Goal: Transaction & Acquisition: Purchase product/service

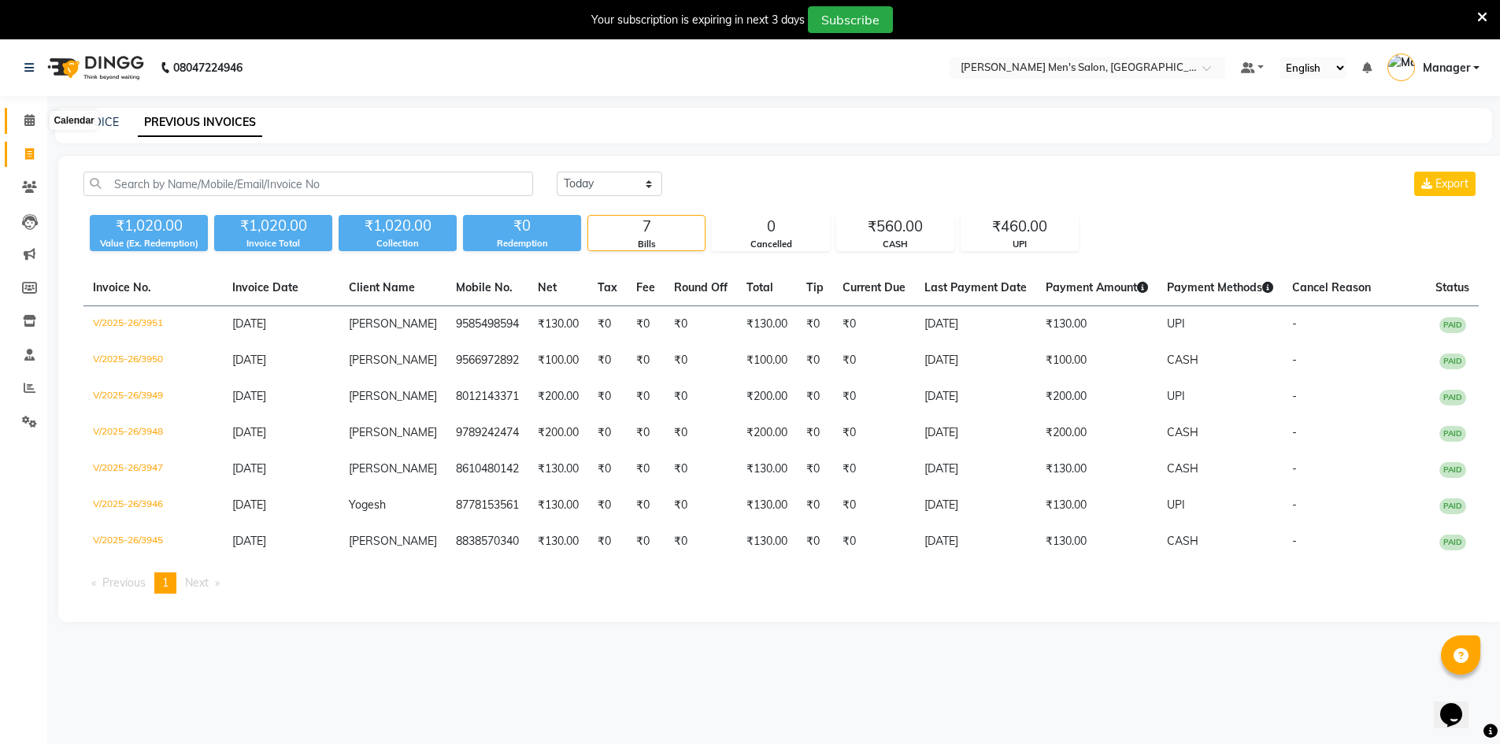
click at [28, 121] on icon at bounding box center [29, 120] width 10 height 12
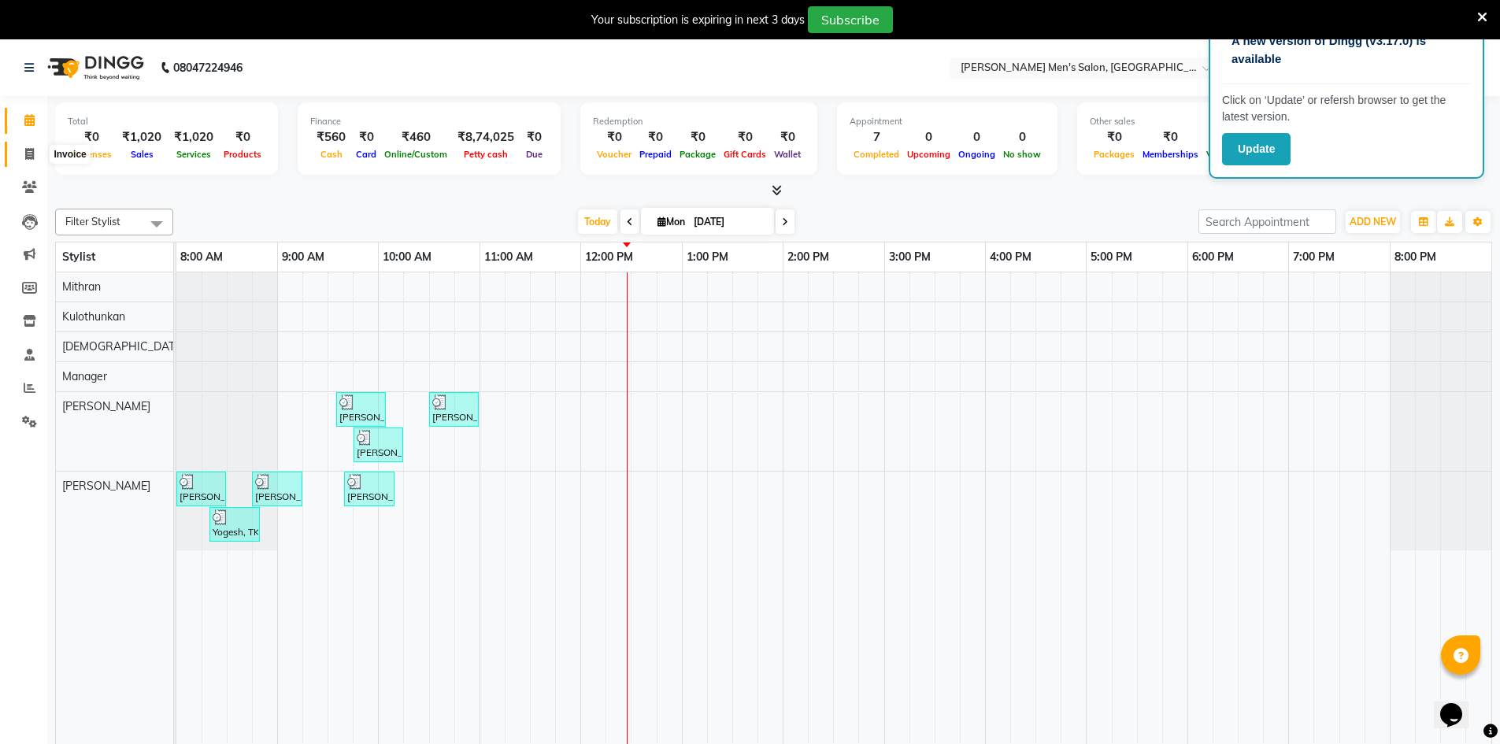
click at [29, 150] on icon at bounding box center [29, 154] width 9 height 12
select select "6913"
select select "service"
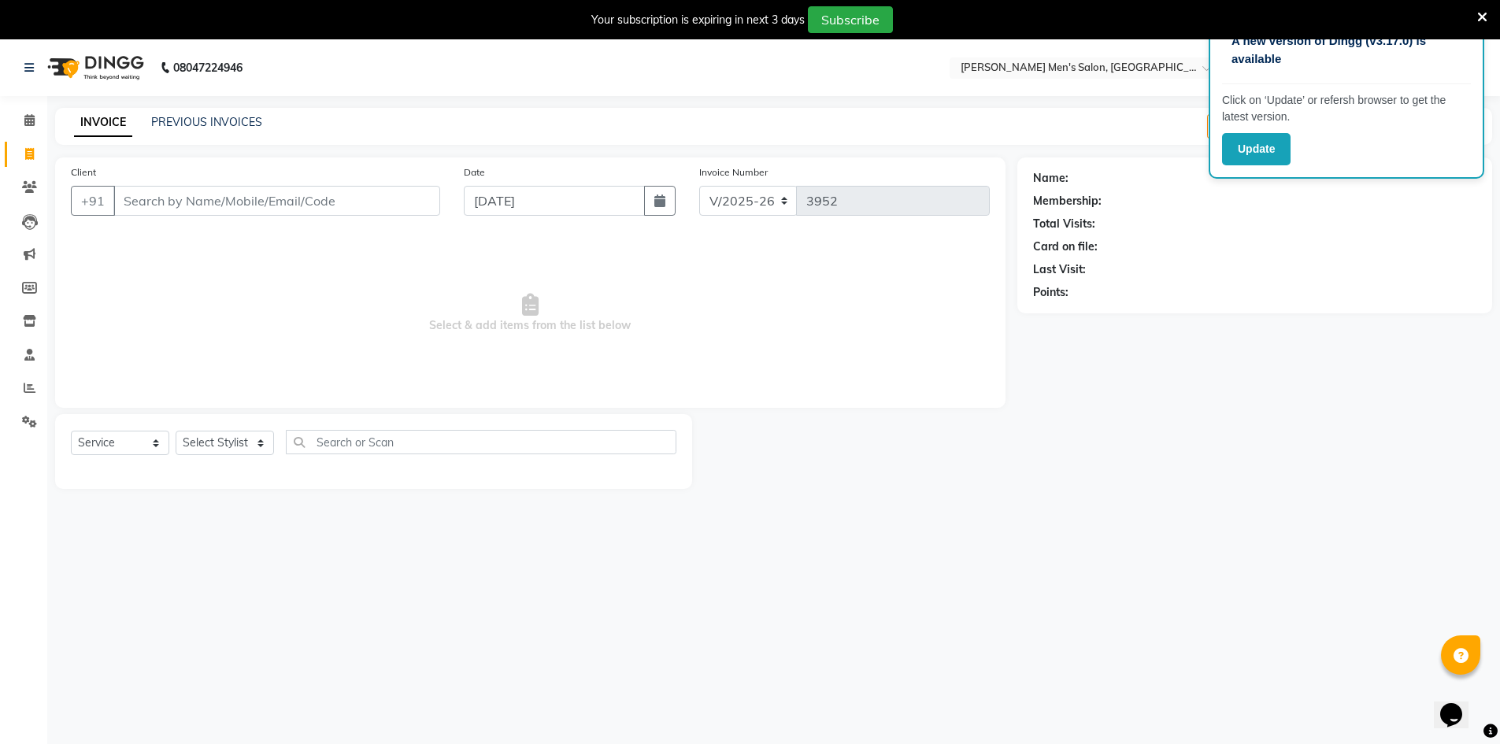
click at [188, 191] on input "Client" at bounding box center [276, 201] width 327 height 30
type input "9443334502"
click at [398, 209] on button "Add Client" at bounding box center [399, 201] width 81 height 30
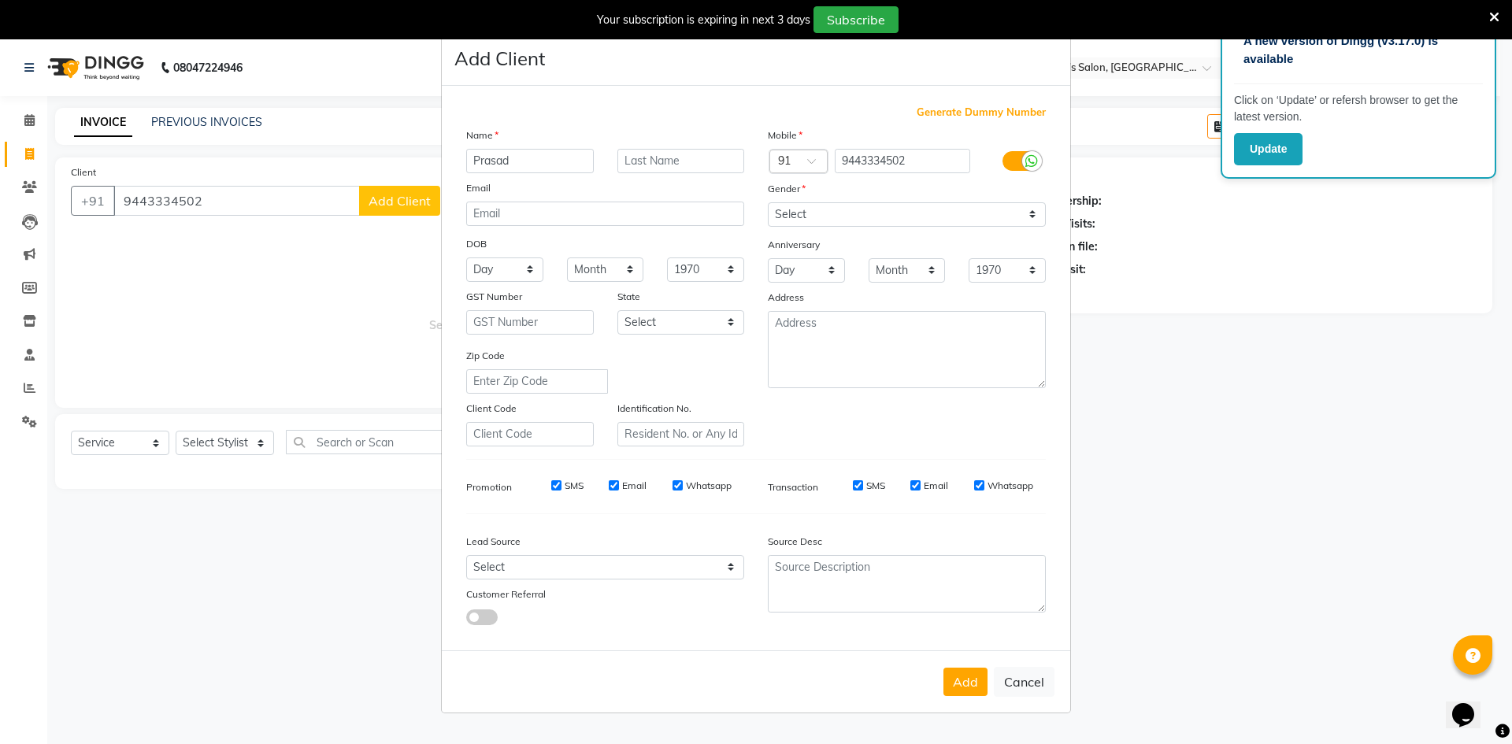
type input "Prasad"
click at [828, 213] on select "Select [DEMOGRAPHIC_DATA] [DEMOGRAPHIC_DATA] Other Prefer Not To Say" at bounding box center [907, 214] width 278 height 24
select select "[DEMOGRAPHIC_DATA]"
click at [768, 202] on select "Select [DEMOGRAPHIC_DATA] [DEMOGRAPHIC_DATA] Other Prefer Not To Say" at bounding box center [907, 214] width 278 height 24
click at [544, 562] on select "Select Walk-in Referral Internet Friend Word of Mouth Advertisement Facebook Ju…" at bounding box center [605, 567] width 278 height 24
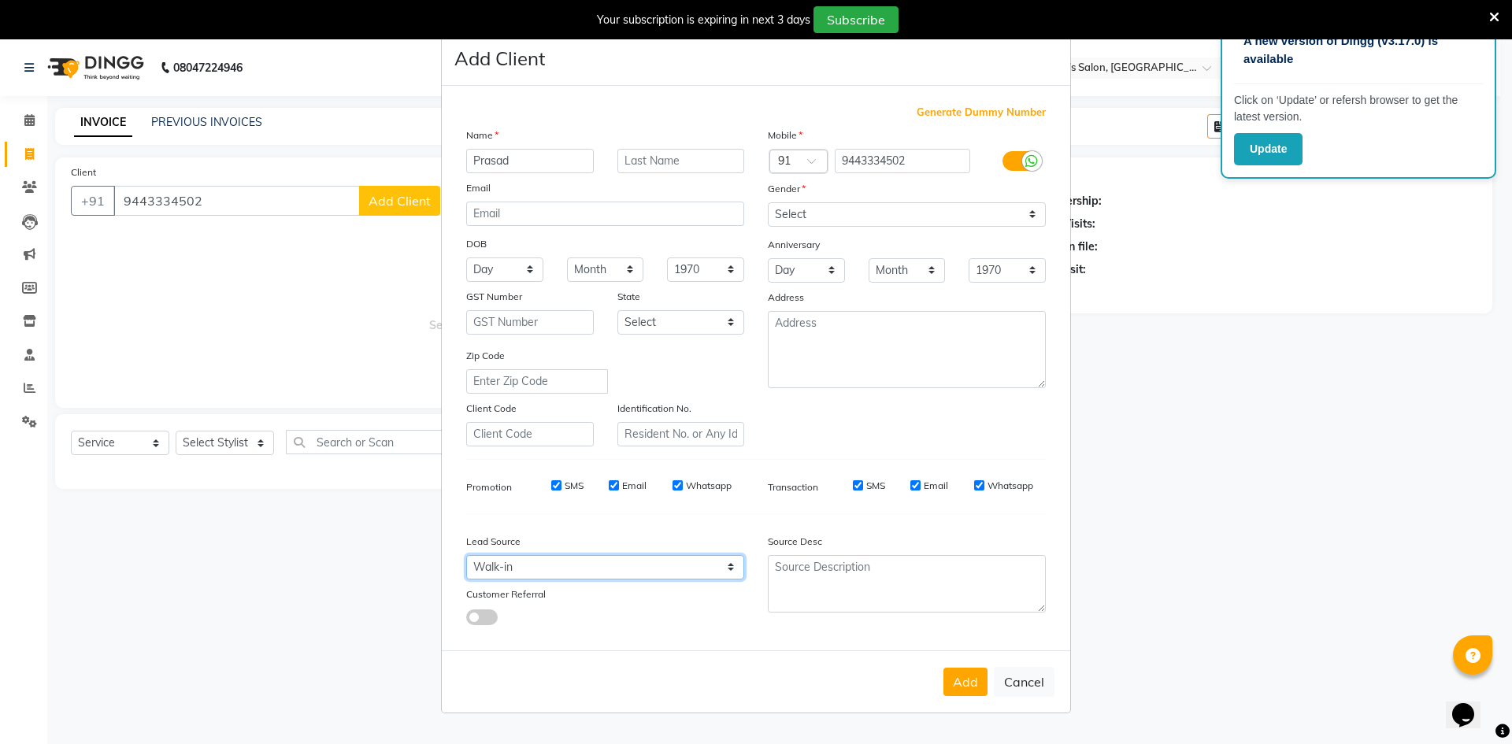
click at [466, 555] on select "Select Walk-in Referral Internet Friend Word of Mouth Advertisement Facebook Ju…" at bounding box center [605, 567] width 278 height 24
drag, startPoint x: 686, startPoint y: 569, endPoint x: 677, endPoint y: 558, distance: 13.4
click at [686, 569] on select "Select Walk-in Referral Internet Friend Word of Mouth Advertisement Facebook Ju…" at bounding box center [605, 567] width 278 height 24
select select "48263"
click at [466, 555] on select "Select Walk-in Referral Internet Friend Word of Mouth Advertisement Facebook Ju…" at bounding box center [605, 567] width 278 height 24
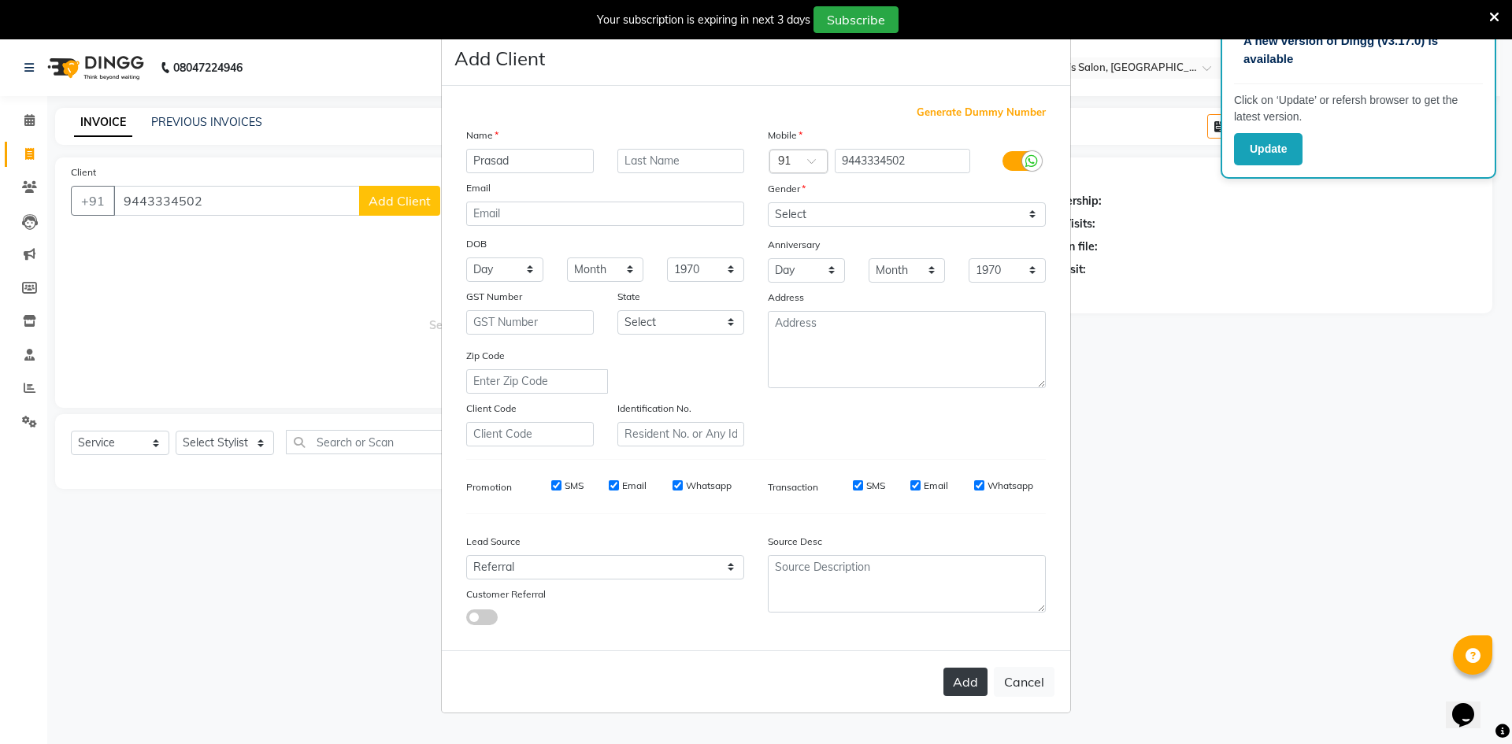
click at [978, 674] on button "Add" at bounding box center [965, 682] width 44 height 28
select select
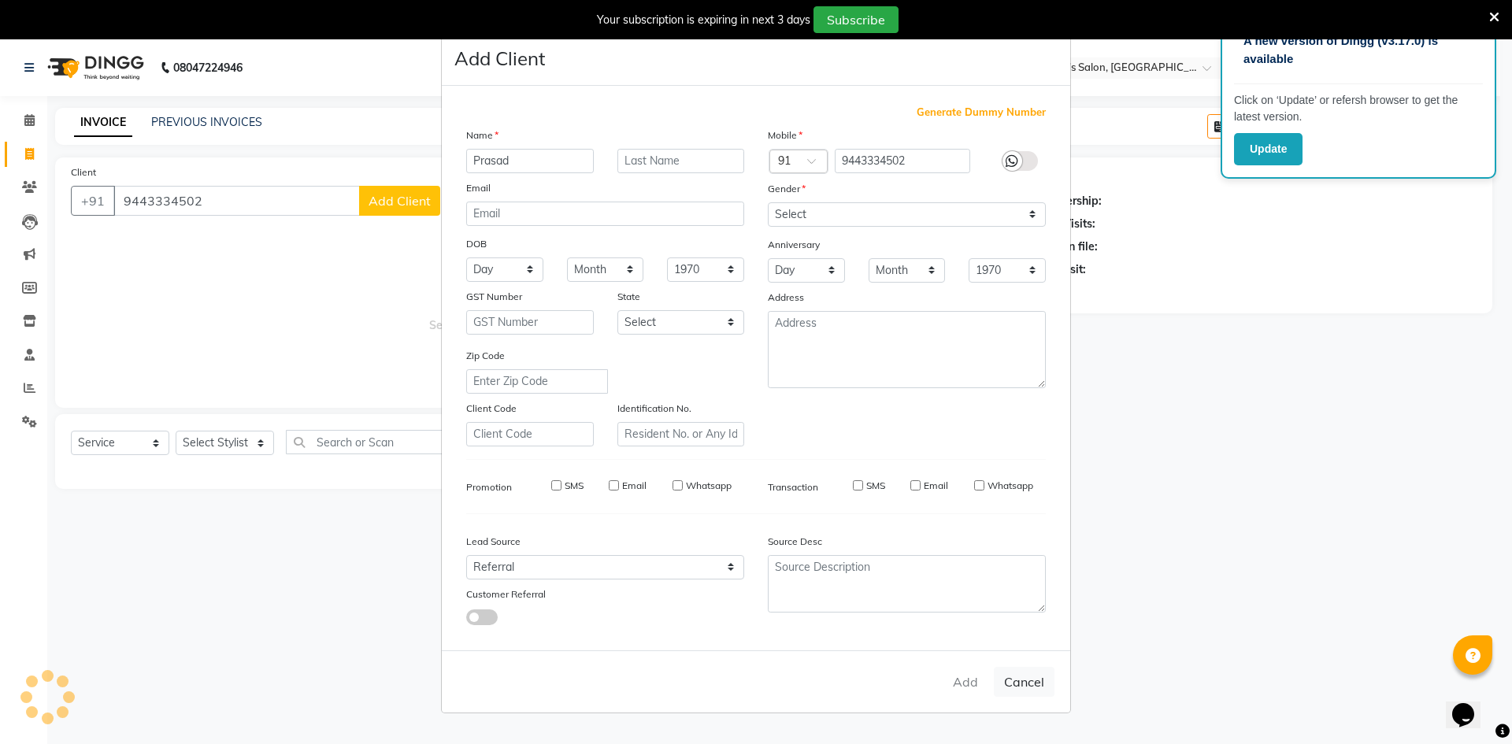
select select
checkbox input "false"
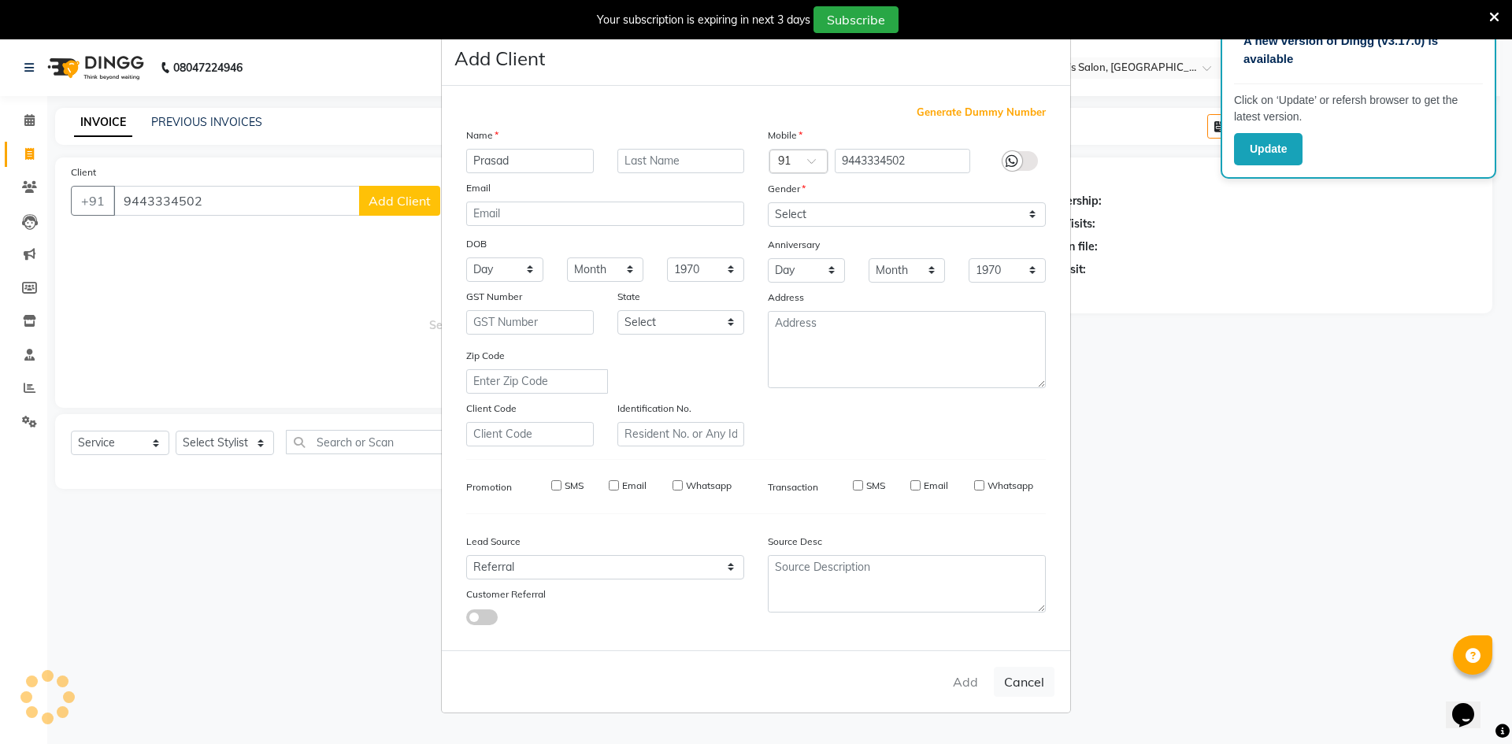
checkbox input "false"
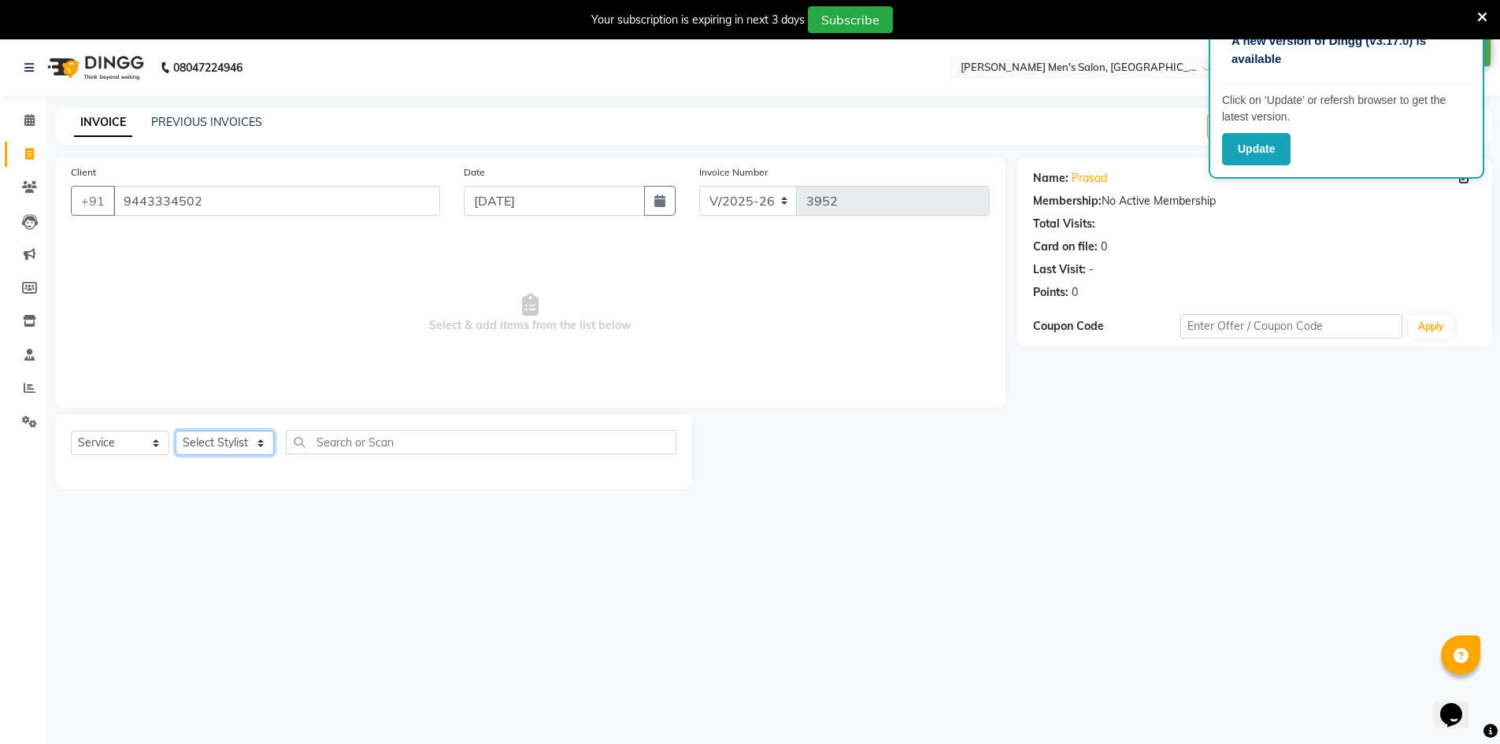
click at [240, 437] on select "Select Stylist [PERSON_NAME] Manager [PERSON_NAME] [PERSON_NAME]" at bounding box center [225, 443] width 98 height 24
select select "65604"
click at [176, 431] on select "Select Stylist [PERSON_NAME] Manager [PERSON_NAME] [PERSON_NAME]" at bounding box center [225, 443] width 98 height 24
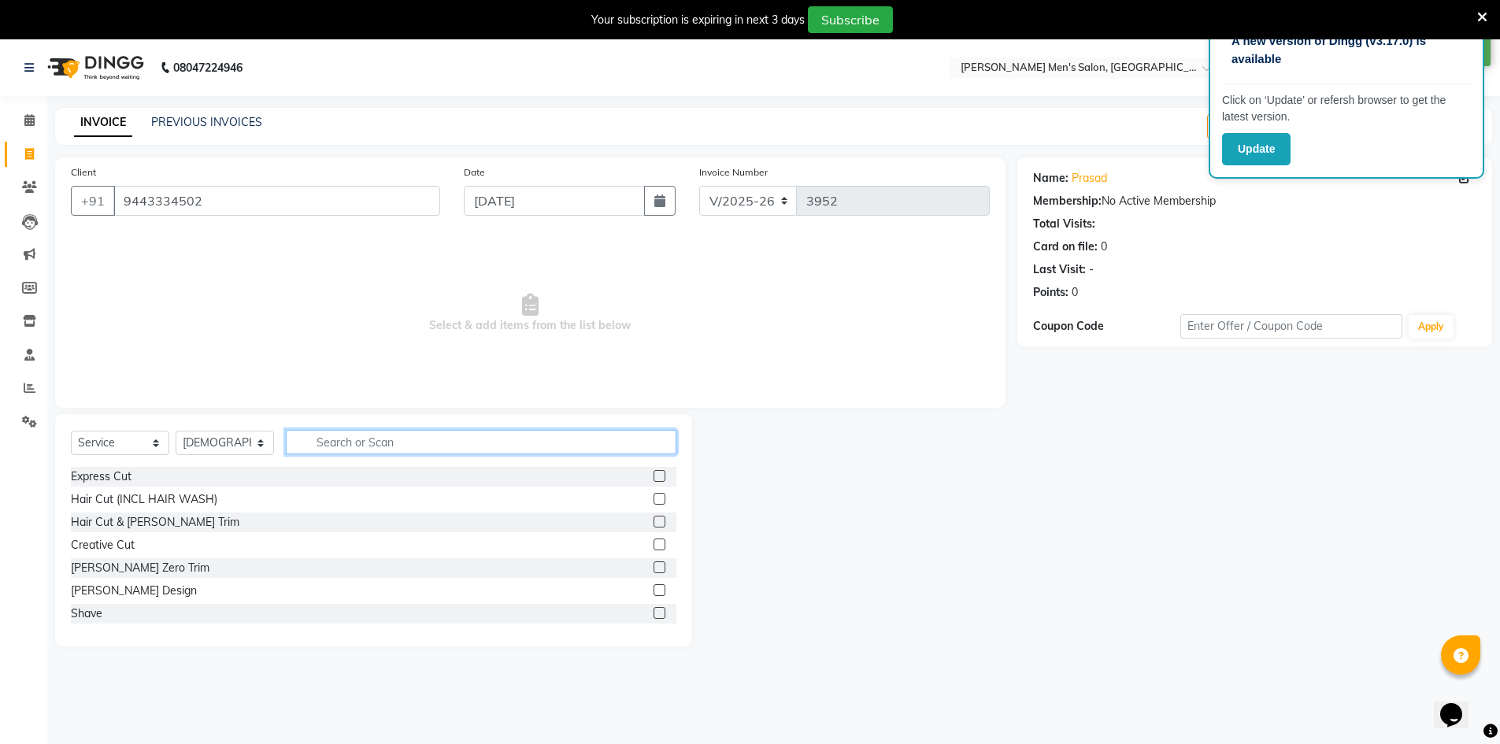
click at [408, 443] on input "text" at bounding box center [481, 442] width 391 height 24
type input "ki"
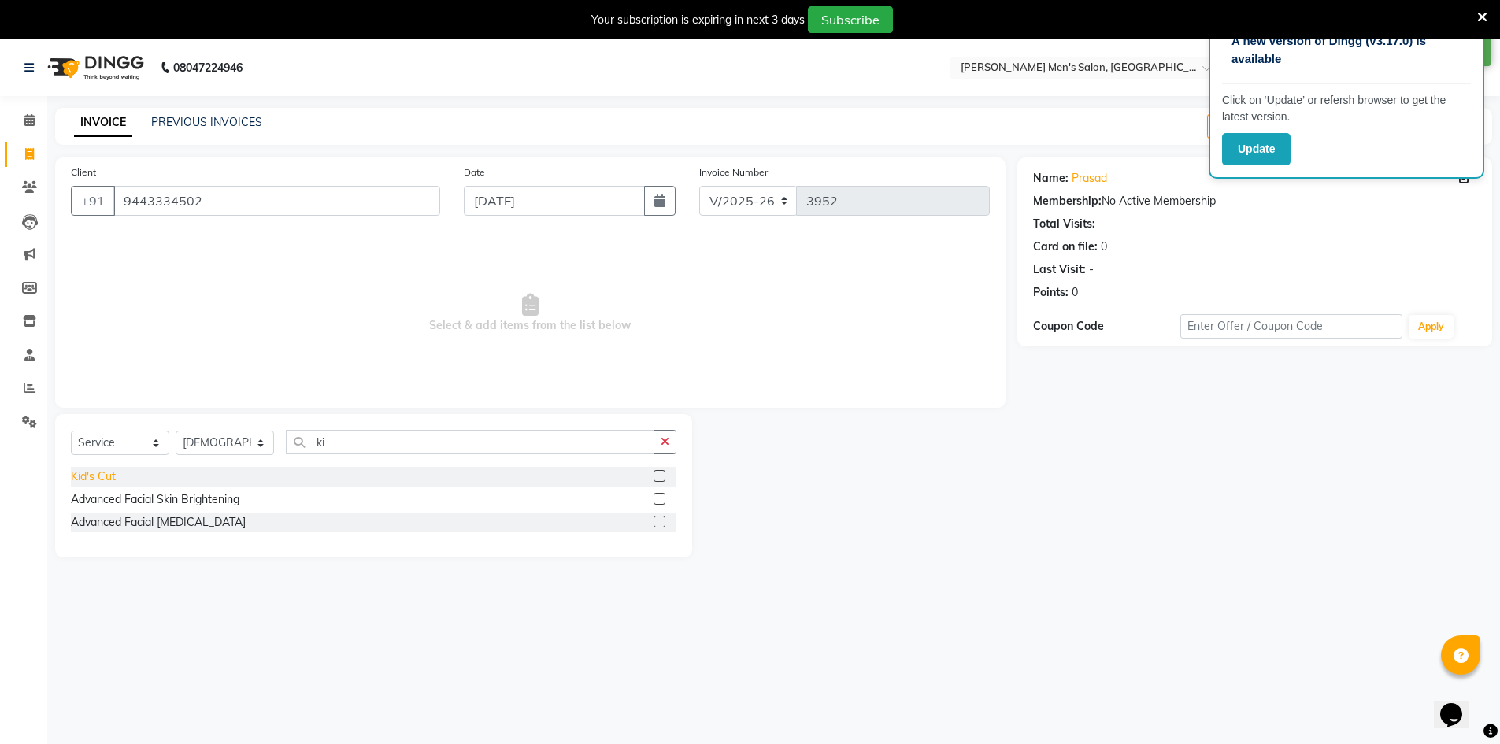
click at [107, 474] on div "Kid's Cut" at bounding box center [93, 477] width 45 height 17
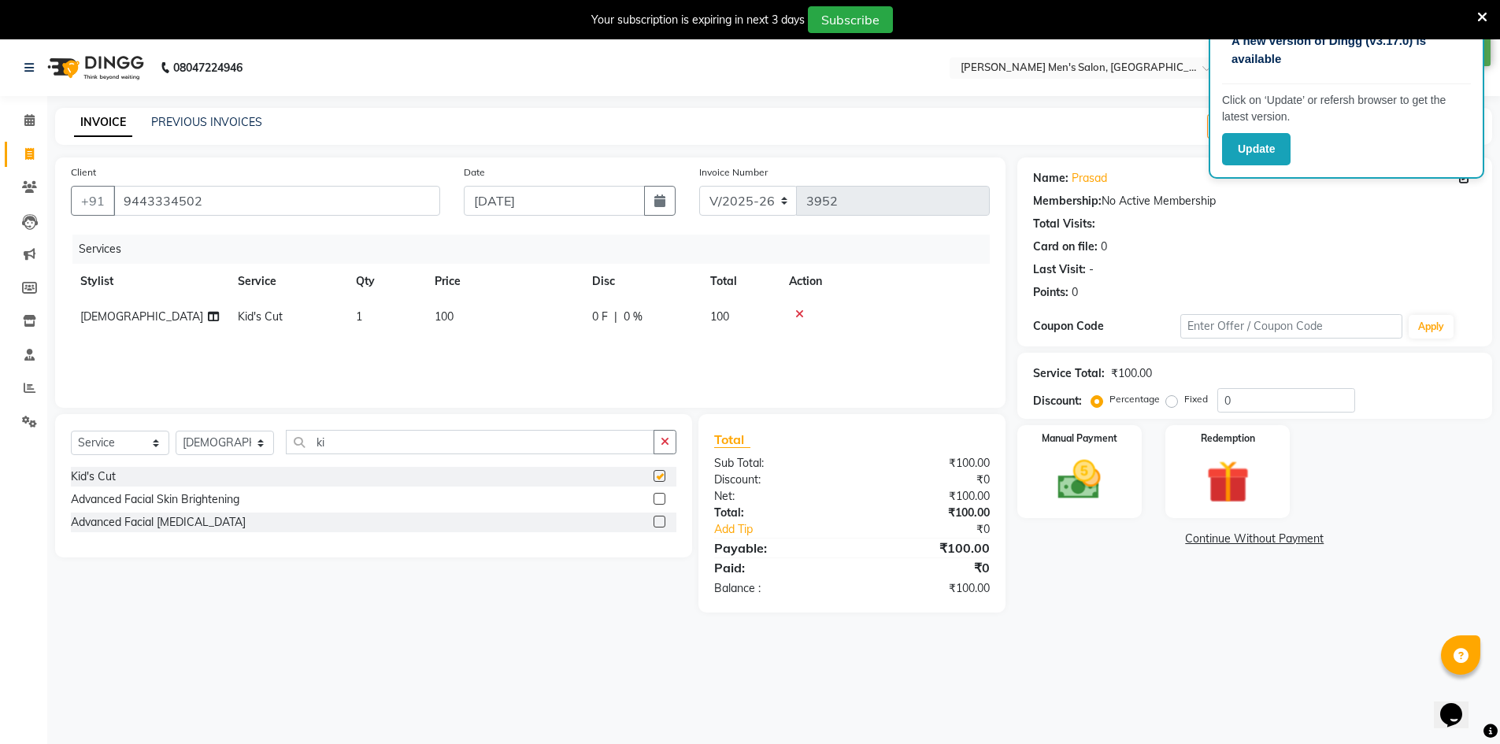
checkbox input "false"
click at [1110, 459] on img at bounding box center [1079, 479] width 72 height 51
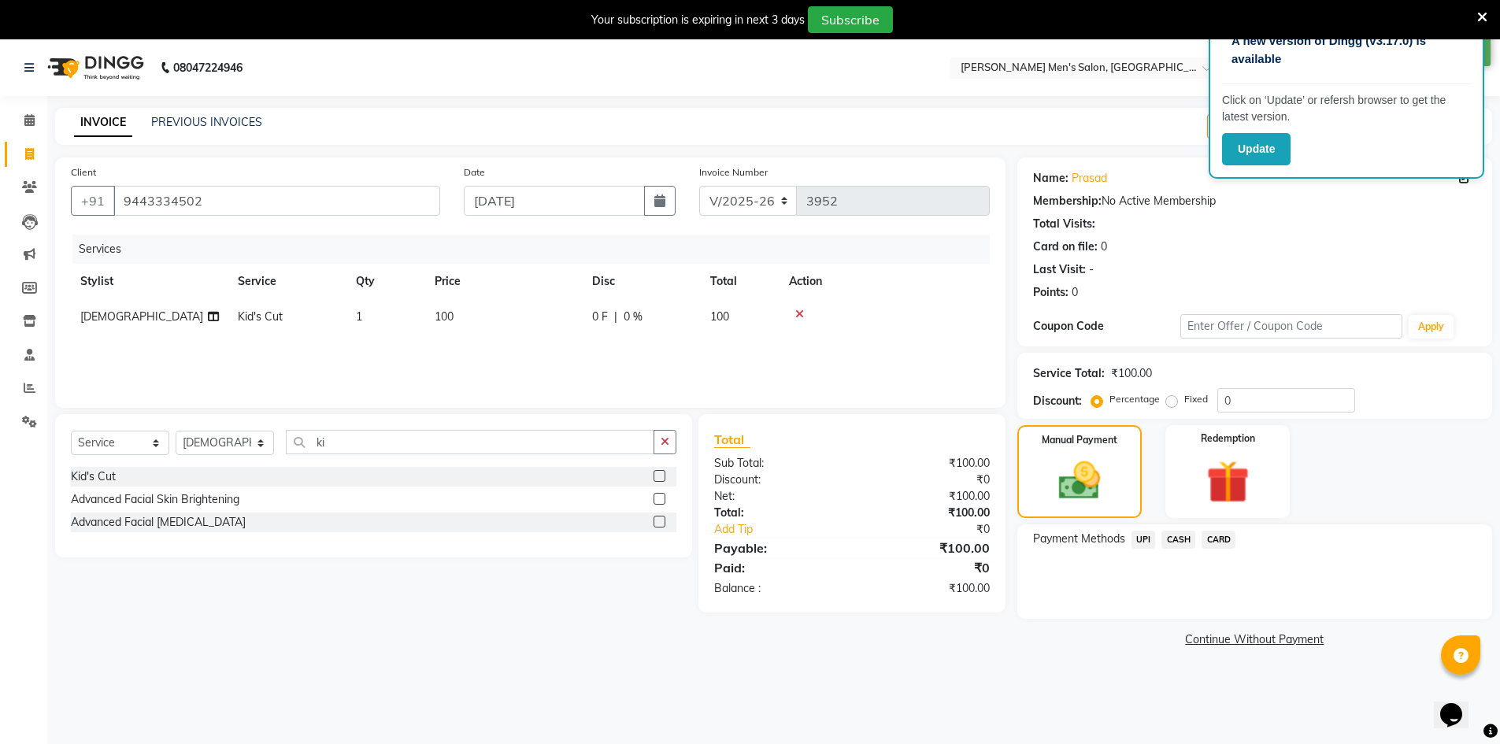
click at [1137, 543] on span "UPI" at bounding box center [1144, 540] width 24 height 18
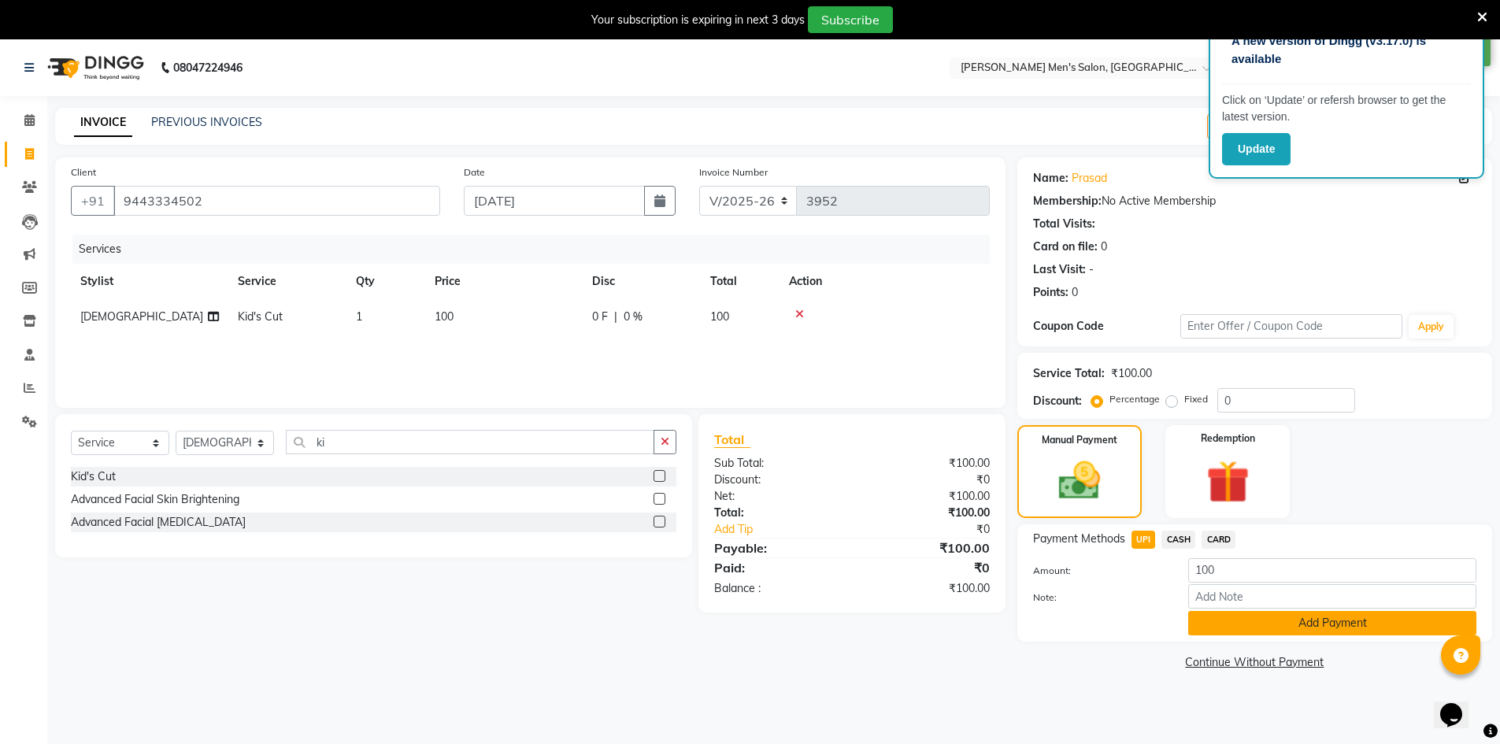
click at [1221, 621] on button "Add Payment" at bounding box center [1332, 623] width 288 height 24
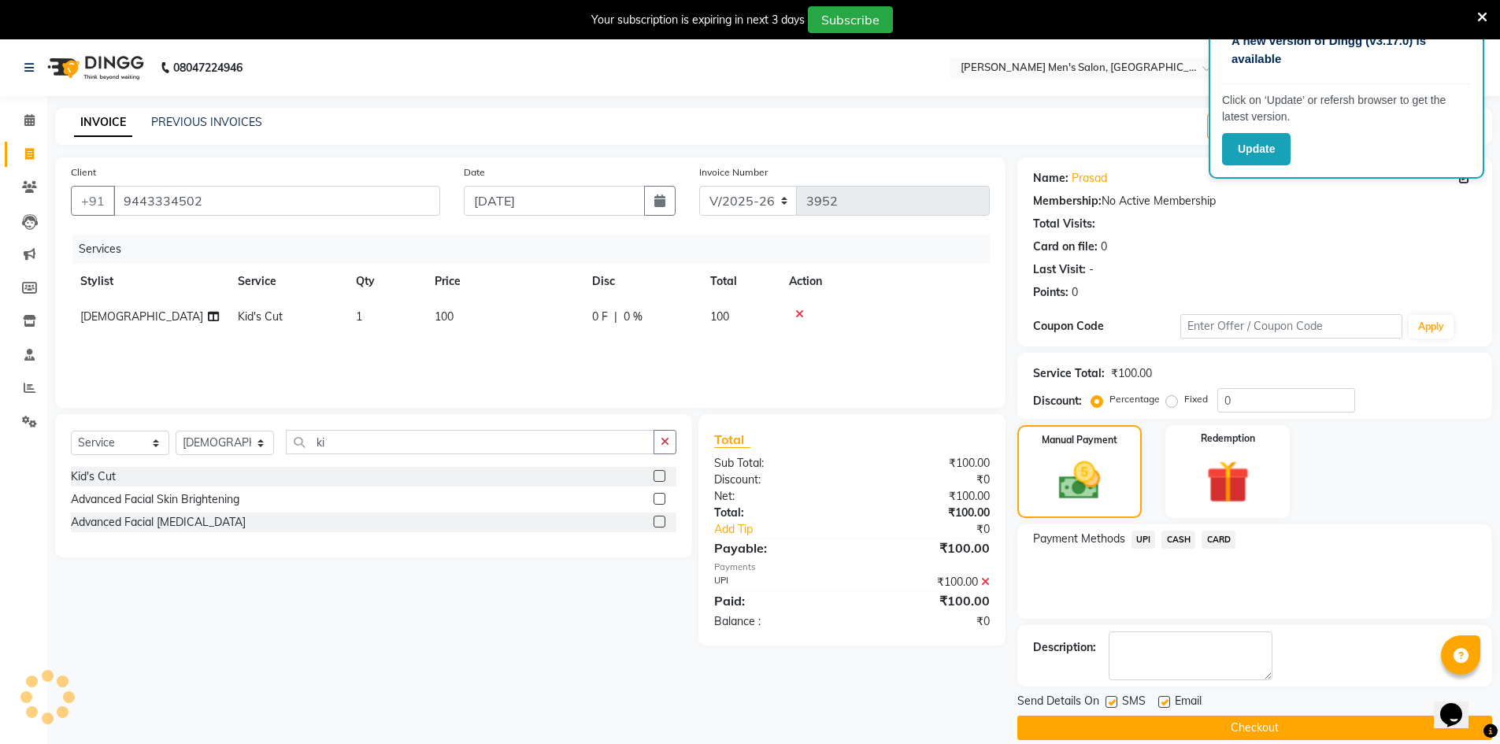
click at [1228, 732] on button "Checkout" at bounding box center [1254, 728] width 475 height 24
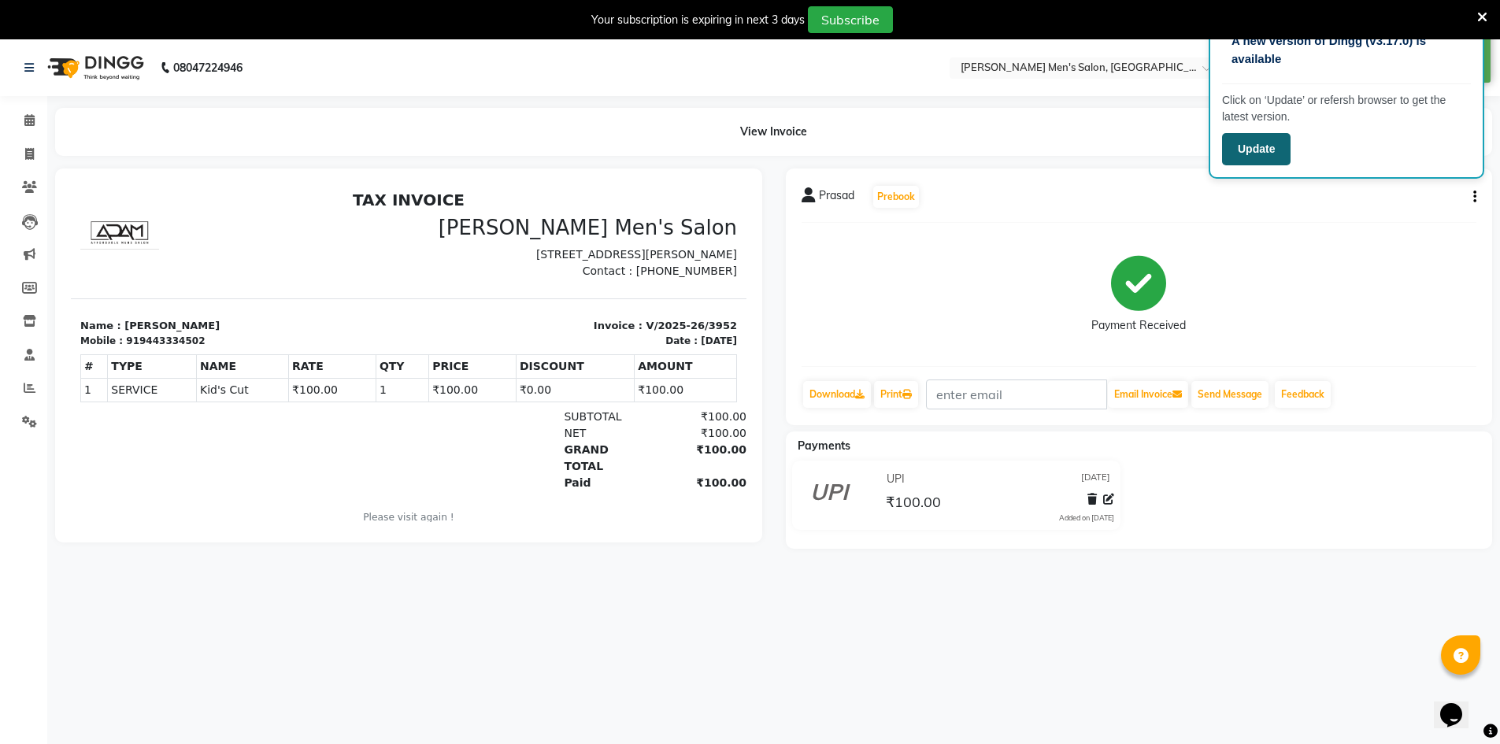
click at [1246, 146] on button "Update" at bounding box center [1256, 149] width 69 height 32
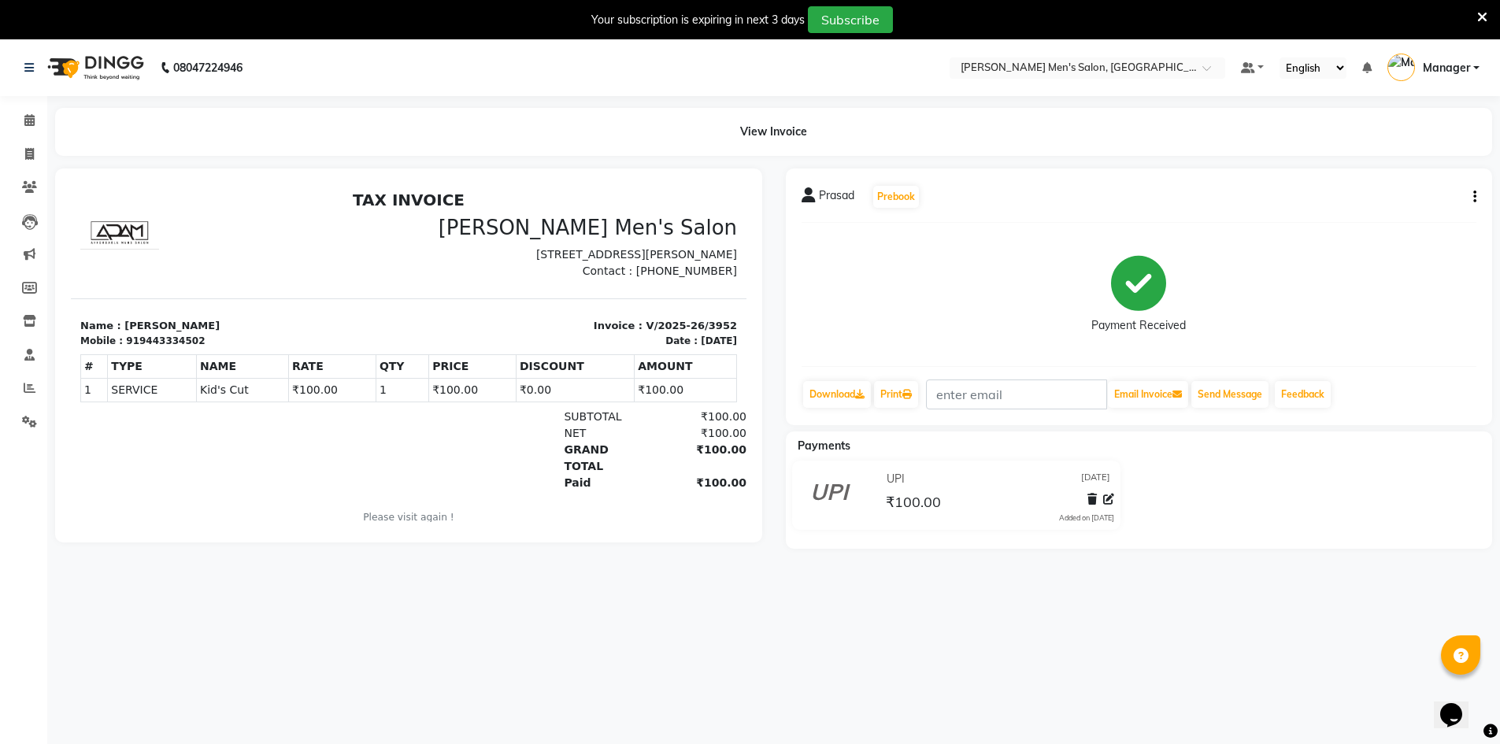
click at [112, 61] on img at bounding box center [94, 68] width 108 height 44
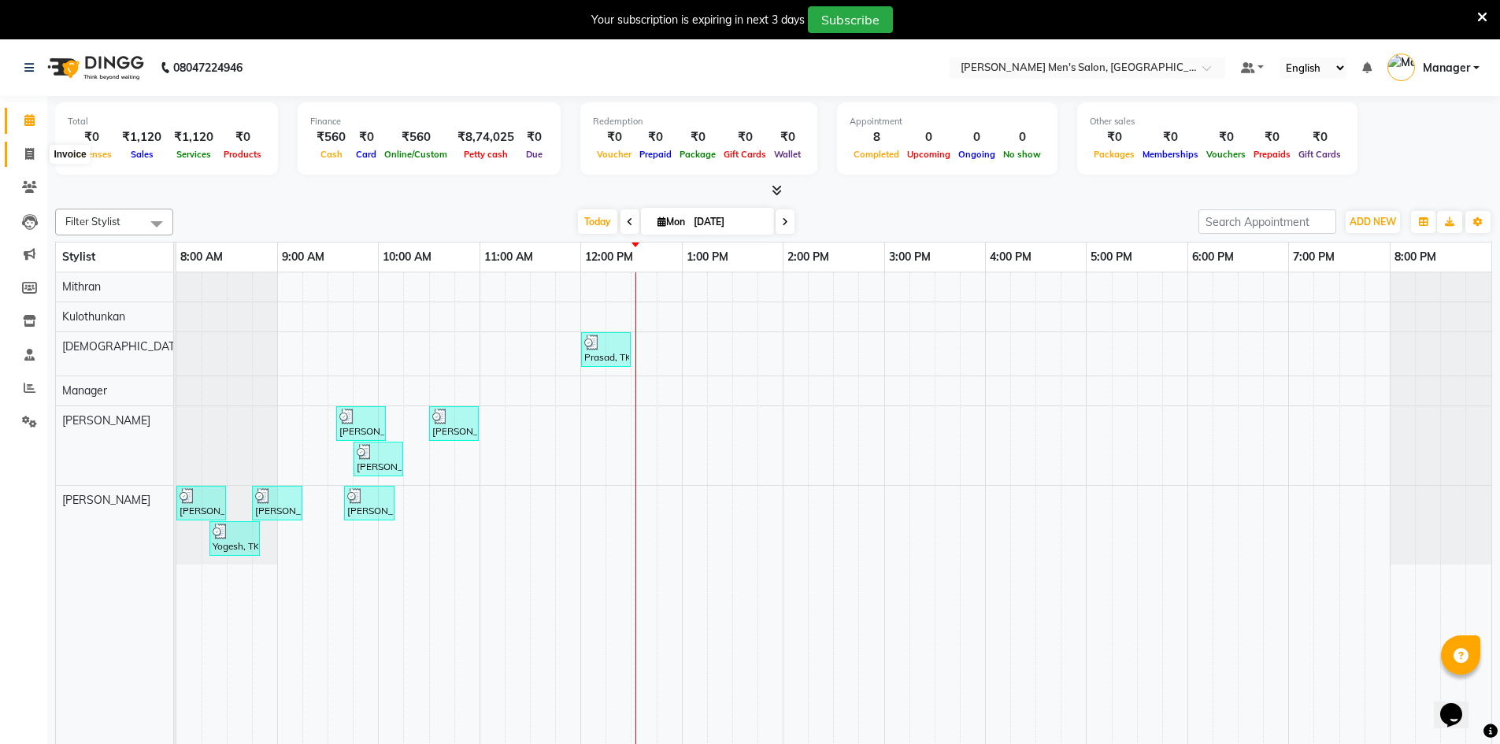
click at [31, 158] on icon at bounding box center [29, 154] width 9 height 12
select select "service"
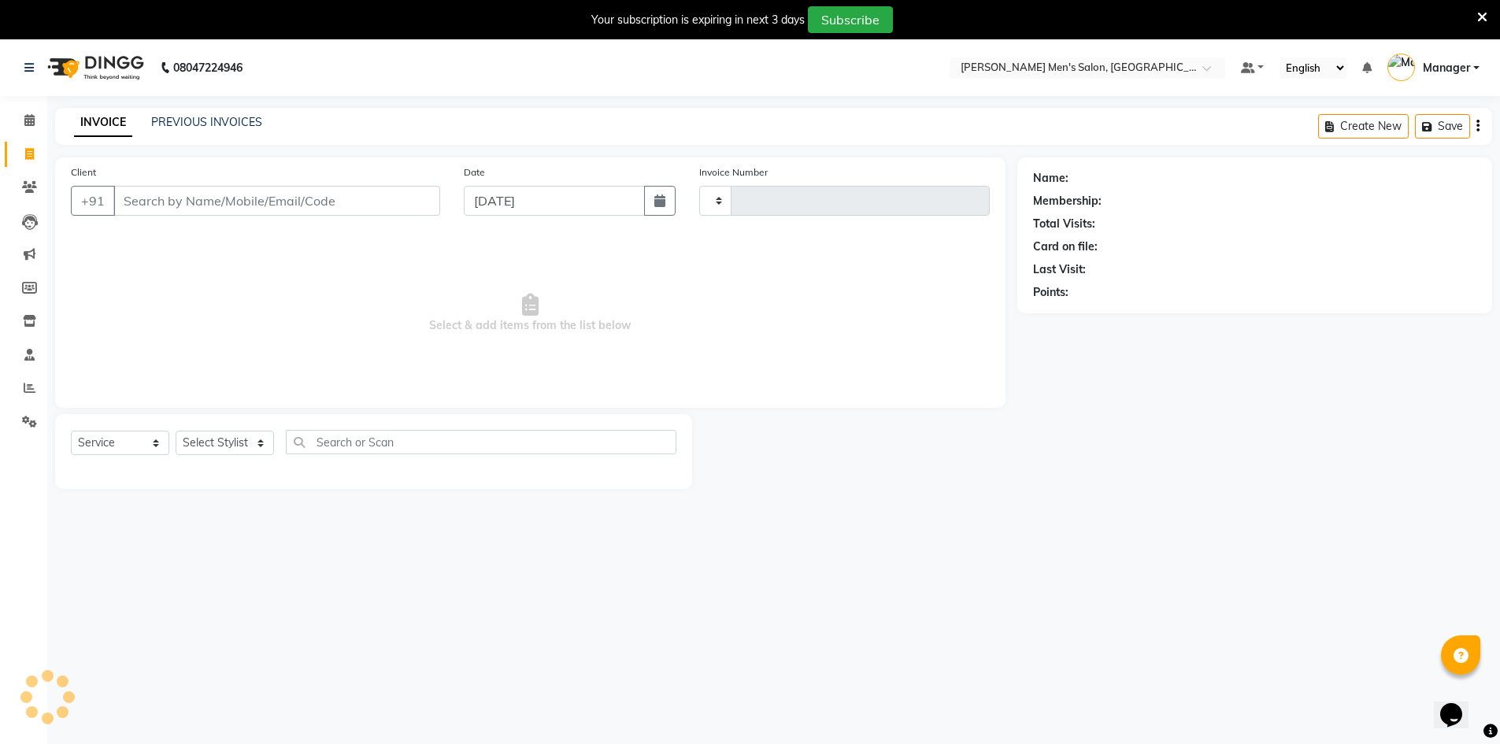
type input "3953"
select select "6913"
click at [31, 117] on icon at bounding box center [29, 120] width 10 height 12
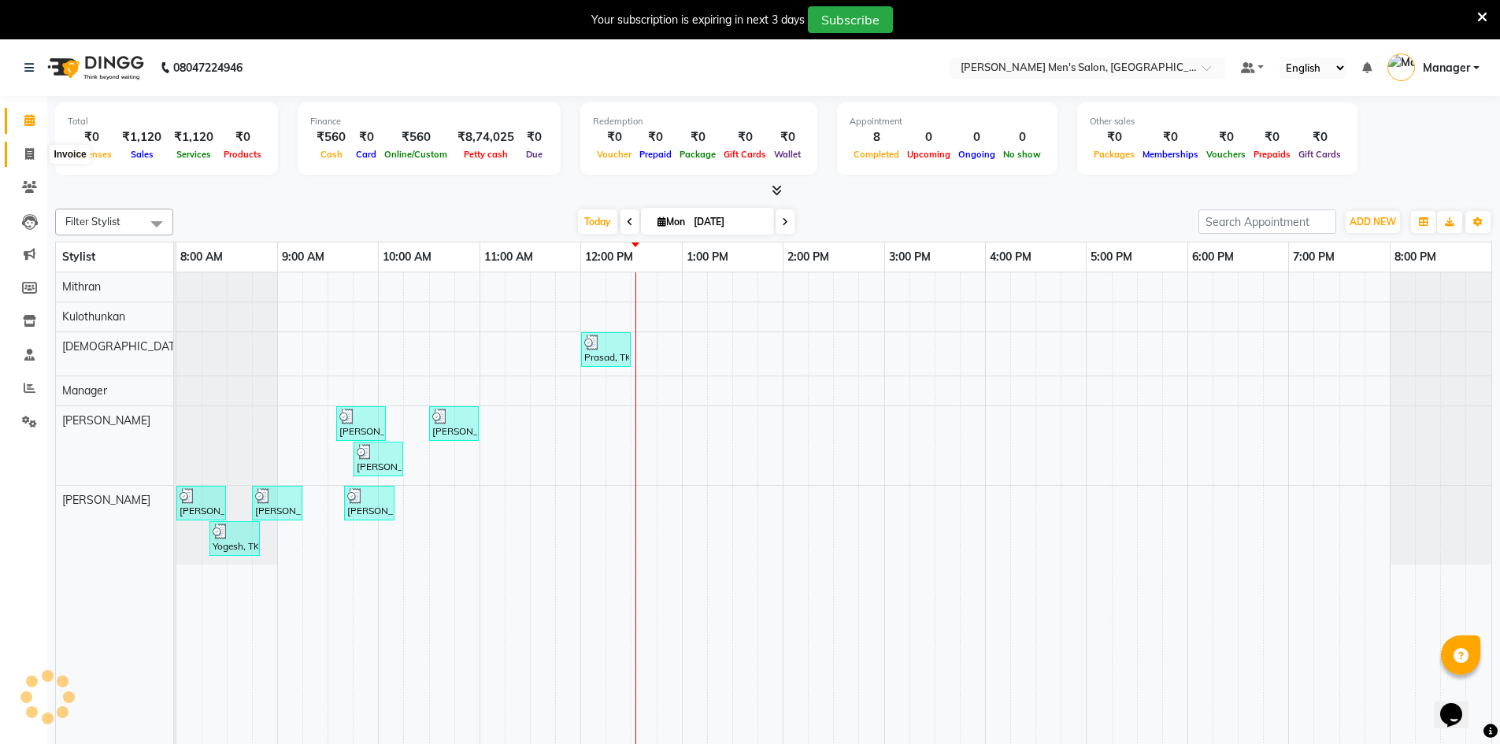
click at [26, 146] on span at bounding box center [30, 155] width 28 height 18
select select "service"
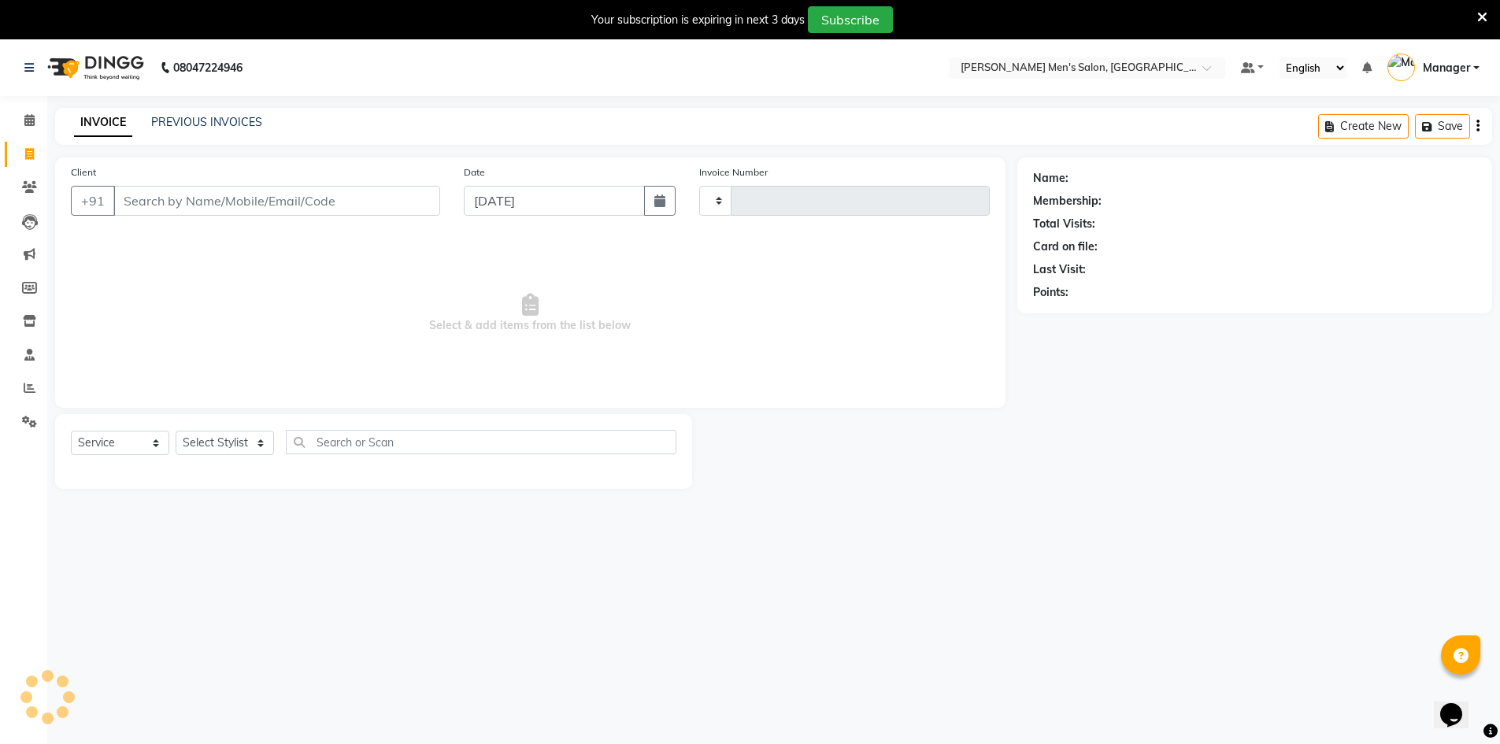
type input "3953"
select select "6913"
click at [187, 119] on link "PREVIOUS INVOICES" at bounding box center [206, 122] width 111 height 14
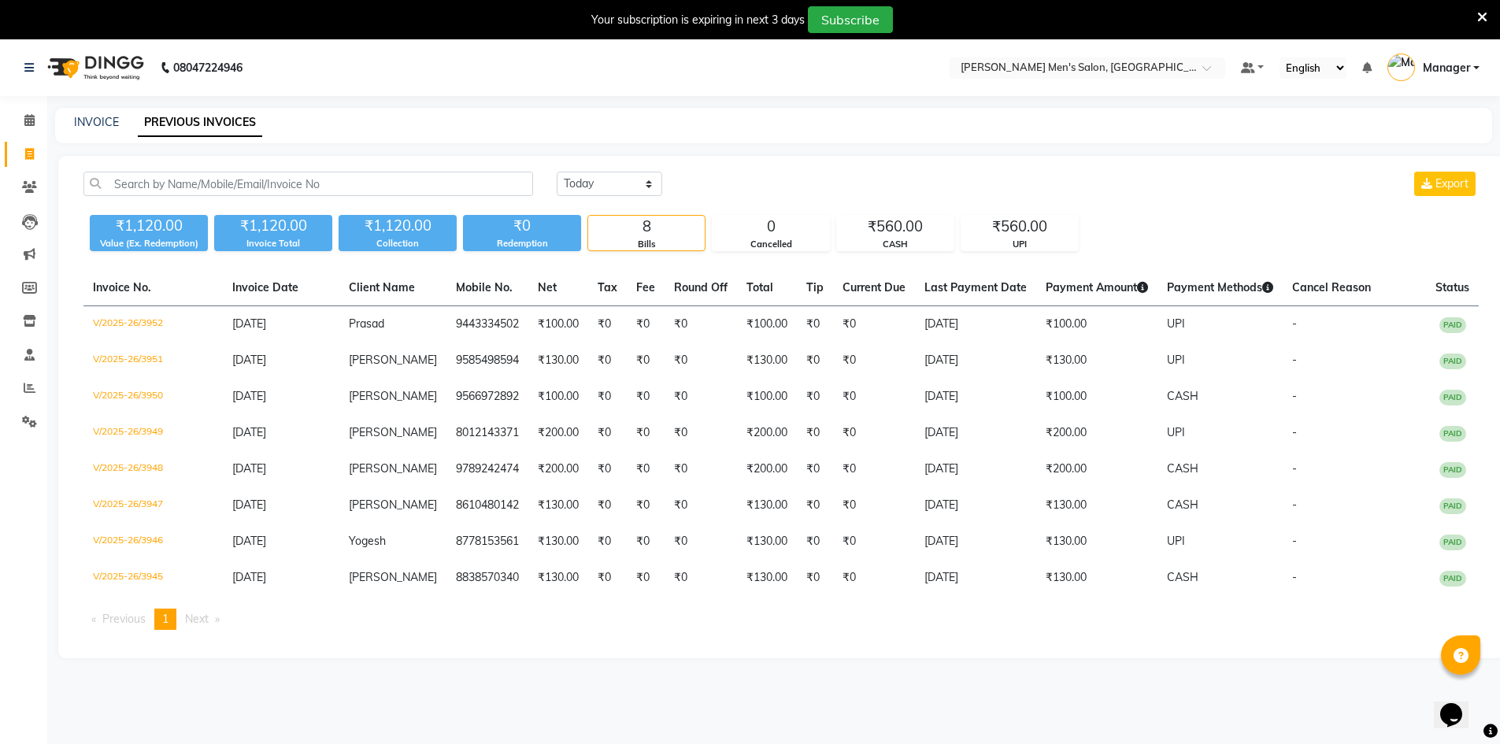
click at [1157, 694] on div "08047224946 Select Location × [PERSON_NAME] Men's Salon, [PERSON_NAME] Default …" at bounding box center [750, 411] width 1500 height 744
click at [28, 117] on icon at bounding box center [29, 120] width 10 height 12
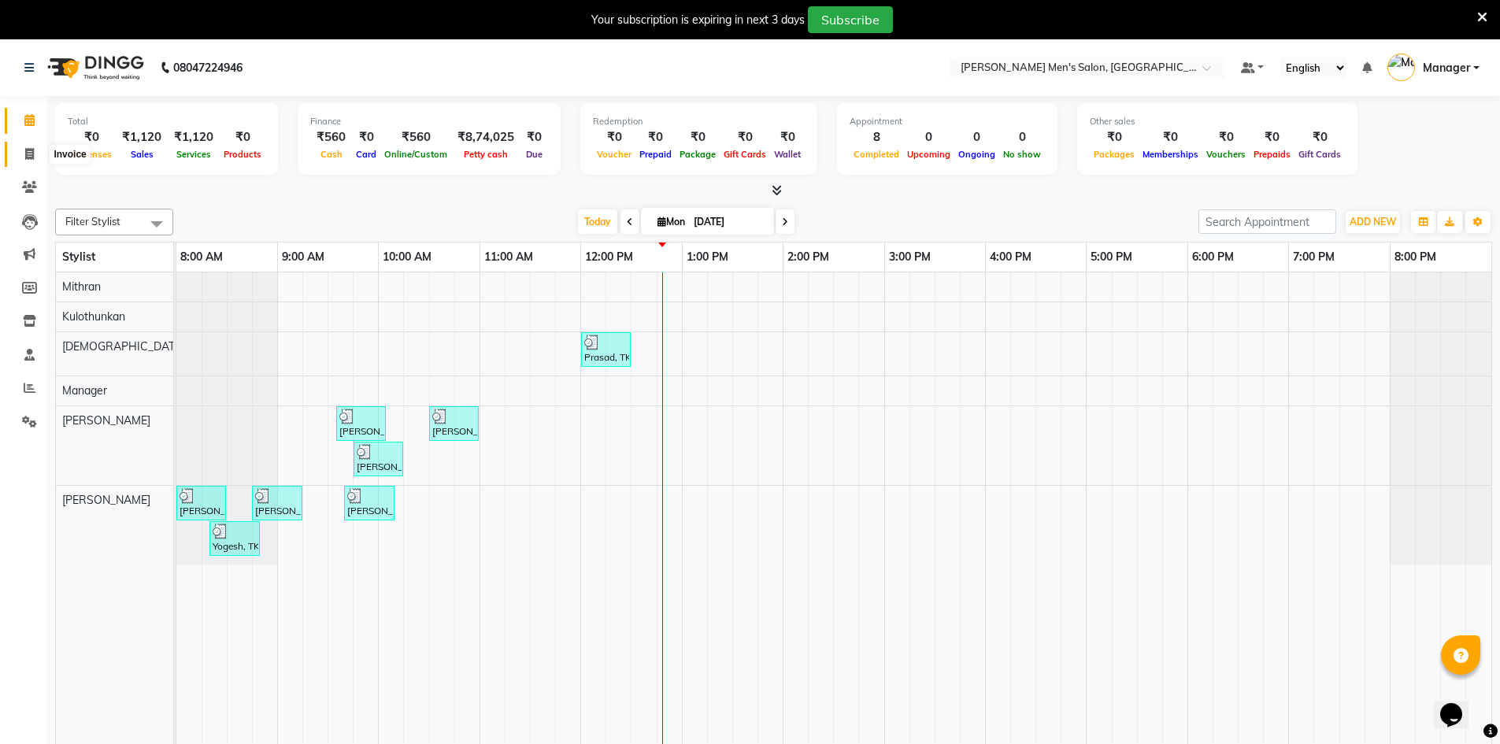
click at [32, 159] on icon at bounding box center [29, 154] width 9 height 12
select select "6913"
select select "service"
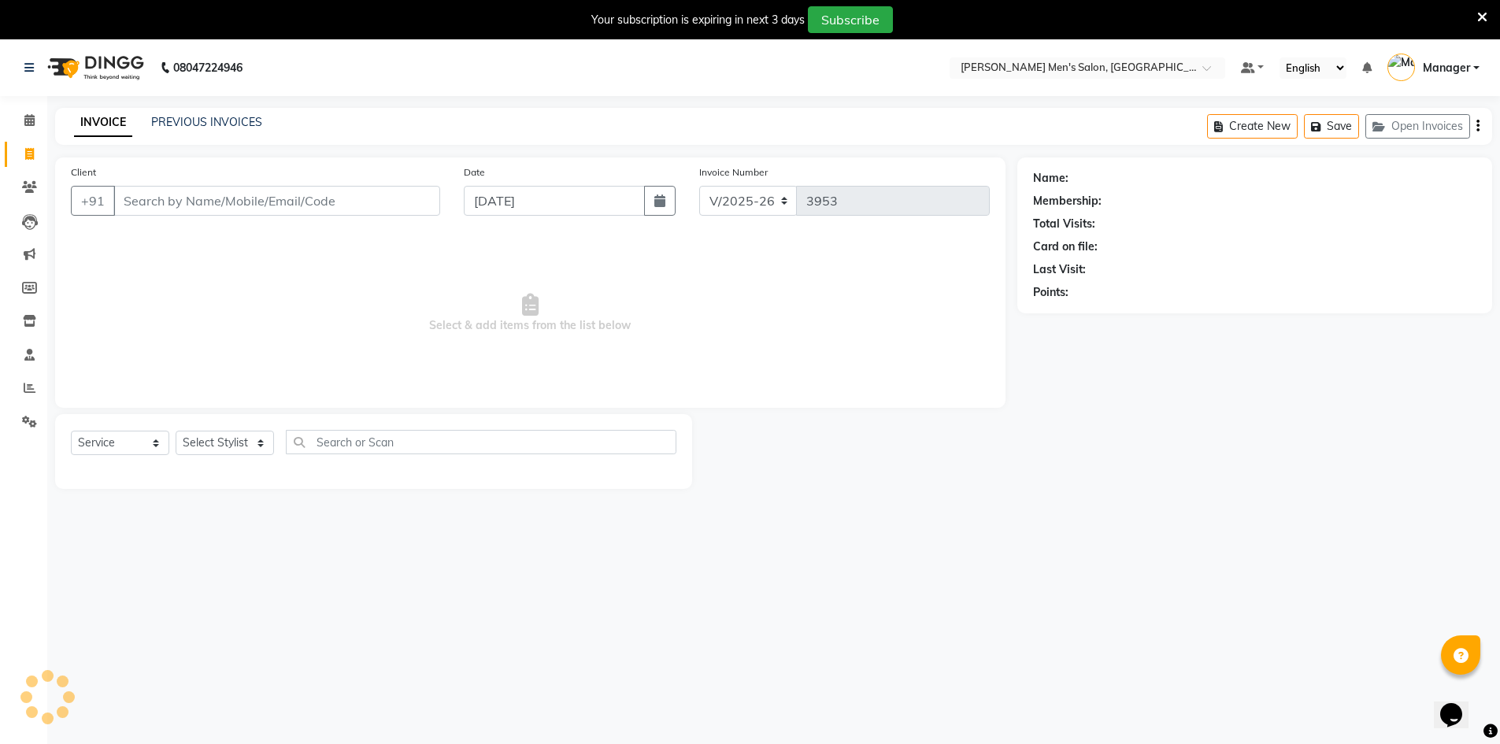
click at [163, 192] on input "Client" at bounding box center [276, 201] width 327 height 30
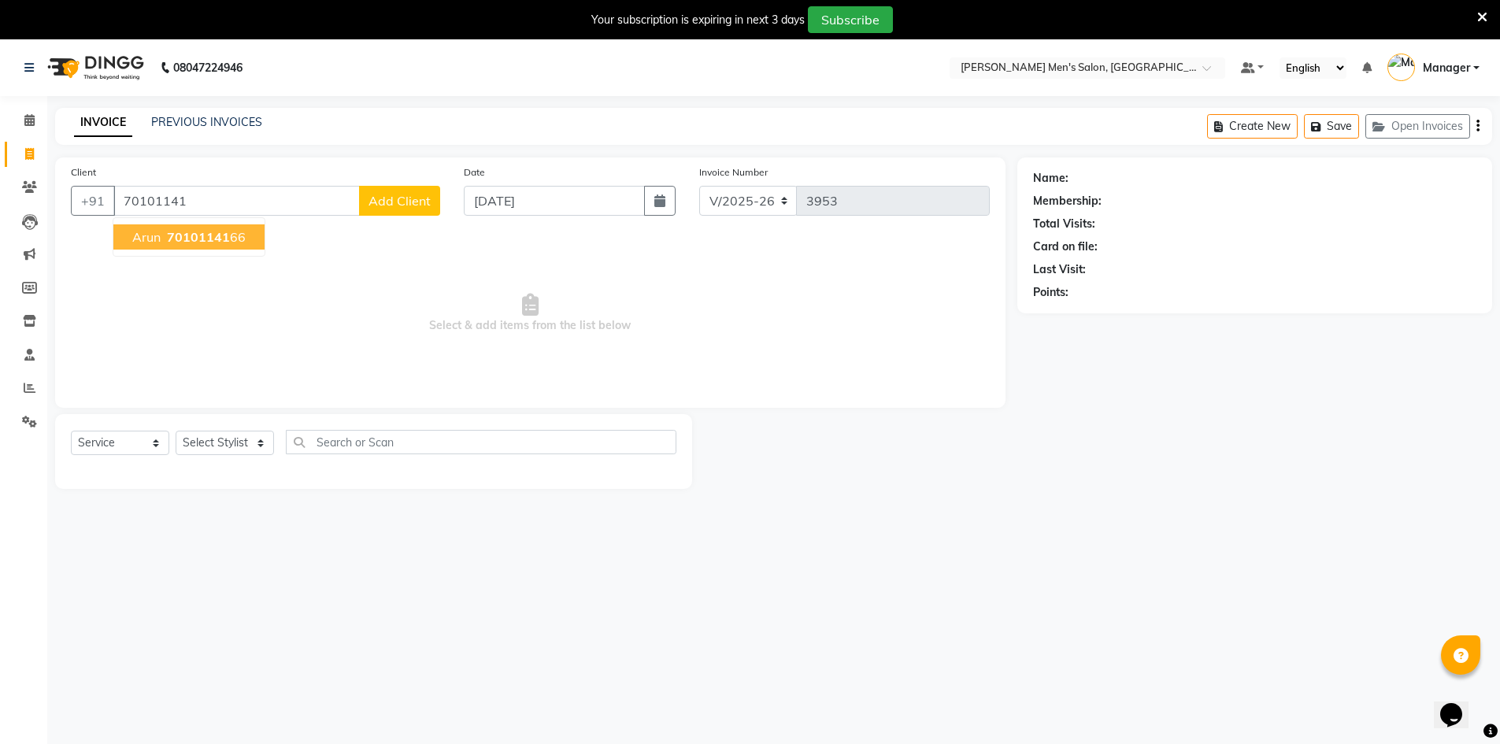
click at [192, 244] on span "70101141" at bounding box center [198, 237] width 63 height 16
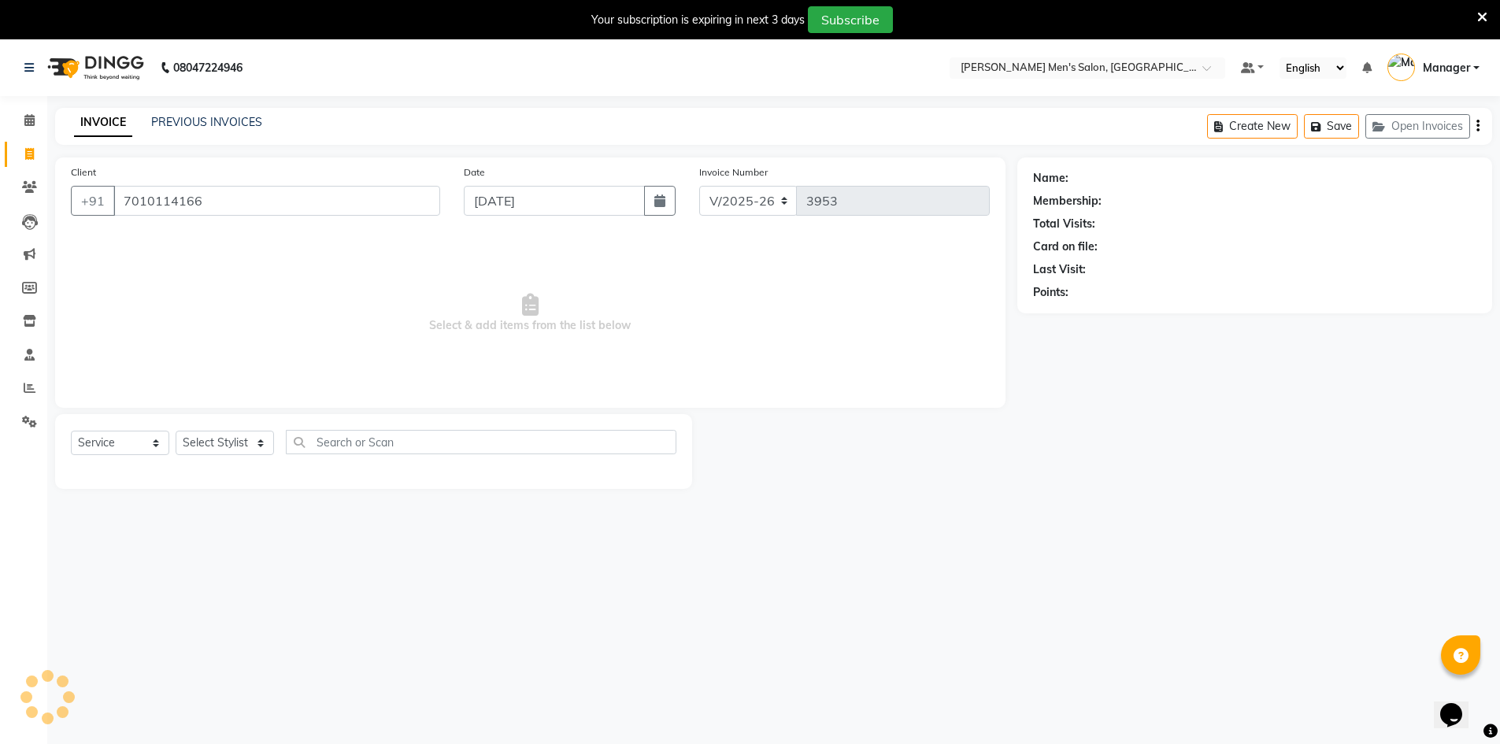
type input "7010114166"
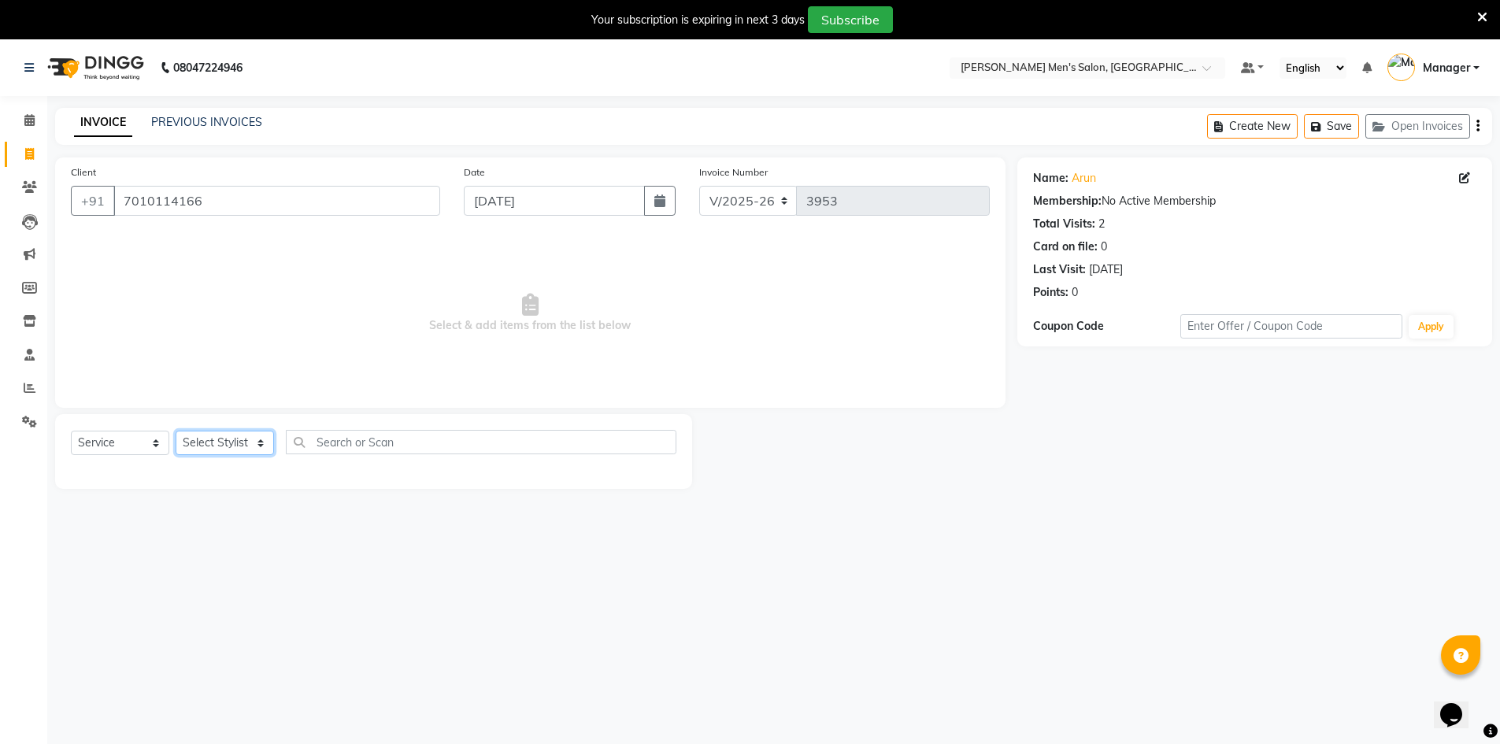
drag, startPoint x: 209, startPoint y: 448, endPoint x: 169, endPoint y: 440, distance: 40.9
click at [209, 448] on select "Select Stylist [PERSON_NAME] Manager [PERSON_NAME] [PERSON_NAME]" at bounding box center [225, 443] width 98 height 24
click at [119, 432] on select "Select Service Product Membership Package Voucher Prepaid Gift Card" at bounding box center [120, 443] width 98 height 24
select select "product"
click at [71, 431] on select "Select Service Product Membership Package Voucher Prepaid Gift Card" at bounding box center [120, 443] width 98 height 24
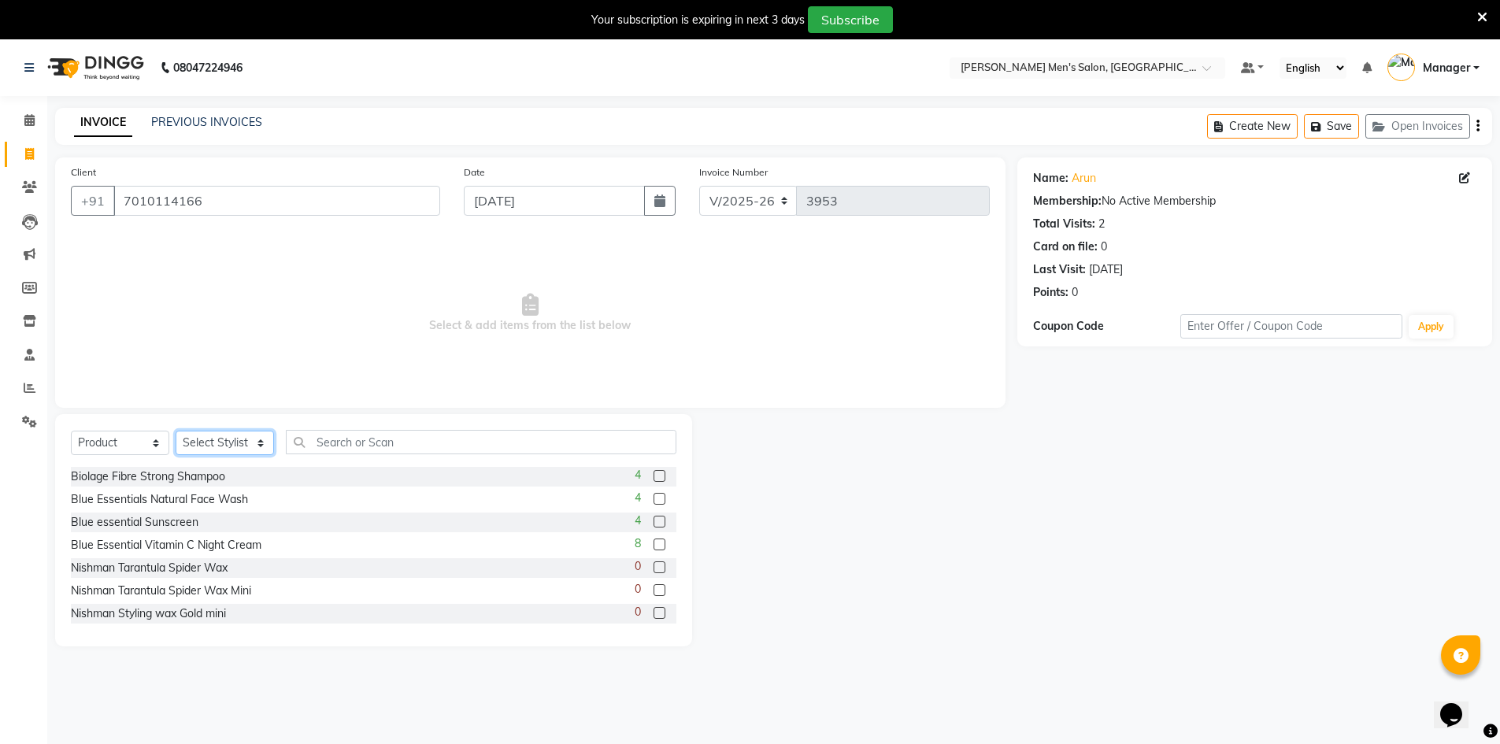
click at [213, 437] on select "Select Stylist [PERSON_NAME] Manager [PERSON_NAME] [PERSON_NAME]" at bounding box center [225, 443] width 98 height 24
select select "55185"
click at [176, 431] on select "Select Stylist [PERSON_NAME] Manager [PERSON_NAME] [PERSON_NAME]" at bounding box center [225, 443] width 98 height 24
click at [349, 442] on input "text" at bounding box center [481, 442] width 391 height 24
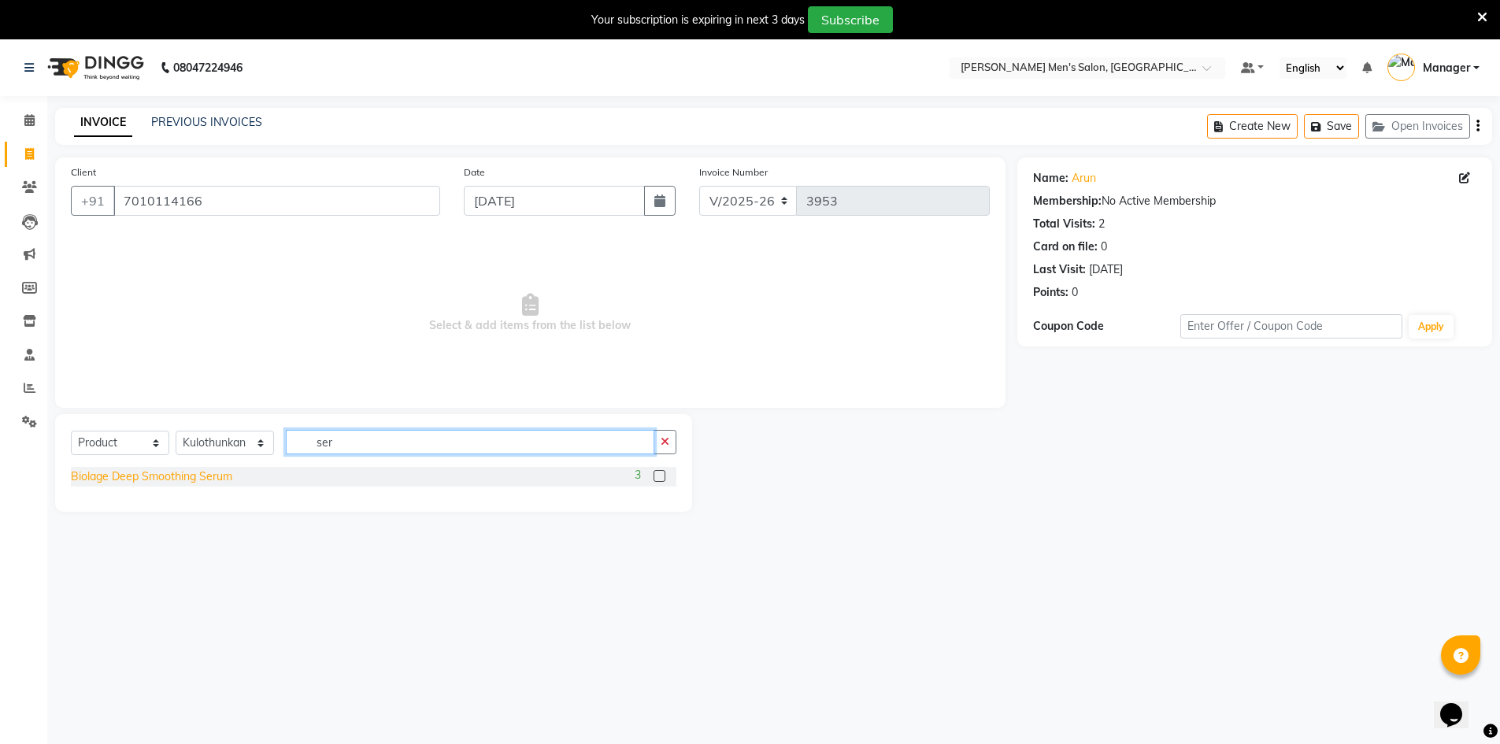
type input "ser"
click at [228, 477] on div "Biolage Deep Smoothing Serum" at bounding box center [151, 477] width 161 height 17
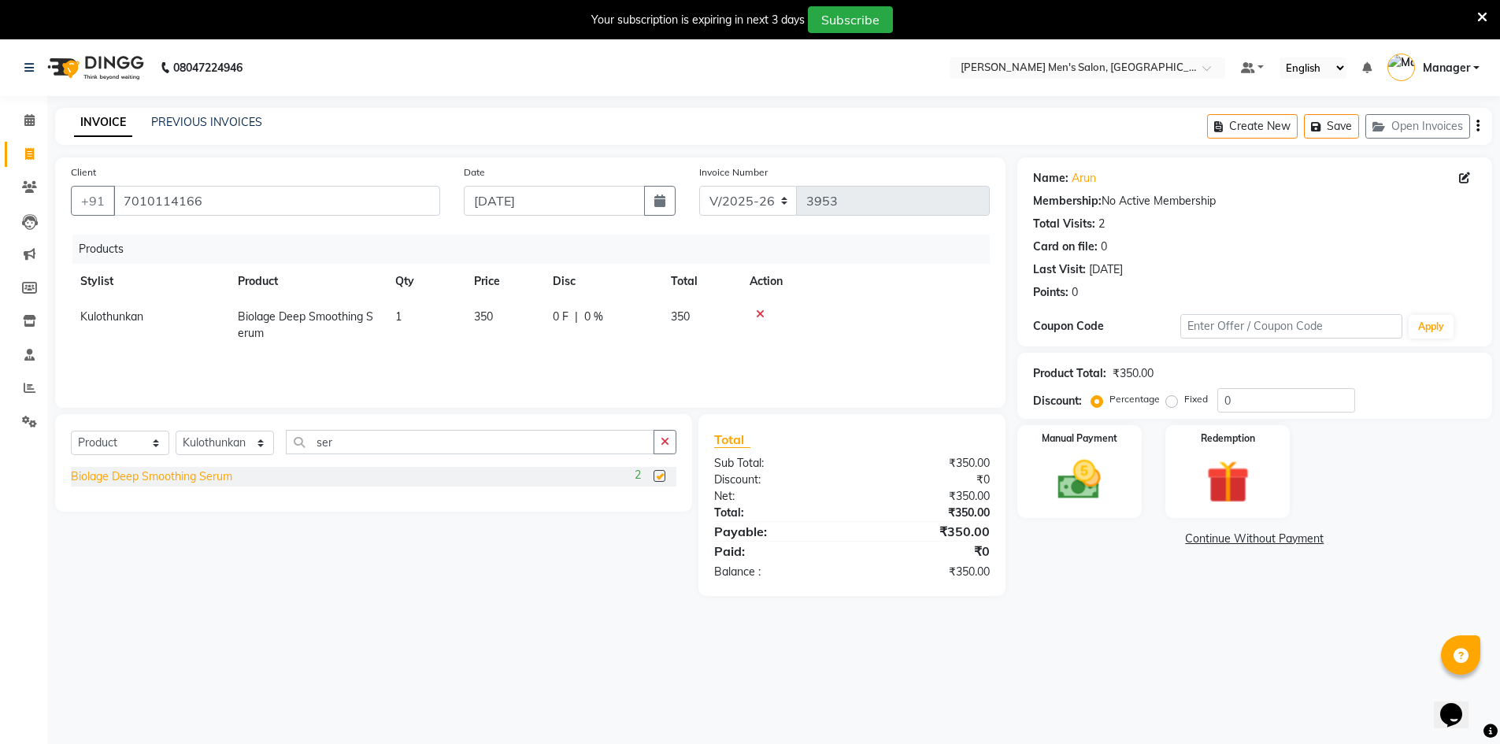
checkbox input "false"
click at [1109, 487] on img at bounding box center [1079, 479] width 72 height 51
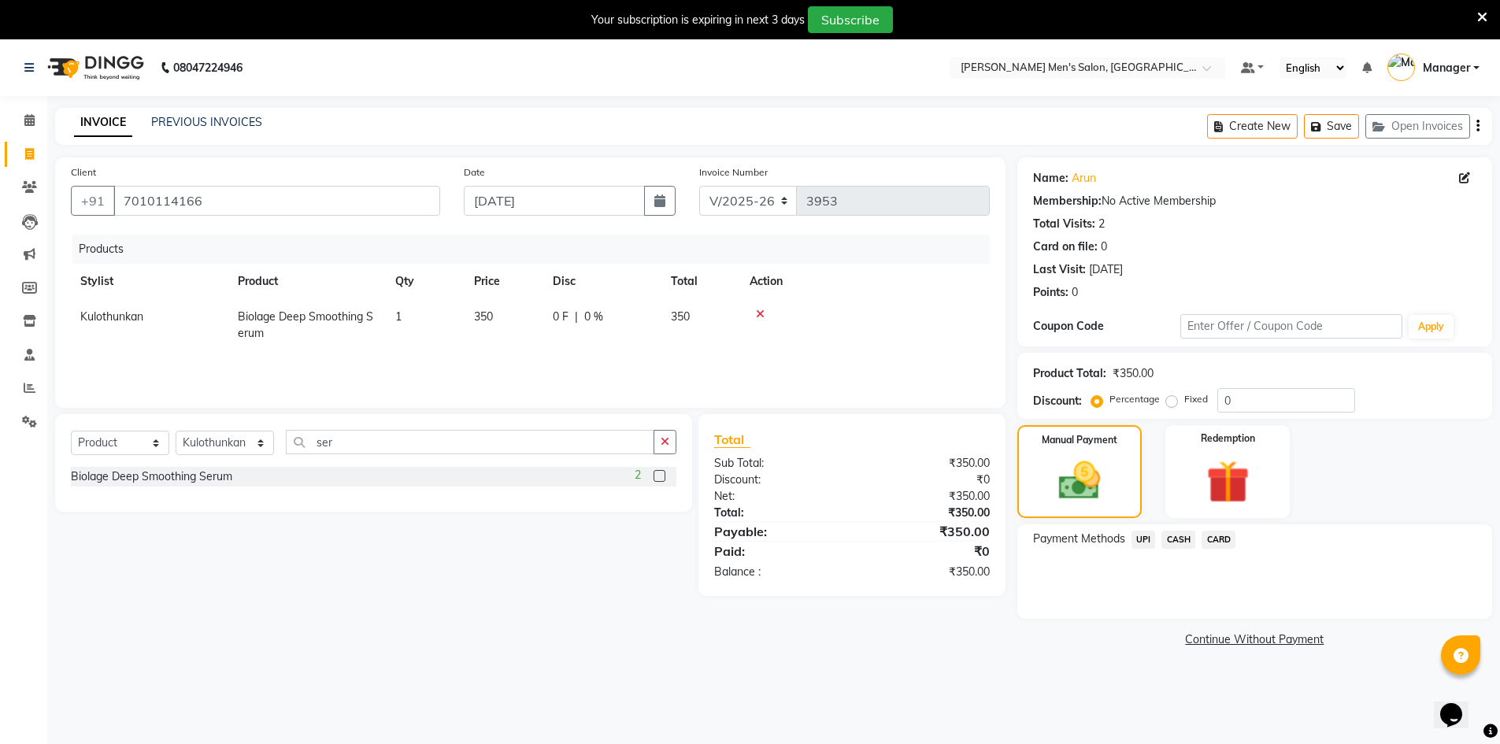
click at [1140, 541] on span "UPI" at bounding box center [1144, 540] width 24 height 18
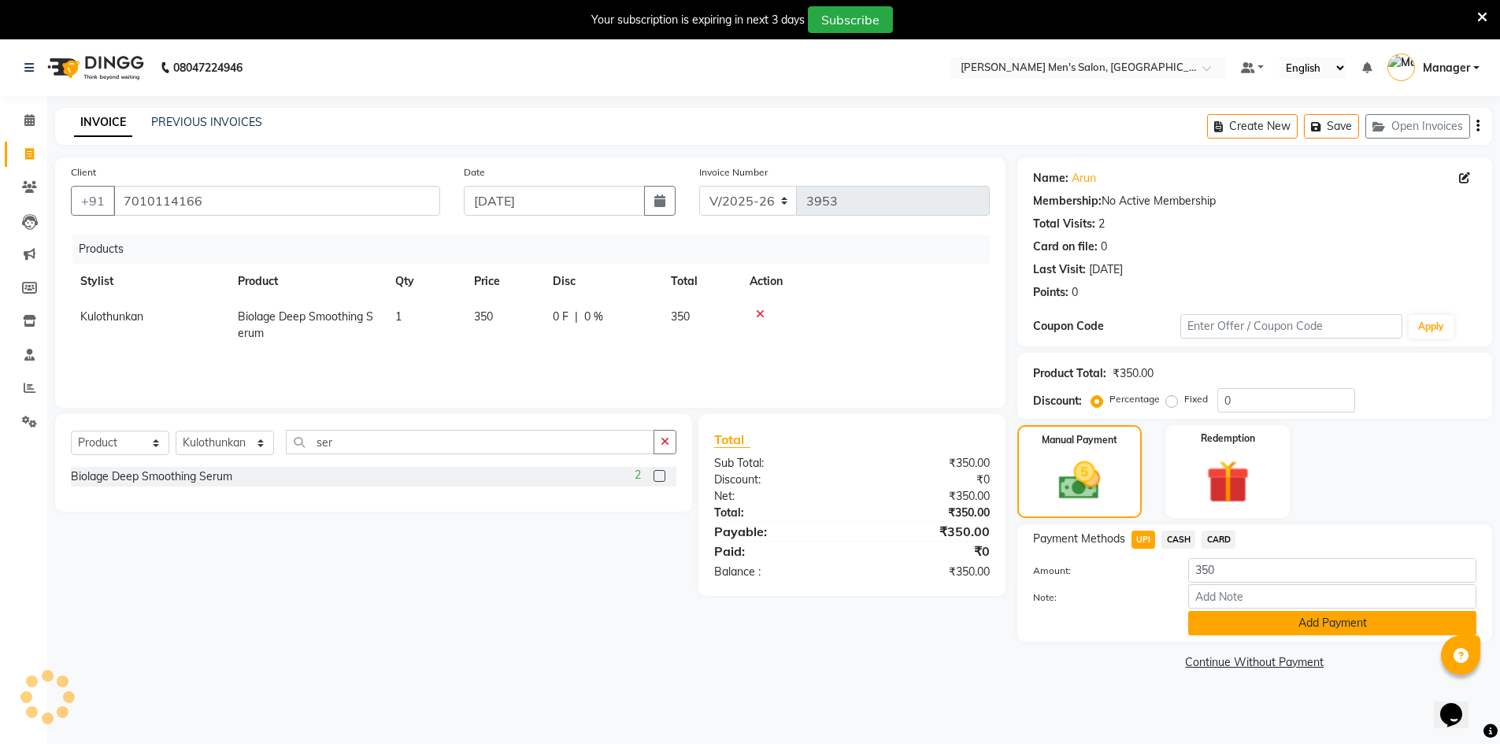
click at [1205, 626] on button "Add Payment" at bounding box center [1332, 623] width 288 height 24
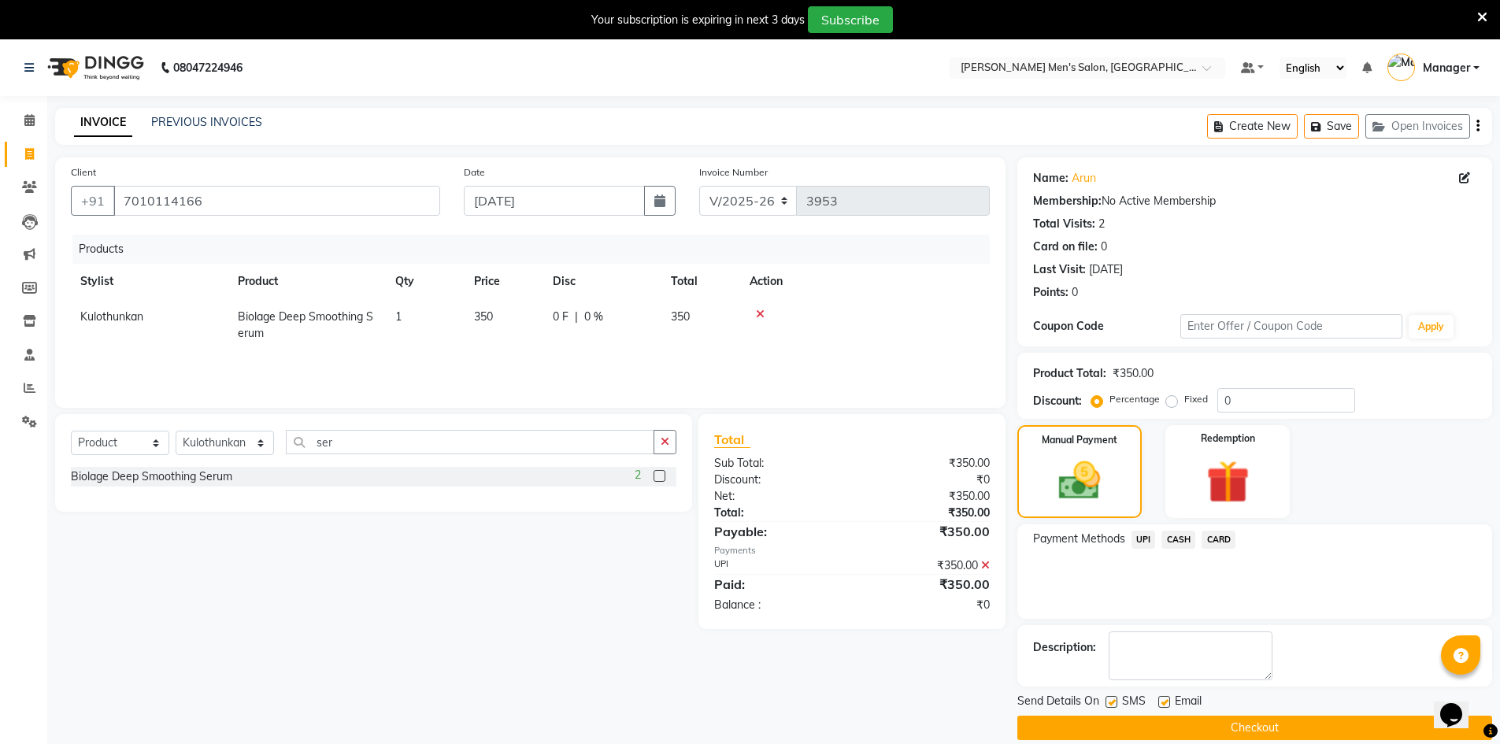
click at [1241, 736] on button "Checkout" at bounding box center [1254, 728] width 475 height 24
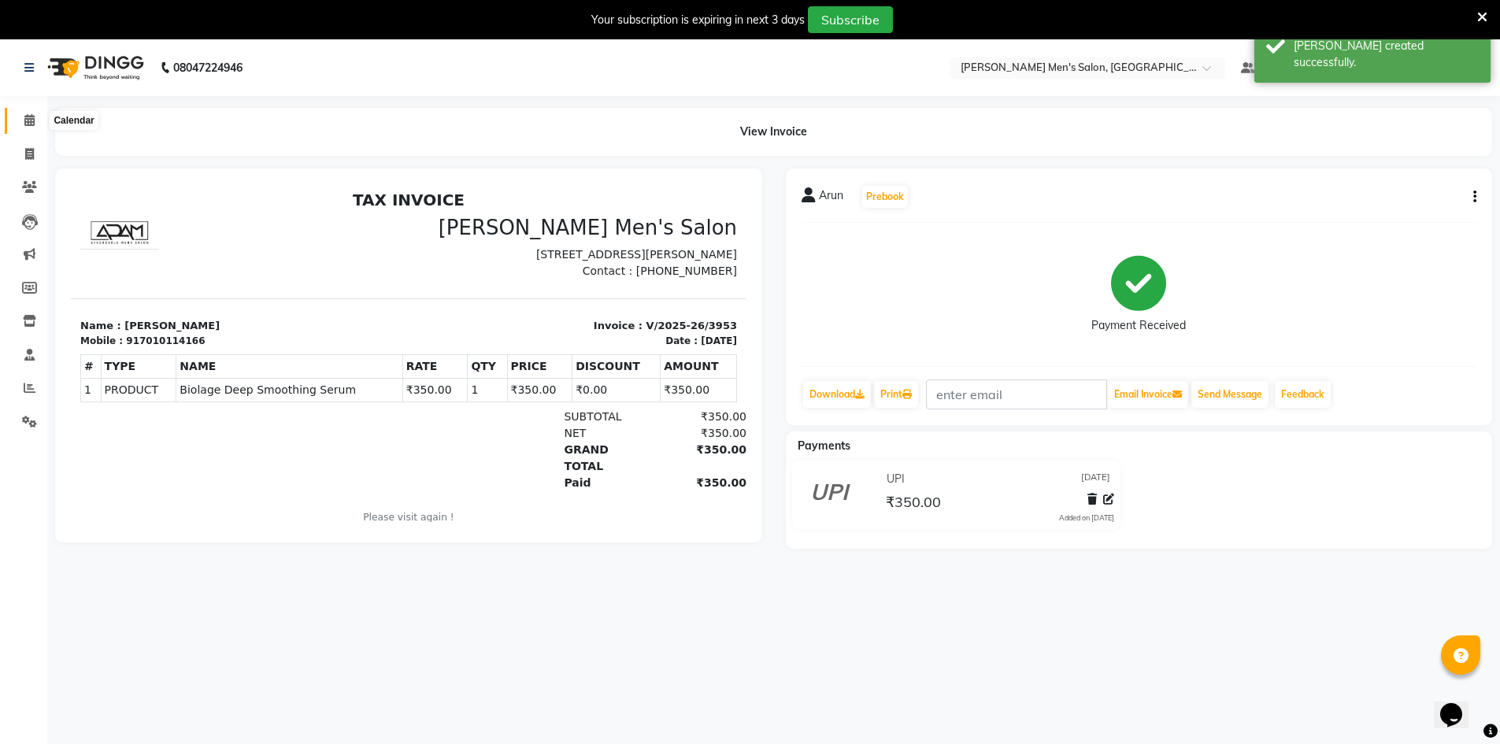
click at [31, 117] on icon at bounding box center [29, 120] width 10 height 12
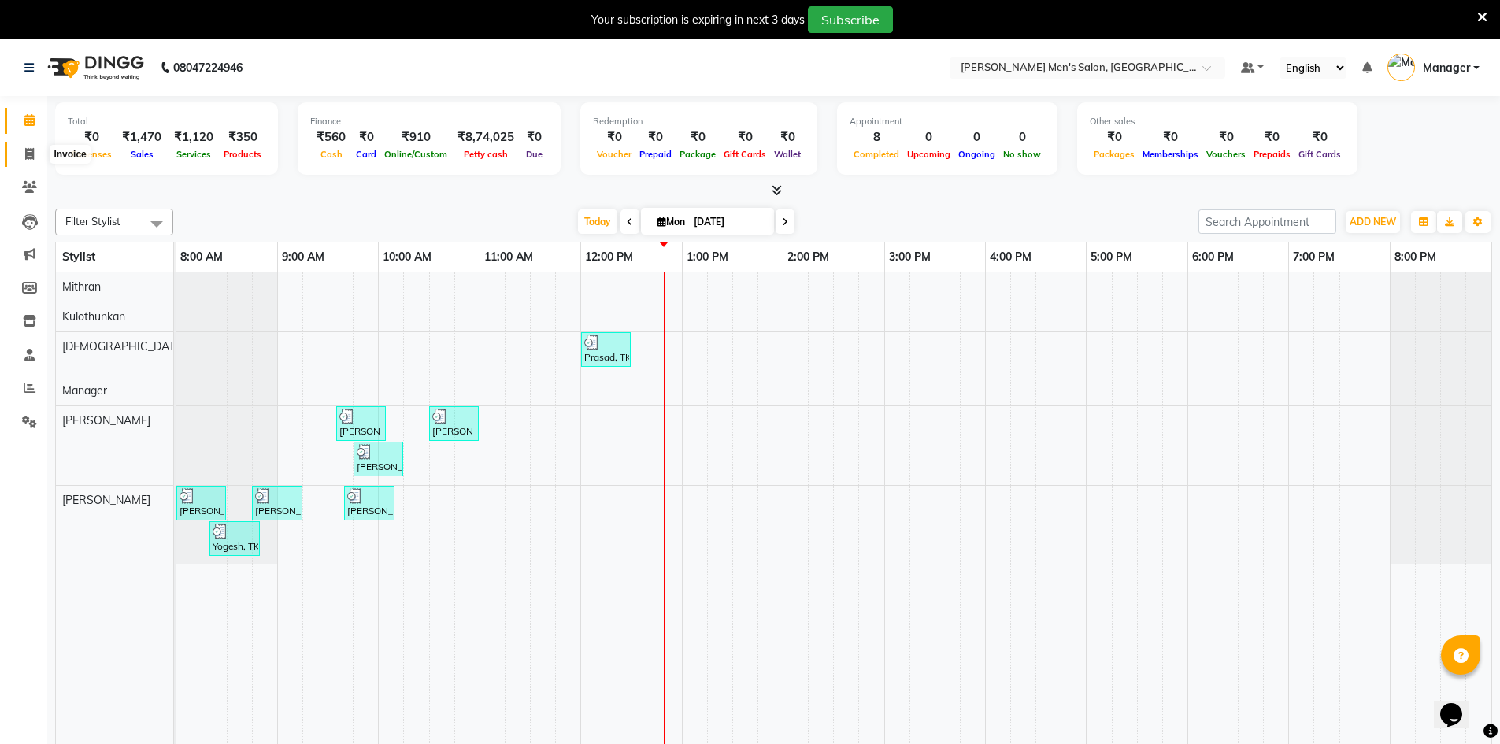
click at [34, 154] on icon at bounding box center [29, 154] width 9 height 12
select select "6913"
select select "service"
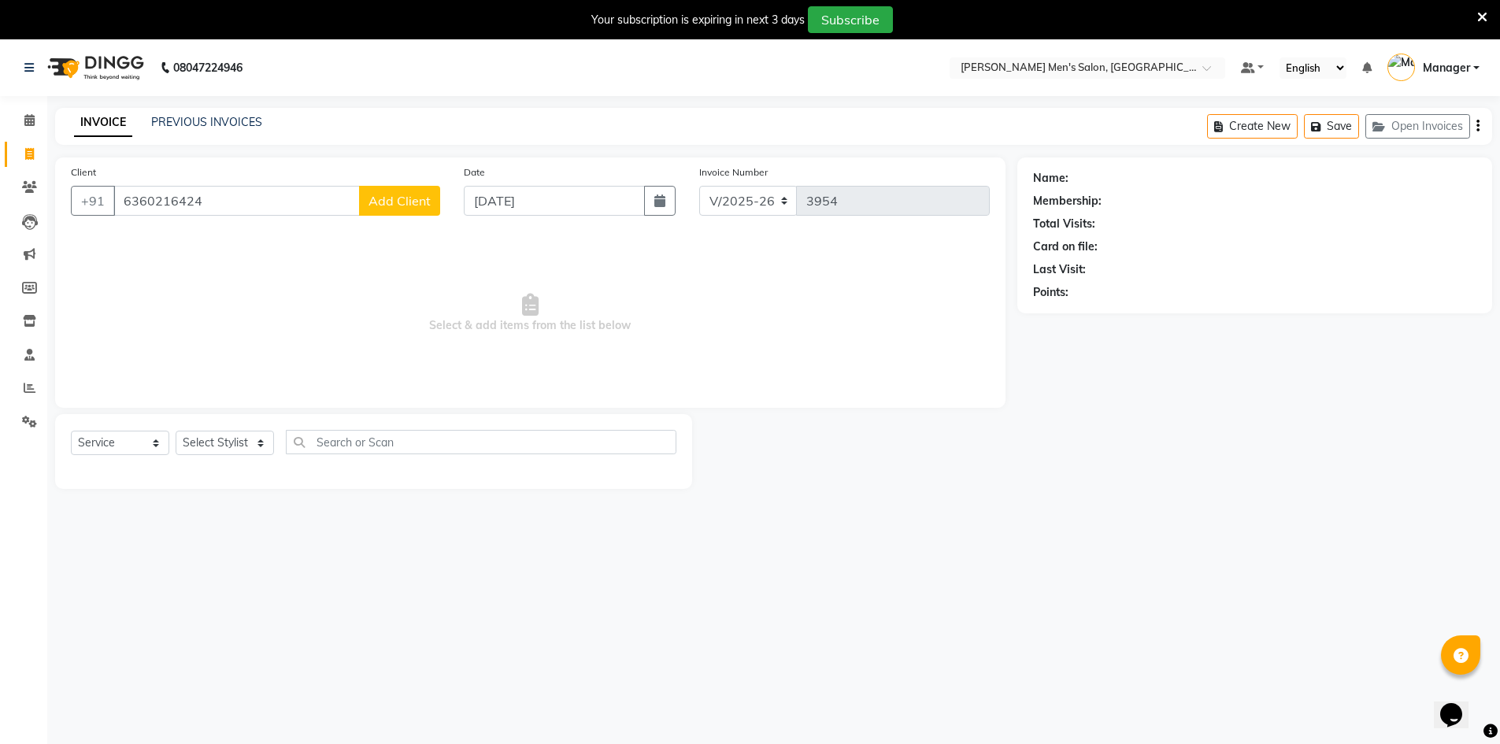
click at [270, 201] on input "6360216424" at bounding box center [236, 201] width 246 height 30
type input "6"
type input "6360216424"
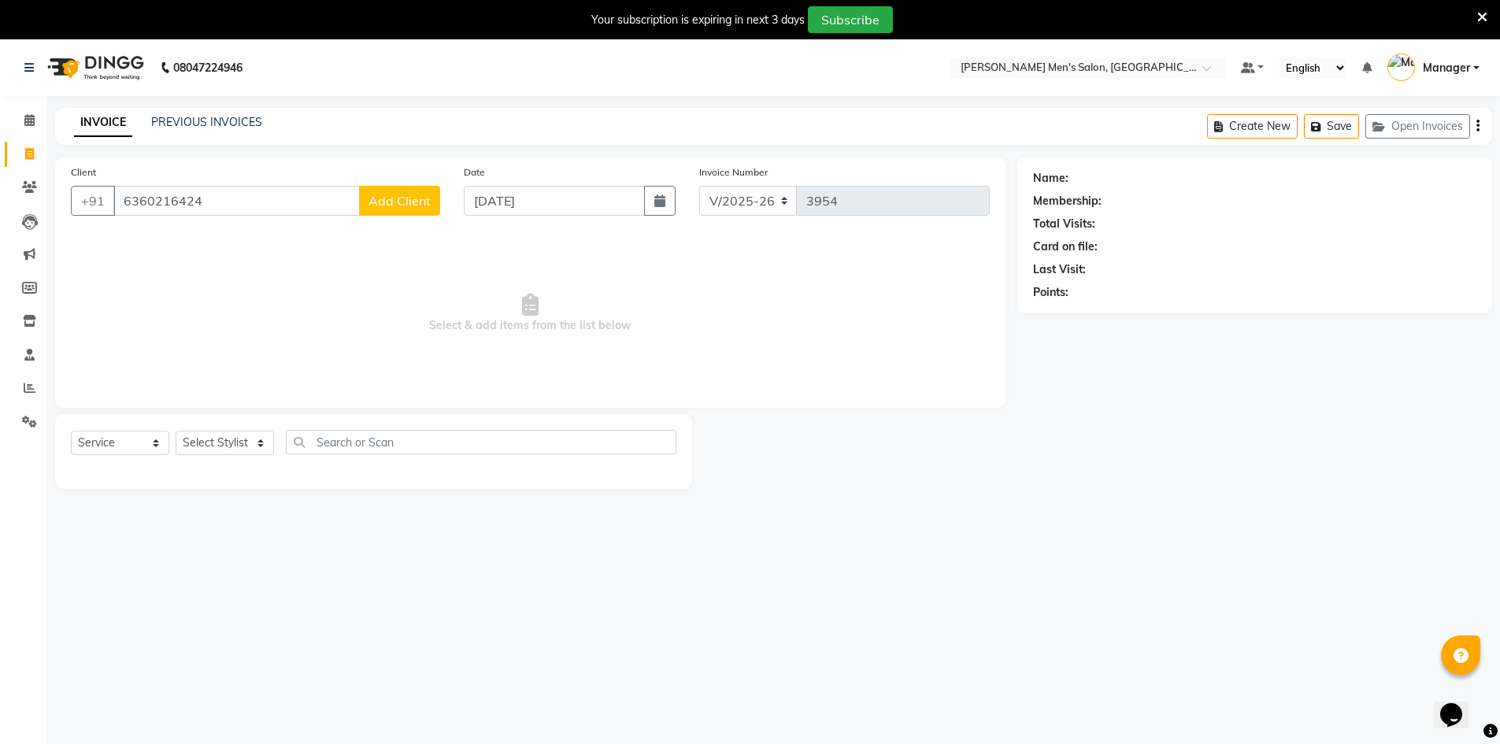
click at [375, 203] on span "Add Client" at bounding box center [400, 201] width 62 height 16
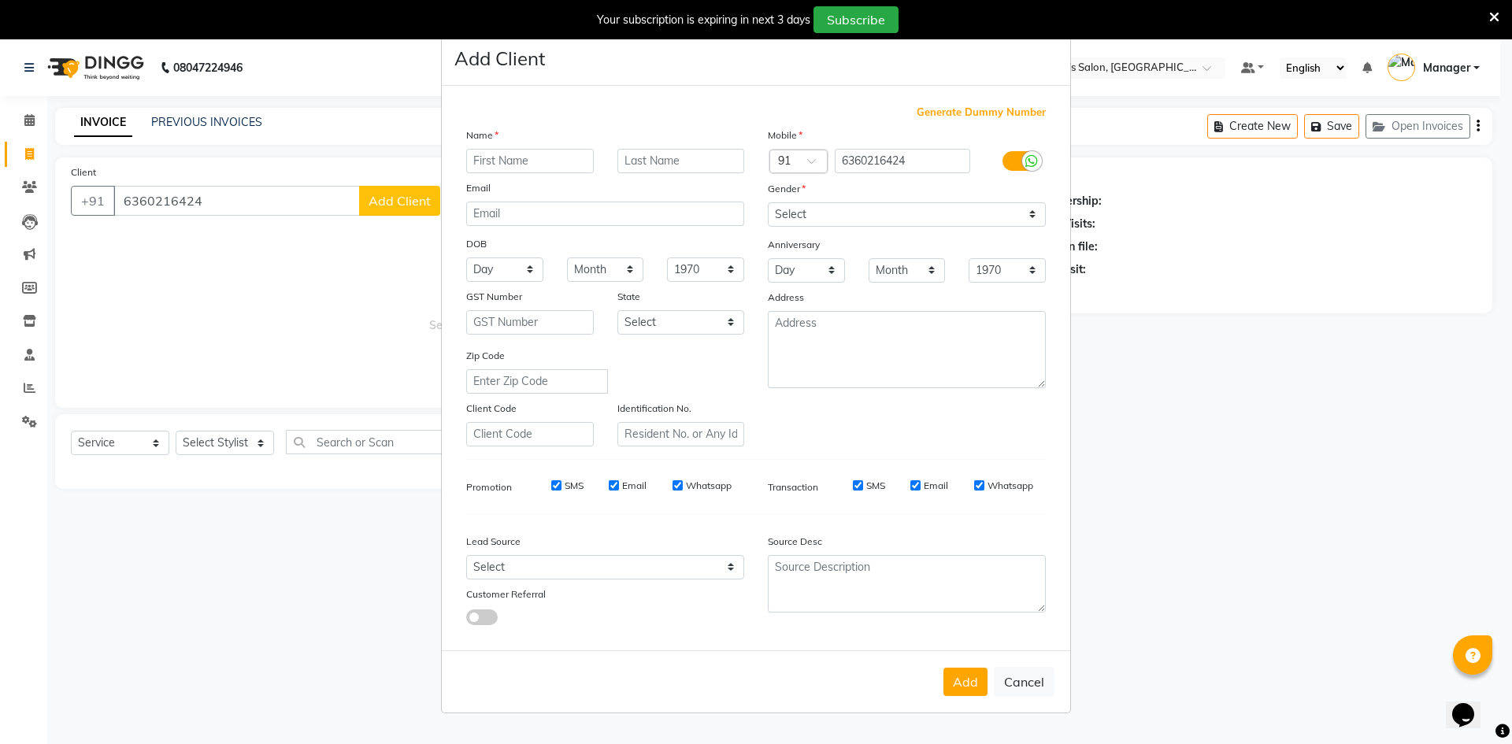
click at [528, 158] on input "text" at bounding box center [530, 161] width 128 height 24
type input "Shree"
click at [850, 213] on select "Select [DEMOGRAPHIC_DATA] [DEMOGRAPHIC_DATA] Other Prefer Not To Say" at bounding box center [907, 214] width 278 height 24
select select "[DEMOGRAPHIC_DATA]"
click at [768, 202] on select "Select [DEMOGRAPHIC_DATA] [DEMOGRAPHIC_DATA] Other Prefer Not To Say" at bounding box center [907, 214] width 278 height 24
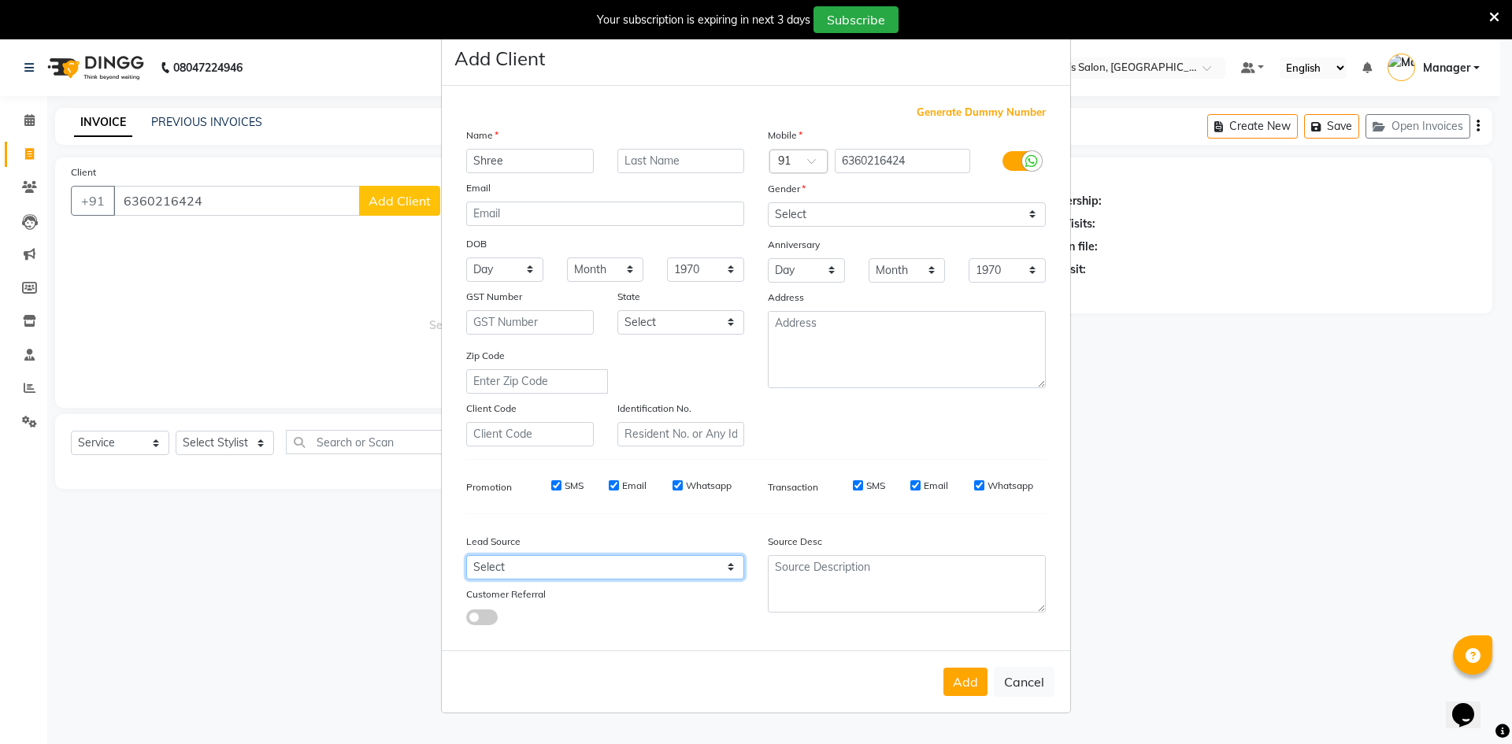
click at [563, 578] on select "Select Walk-in Referral Internet Friend Word of Mouth Advertisement Facebook Ju…" at bounding box center [605, 567] width 278 height 24
select select "48263"
click at [466, 555] on select "Select Walk-in Referral Internet Friend Word of Mouth Advertisement Facebook Ju…" at bounding box center [605, 567] width 278 height 24
click at [964, 688] on button "Add" at bounding box center [965, 682] width 44 height 28
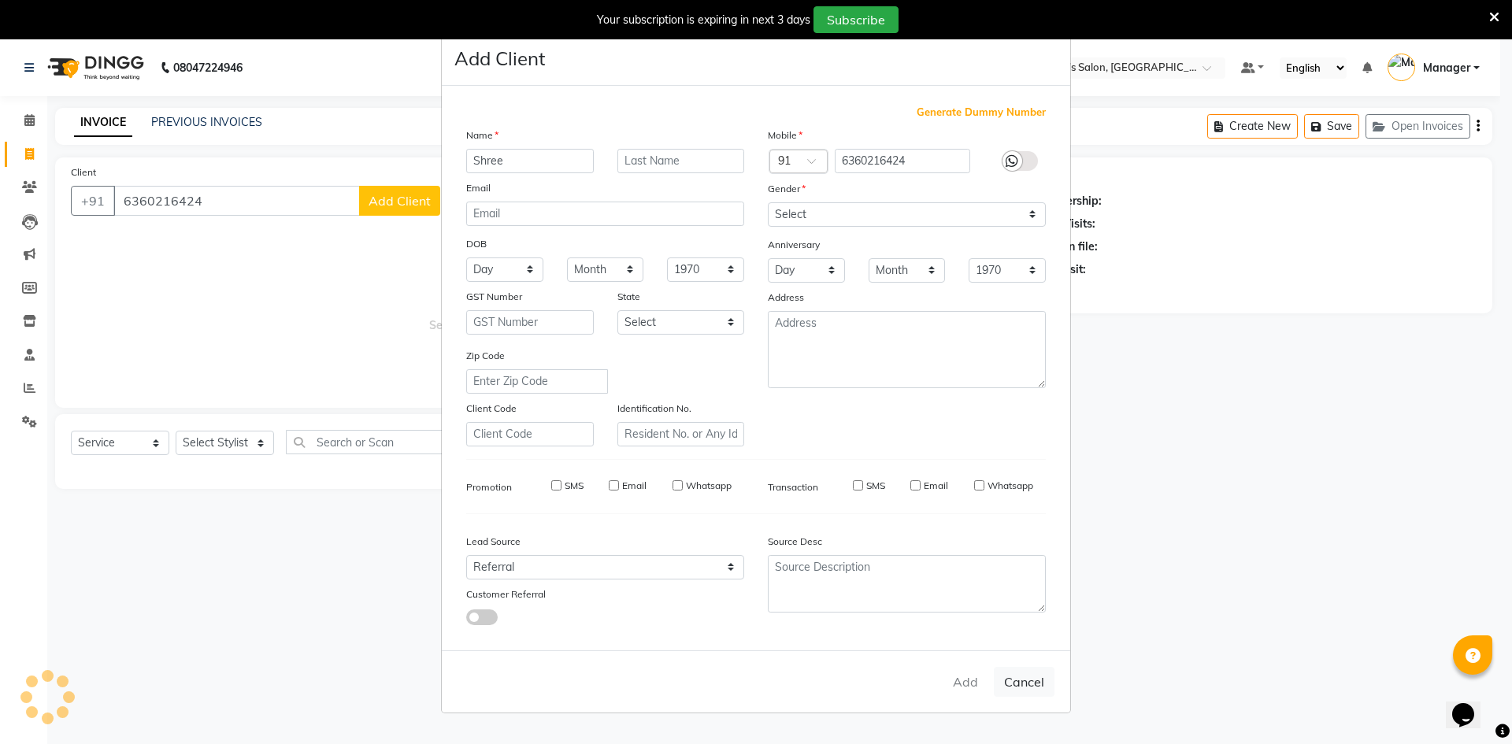
select select
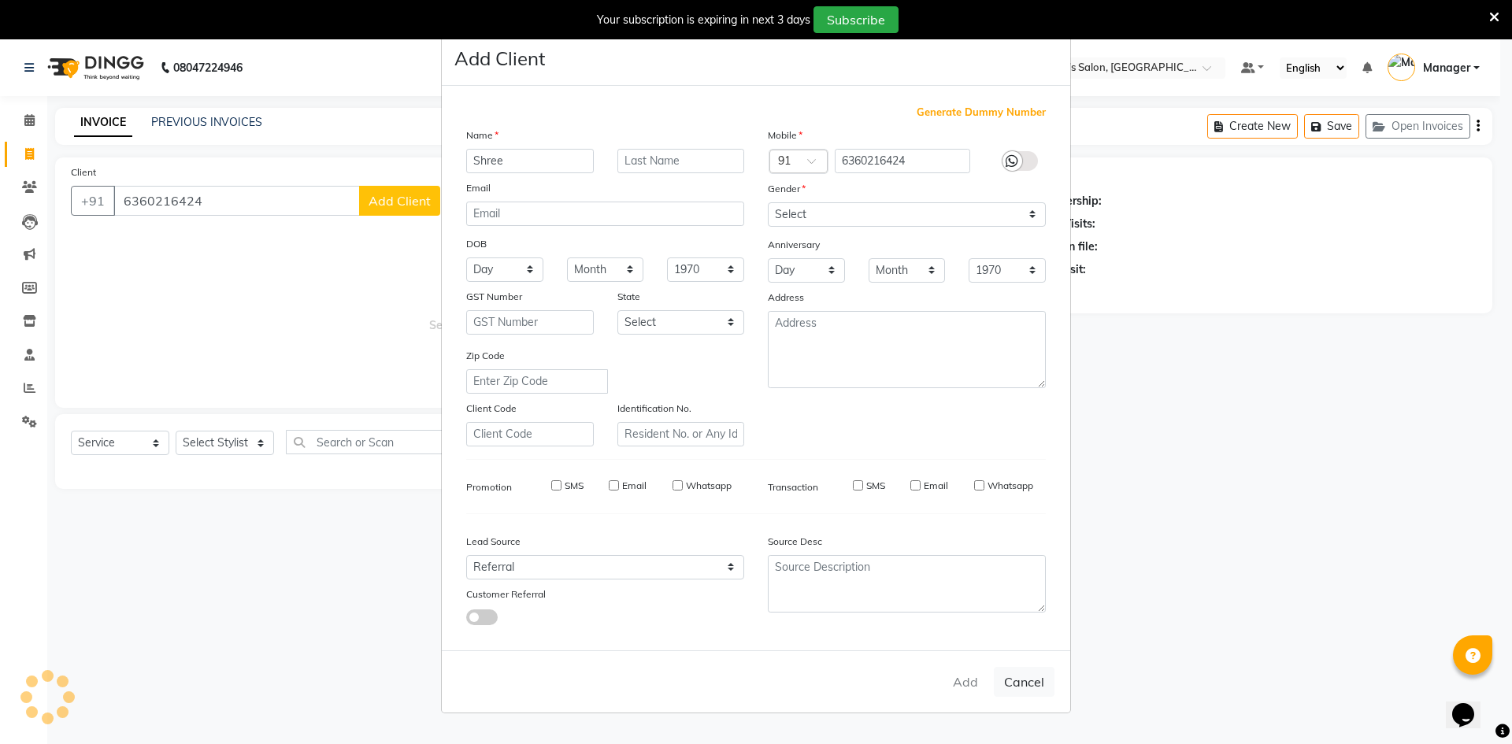
select select
checkbox input "false"
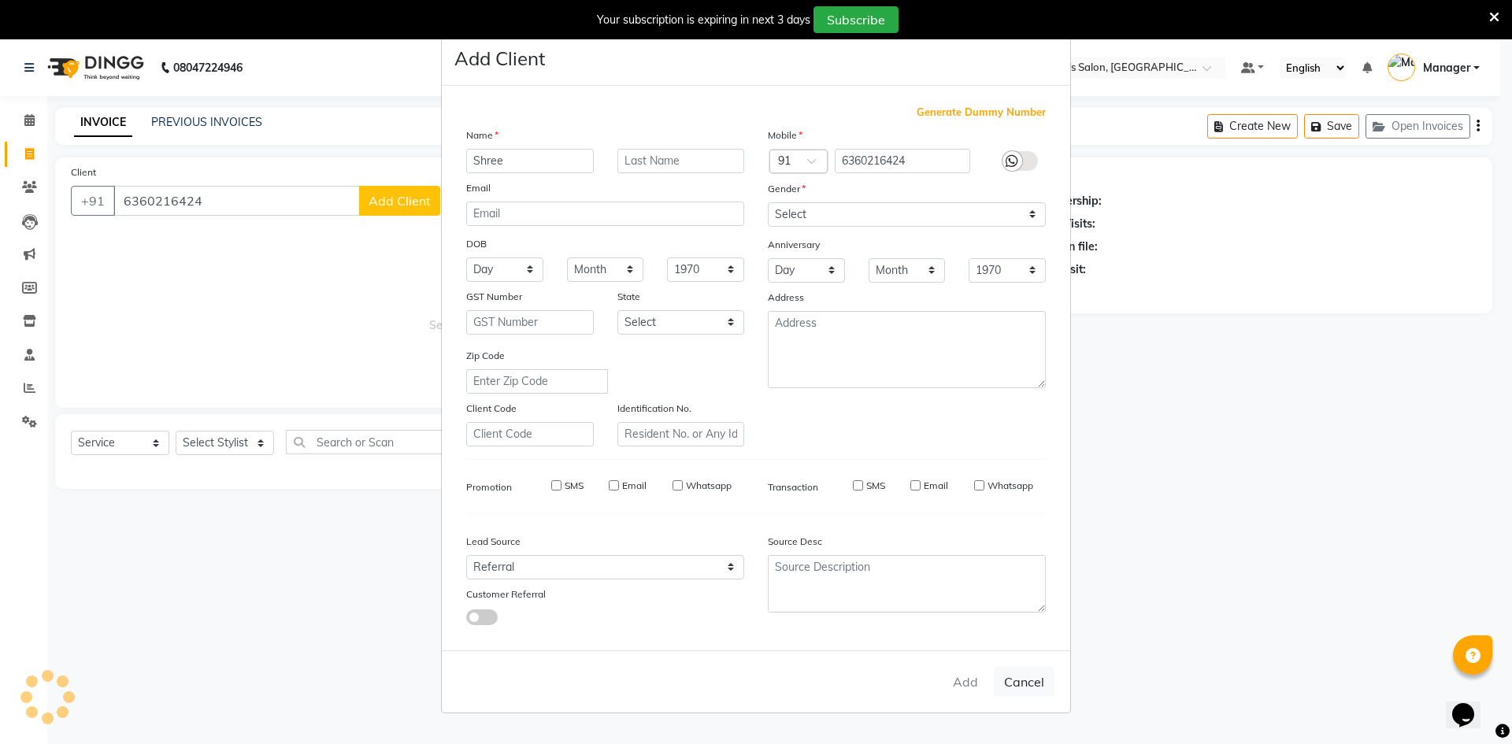
checkbox input "false"
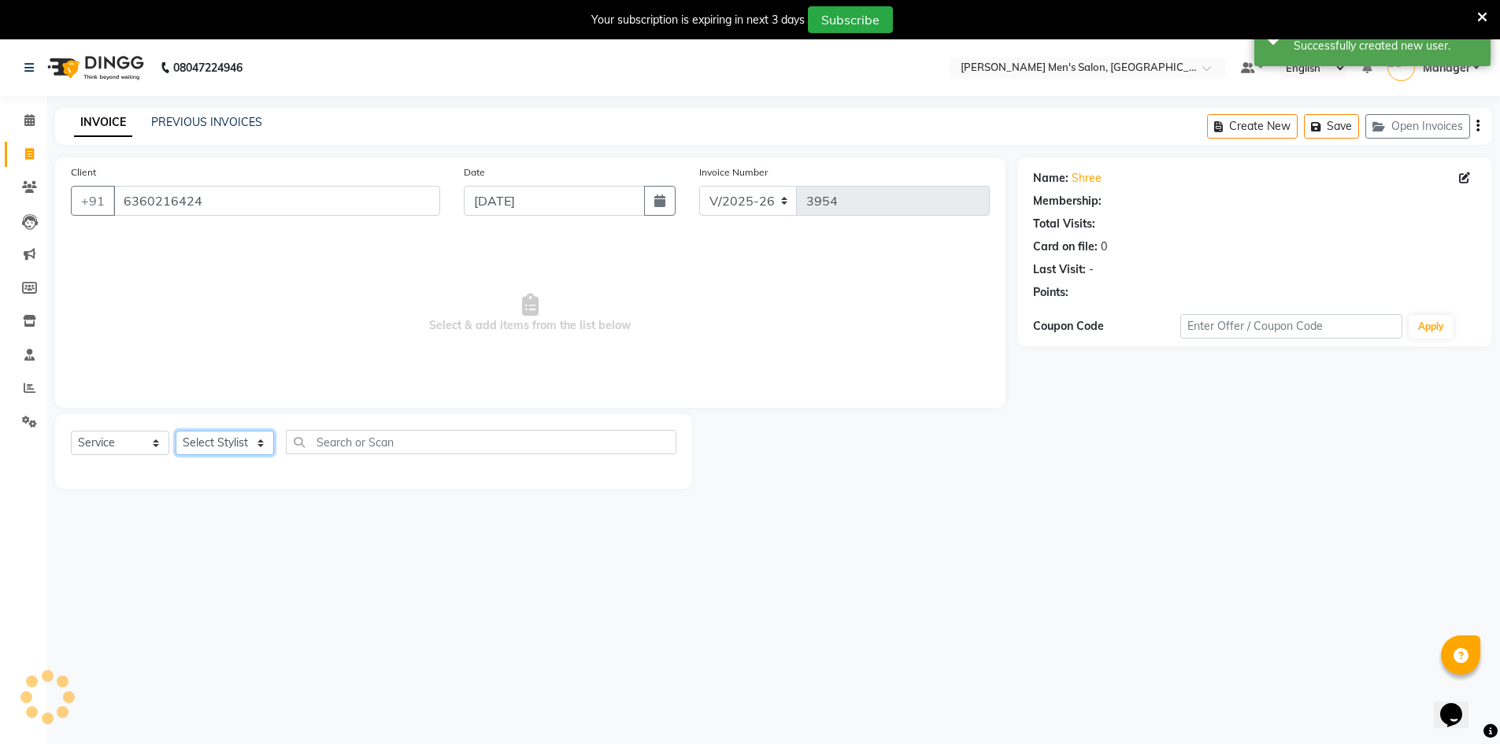
click at [210, 445] on select "Select Stylist [PERSON_NAME] Manager [PERSON_NAME] [PERSON_NAME]" at bounding box center [225, 443] width 98 height 24
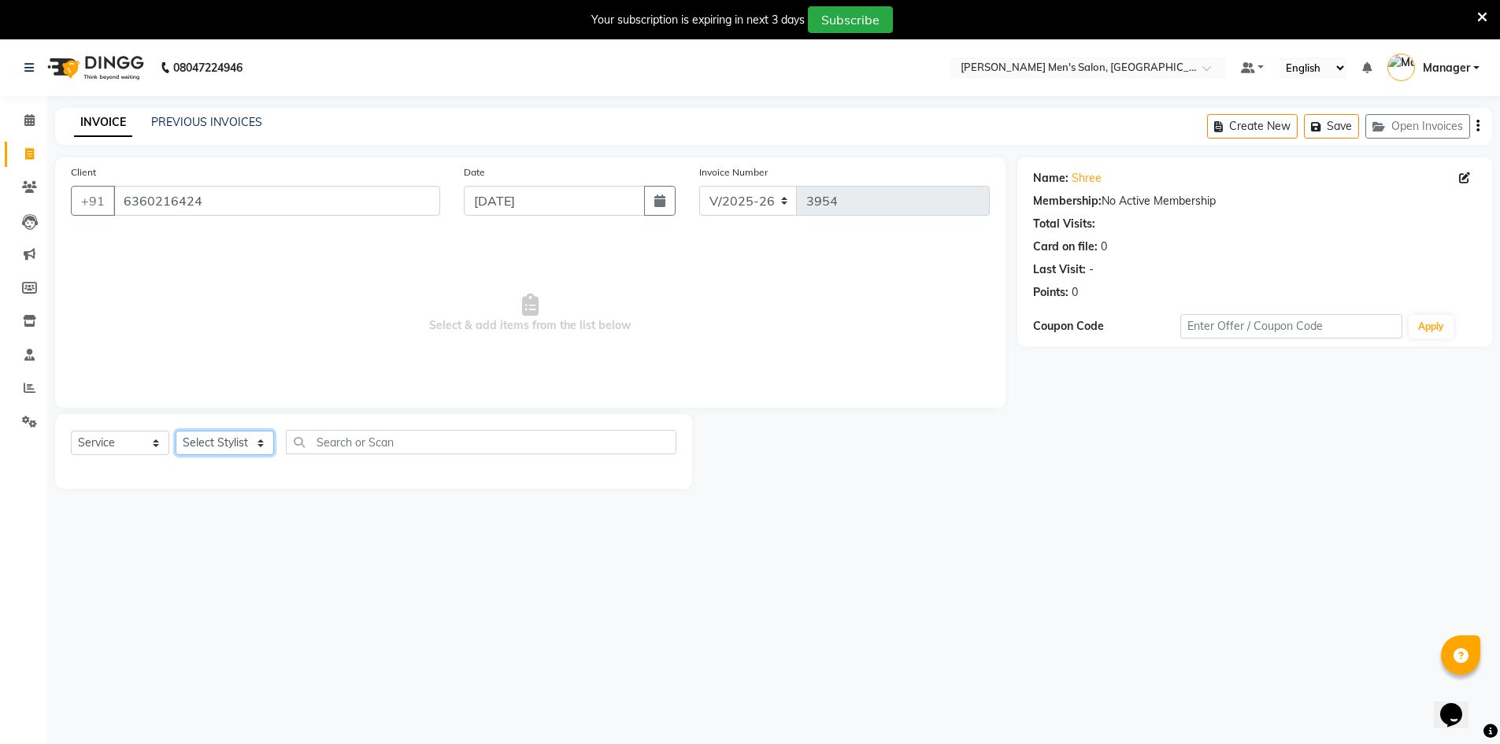
select select "86101"
click at [176, 431] on select "Select Stylist [PERSON_NAME] Manager [PERSON_NAME] [PERSON_NAME]" at bounding box center [225, 443] width 98 height 24
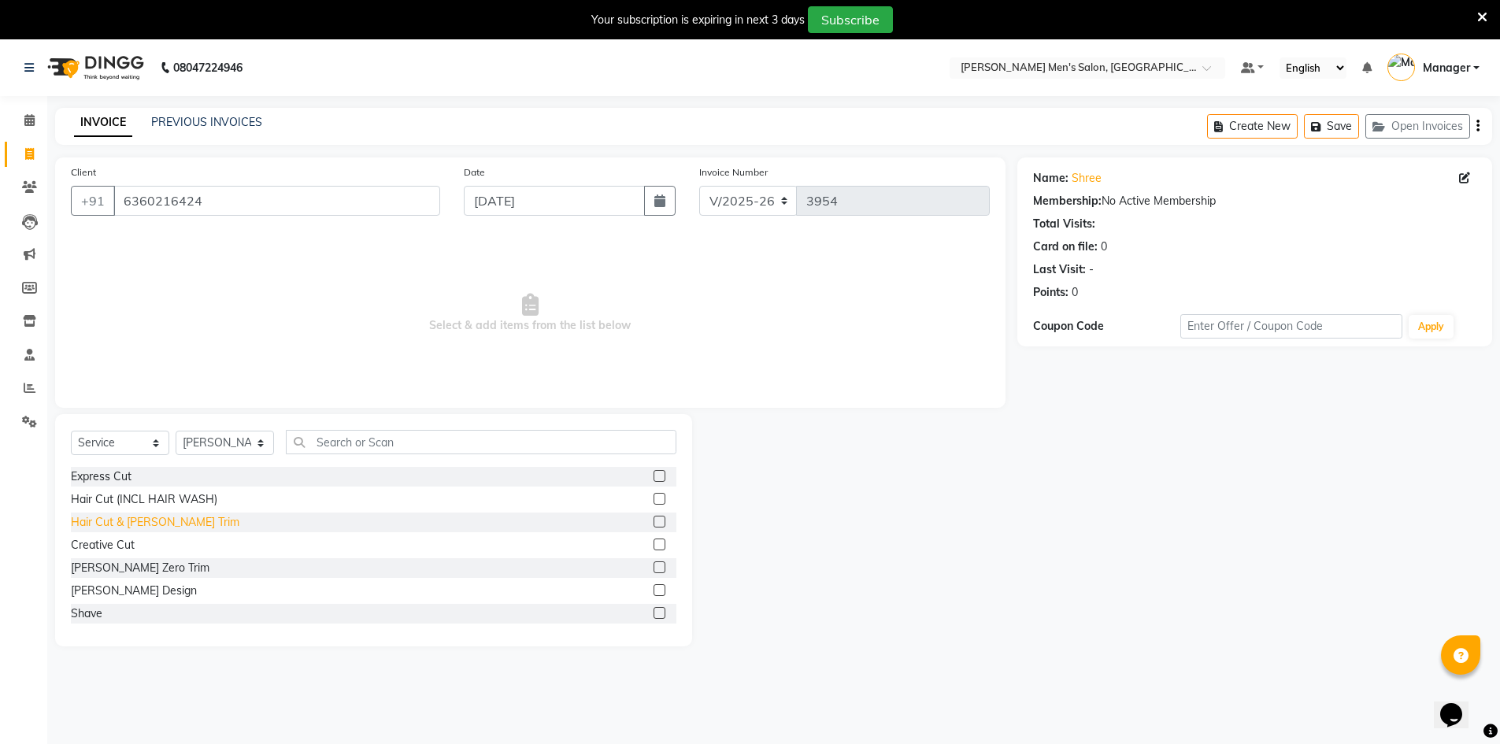
click at [124, 525] on div "Hair Cut & [PERSON_NAME] Trim" at bounding box center [155, 522] width 169 height 17
checkbox input "false"
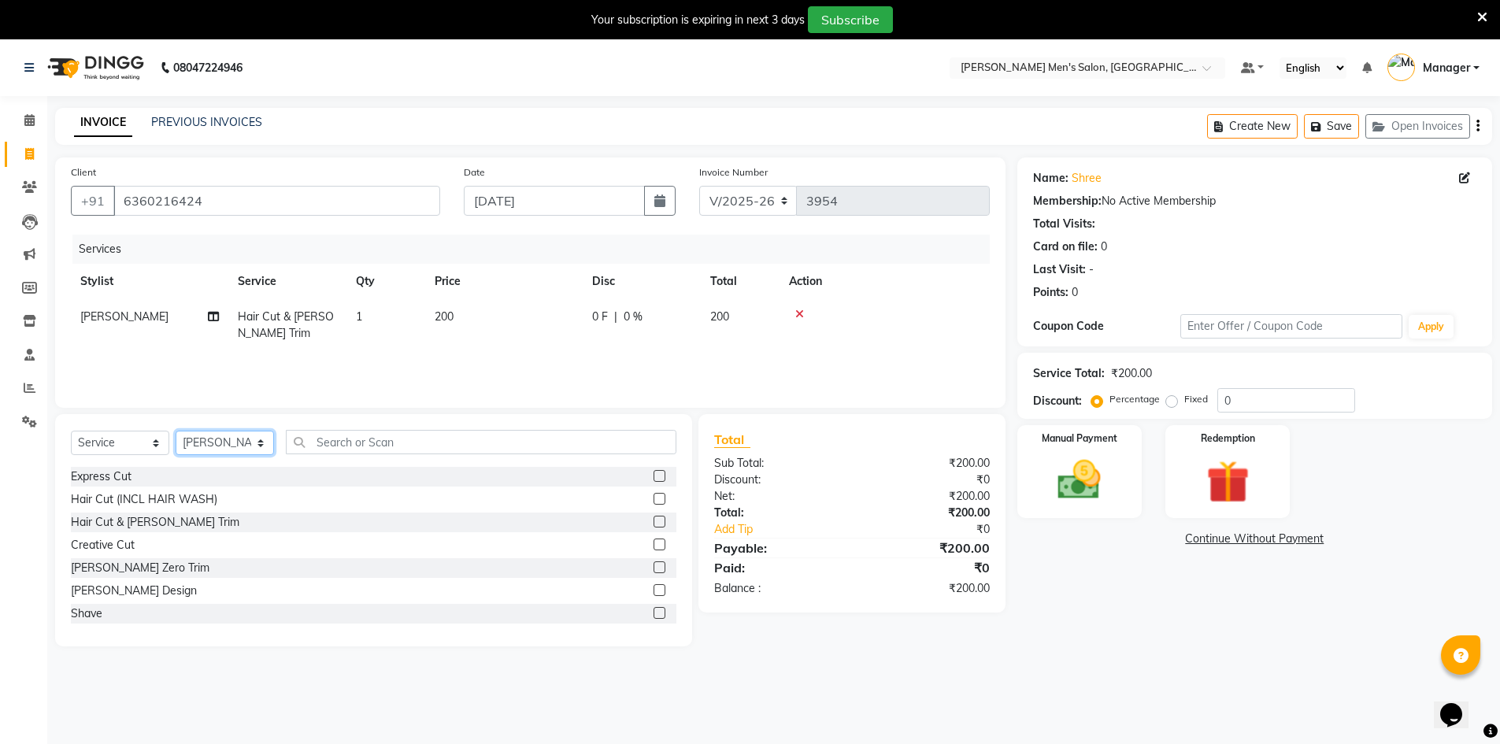
click at [201, 436] on select "Select Stylist [PERSON_NAME] Manager [PERSON_NAME] [PERSON_NAME]" at bounding box center [225, 443] width 98 height 24
select select "70201"
click at [176, 431] on select "Select Stylist [PERSON_NAME] Manager [PERSON_NAME] [PERSON_NAME]" at bounding box center [225, 443] width 98 height 24
click at [109, 521] on div "Hair Cut & [PERSON_NAME] Trim" at bounding box center [155, 522] width 169 height 17
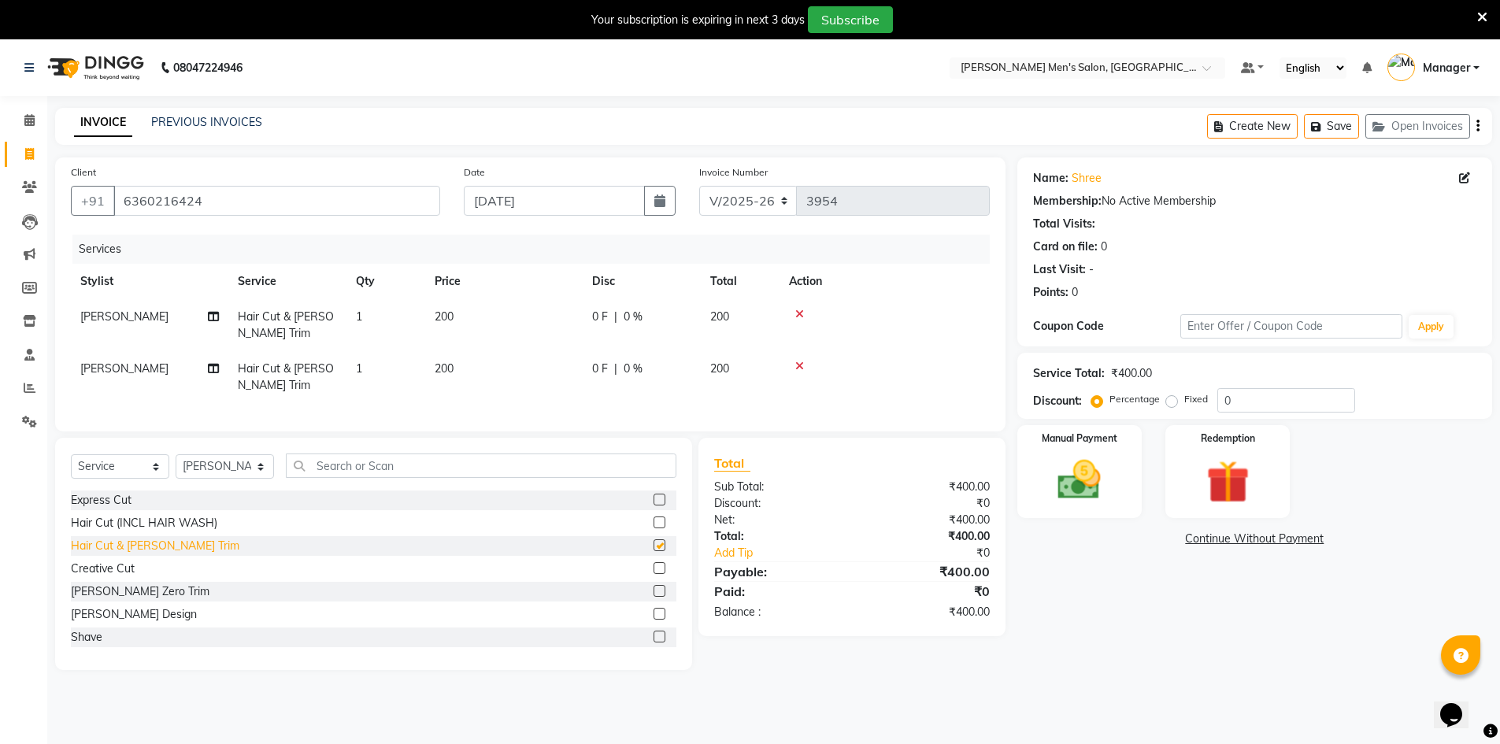
checkbox input "false"
click at [1083, 485] on img at bounding box center [1079, 479] width 72 height 51
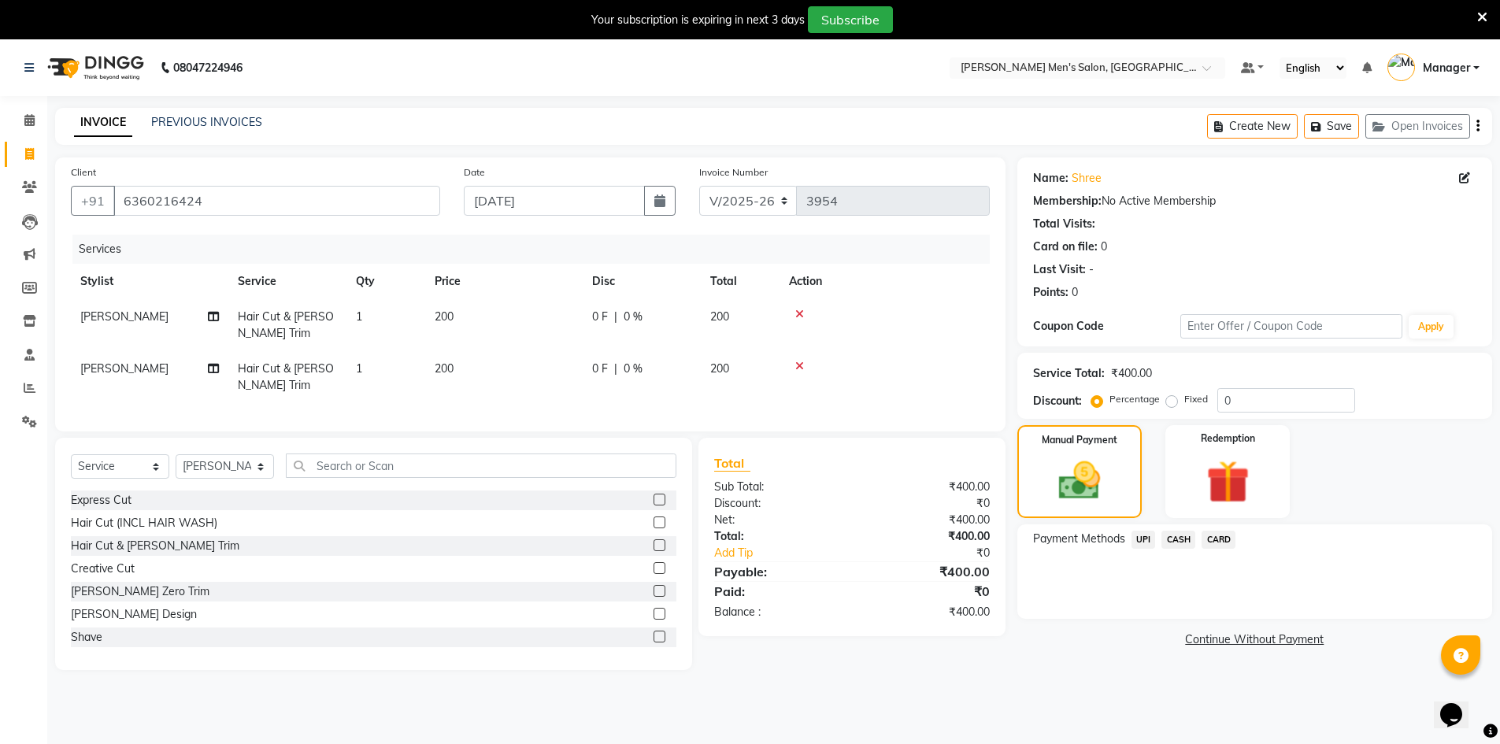
click at [1173, 541] on span "CASH" at bounding box center [1179, 540] width 34 height 18
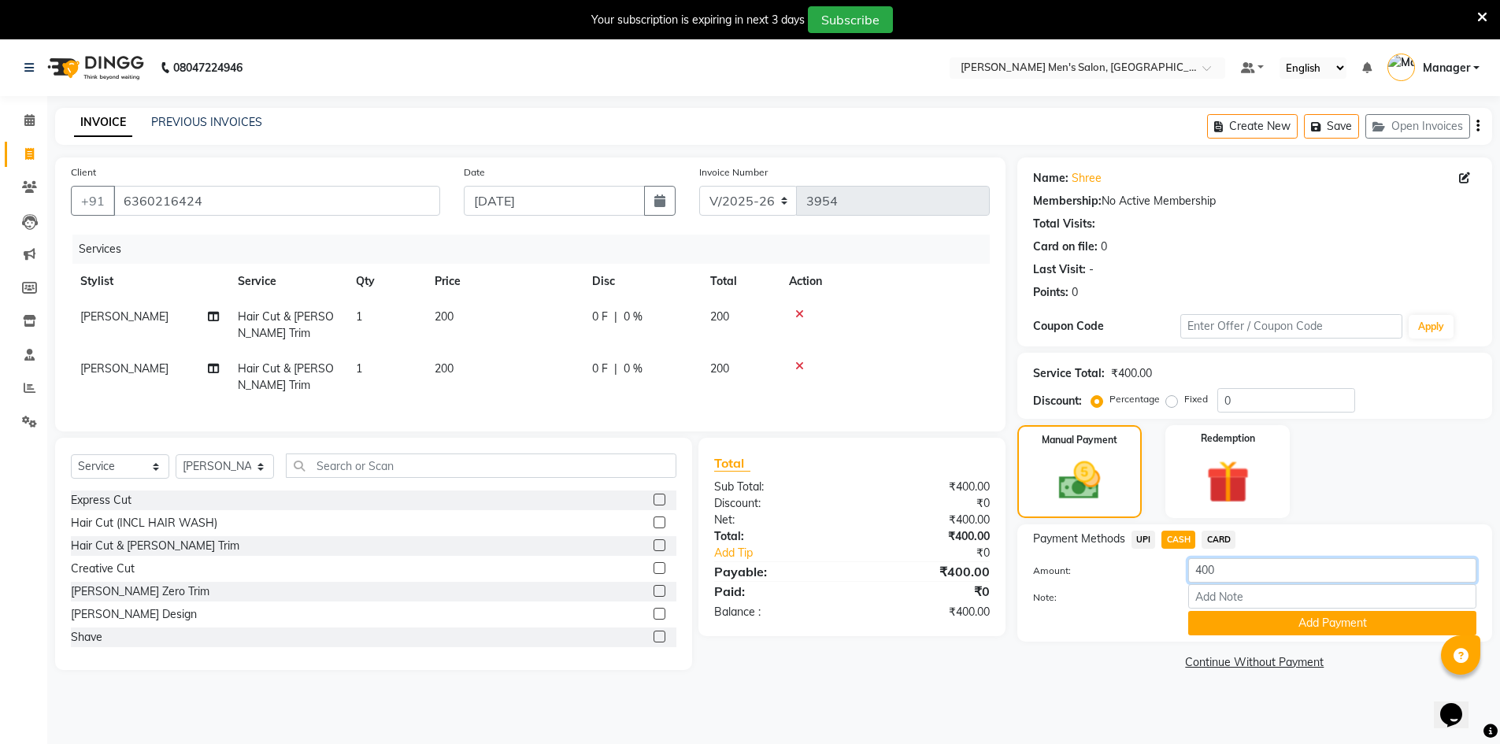
click at [1199, 573] on input "400" at bounding box center [1332, 570] width 288 height 24
type input "250"
click at [1217, 632] on button "Add Payment" at bounding box center [1332, 623] width 288 height 24
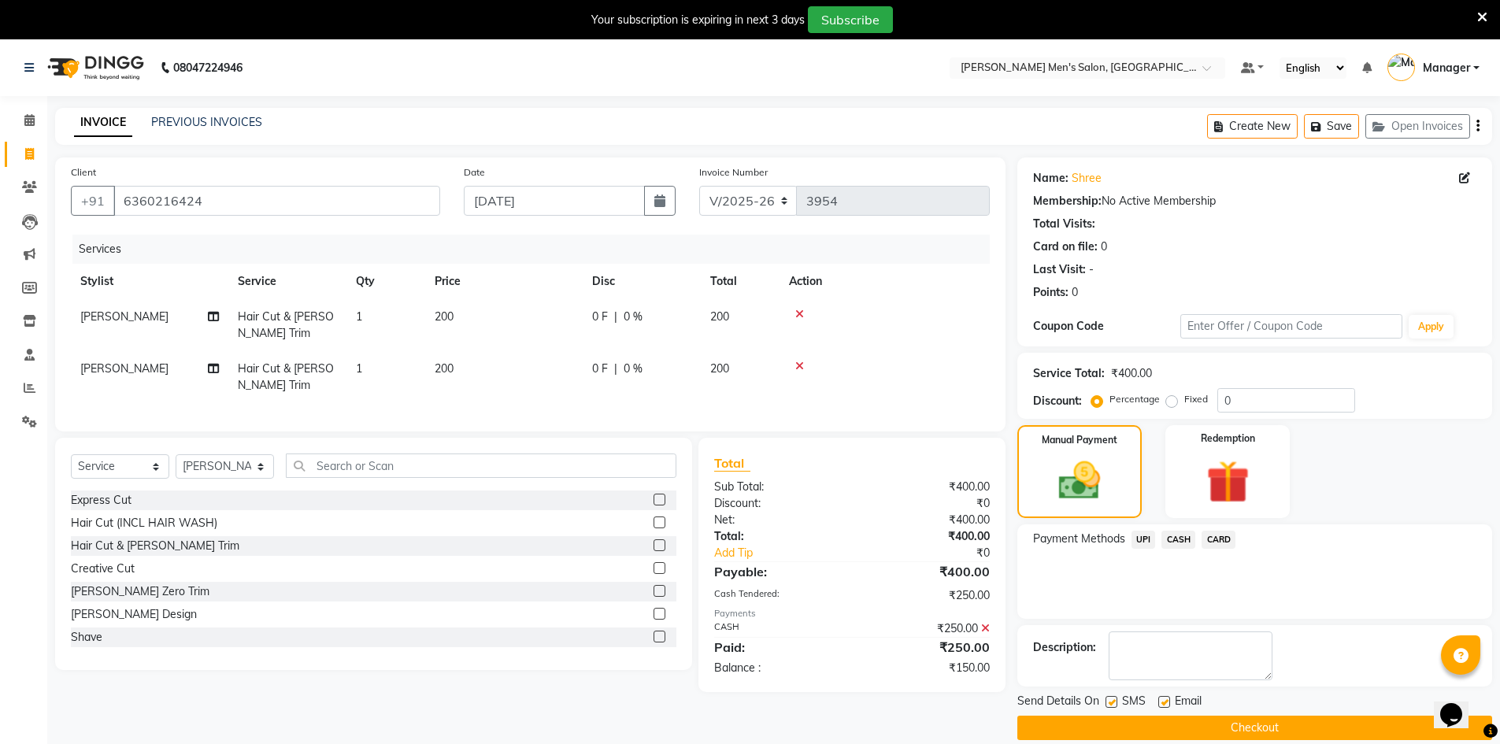
click at [1147, 538] on span "UPI" at bounding box center [1144, 540] width 24 height 18
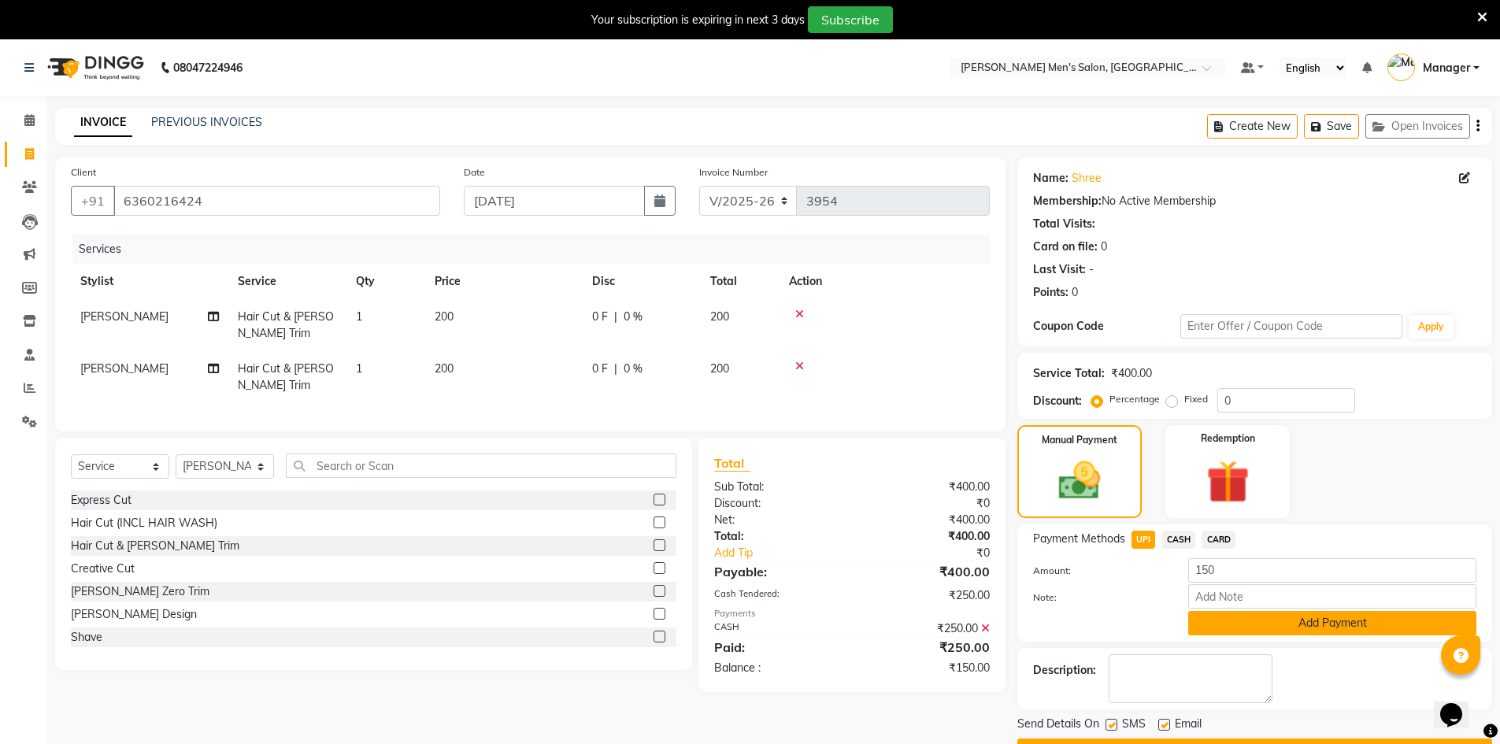
click at [1243, 618] on button "Add Payment" at bounding box center [1332, 623] width 288 height 24
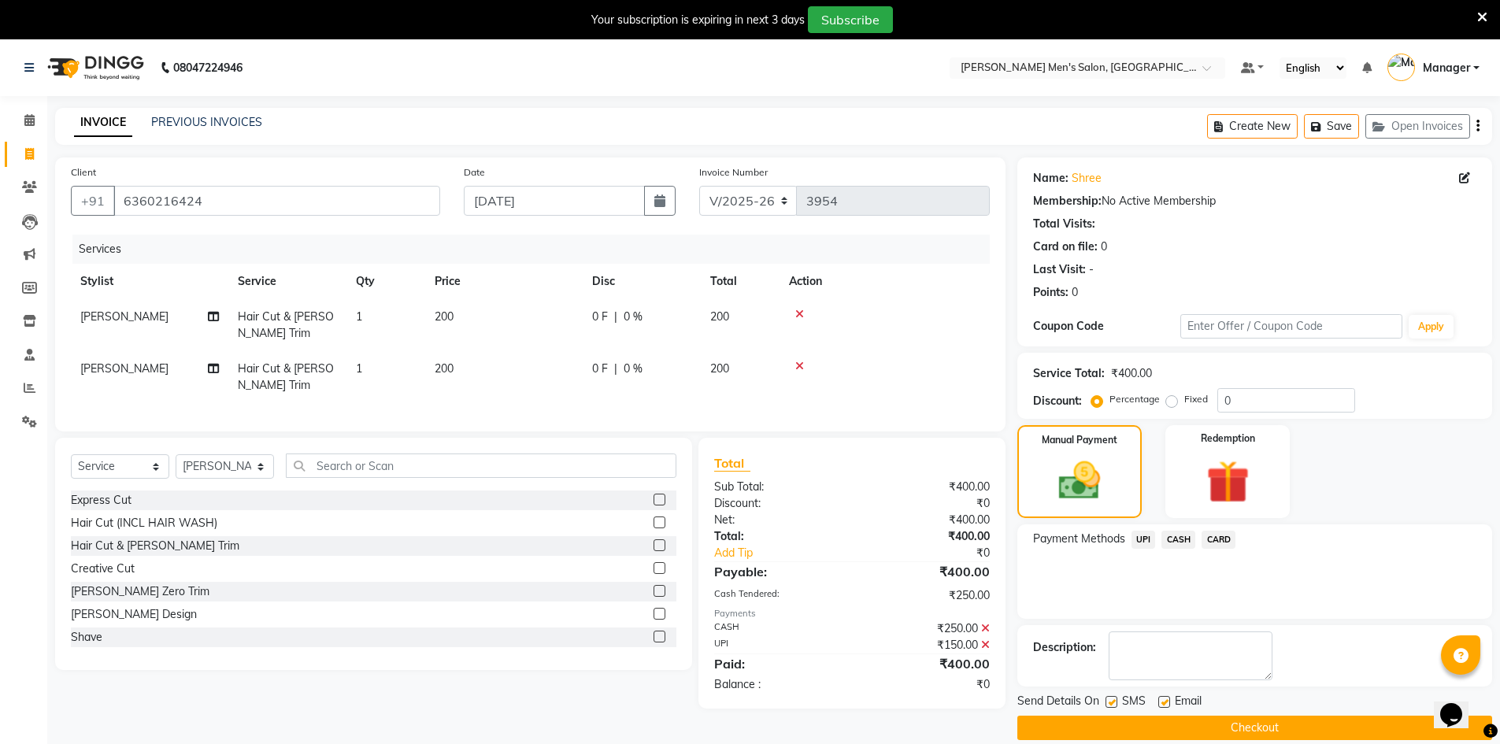
click at [1258, 727] on button "Checkout" at bounding box center [1254, 728] width 475 height 24
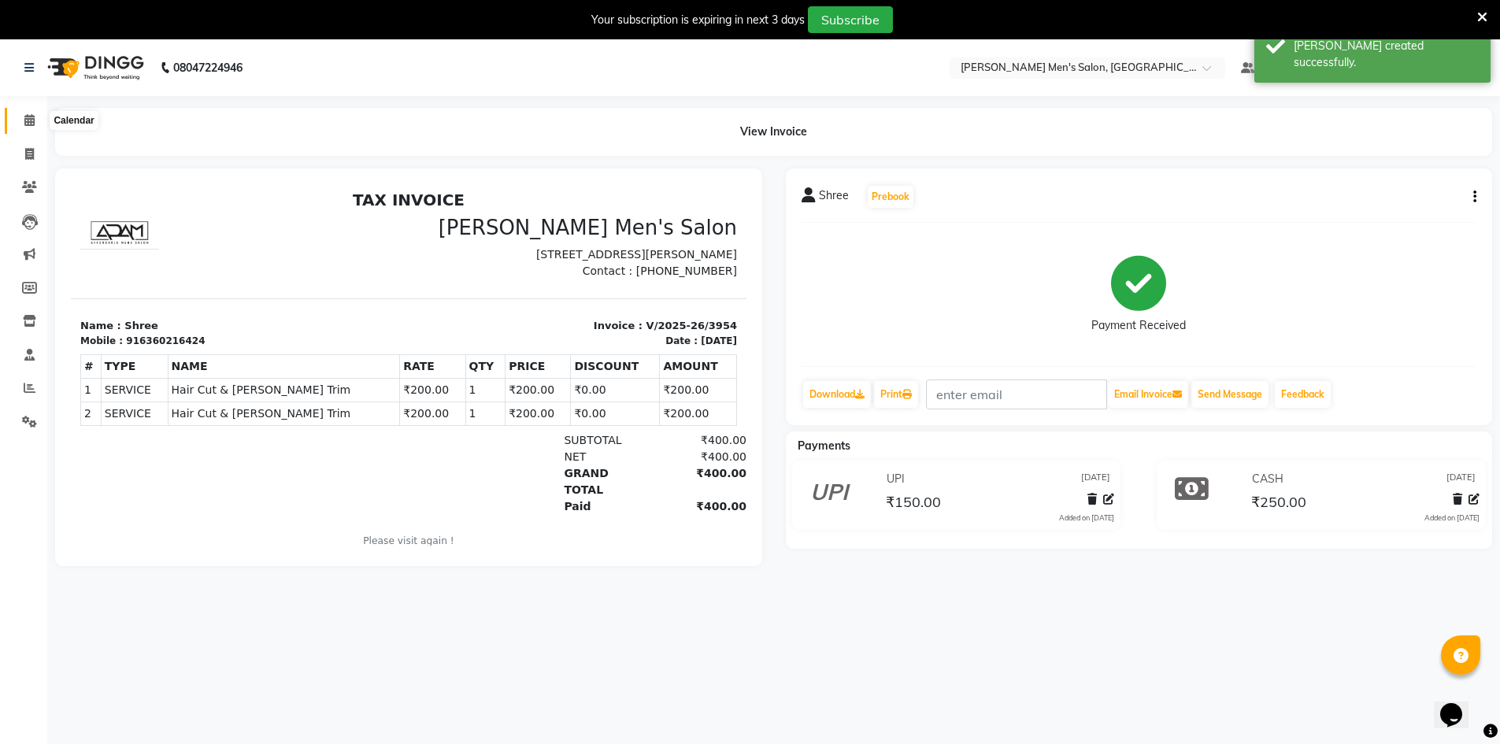
click at [25, 118] on icon at bounding box center [29, 120] width 10 height 12
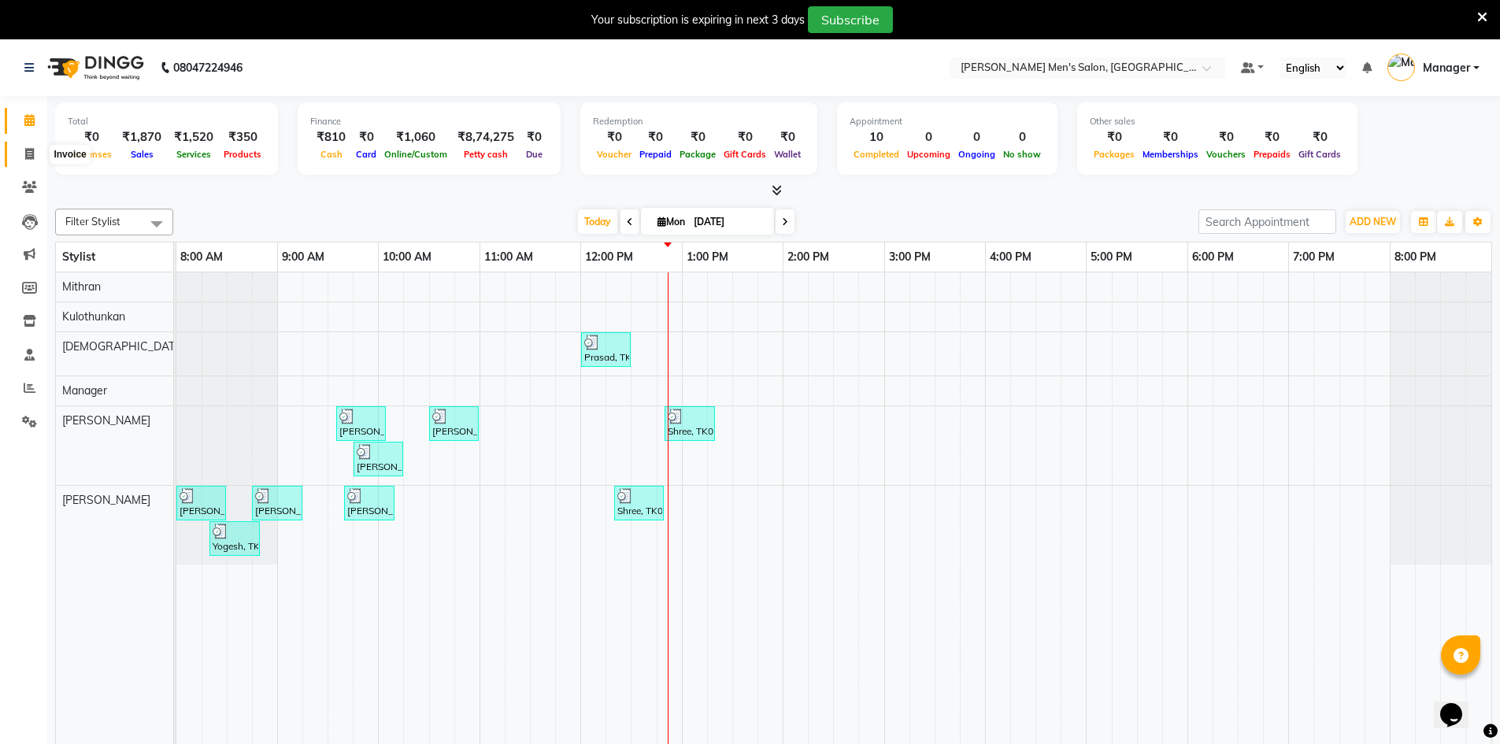
click at [40, 152] on span at bounding box center [30, 155] width 28 height 18
select select "service"
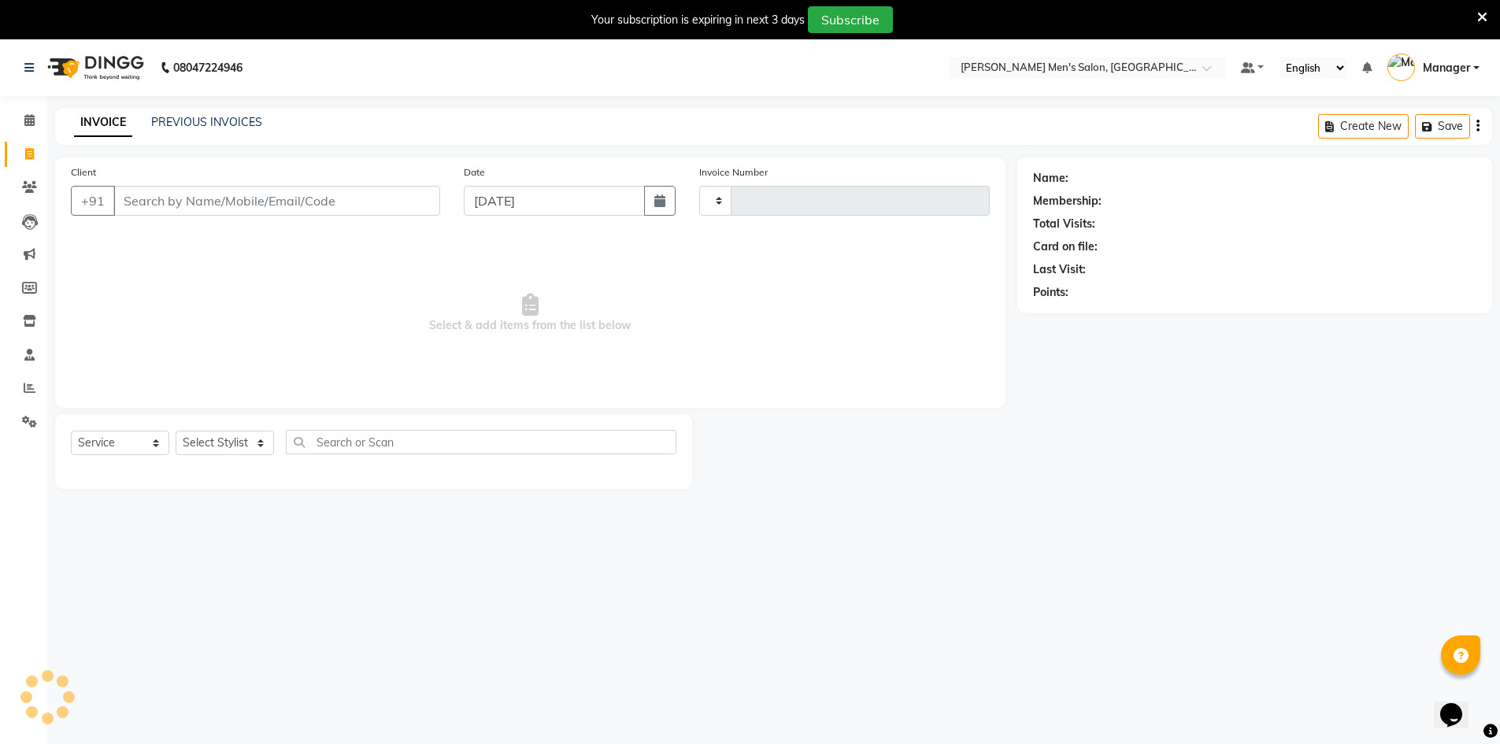
type input "3955"
select select "6913"
click at [24, 131] on link "Calendar" at bounding box center [24, 121] width 38 height 26
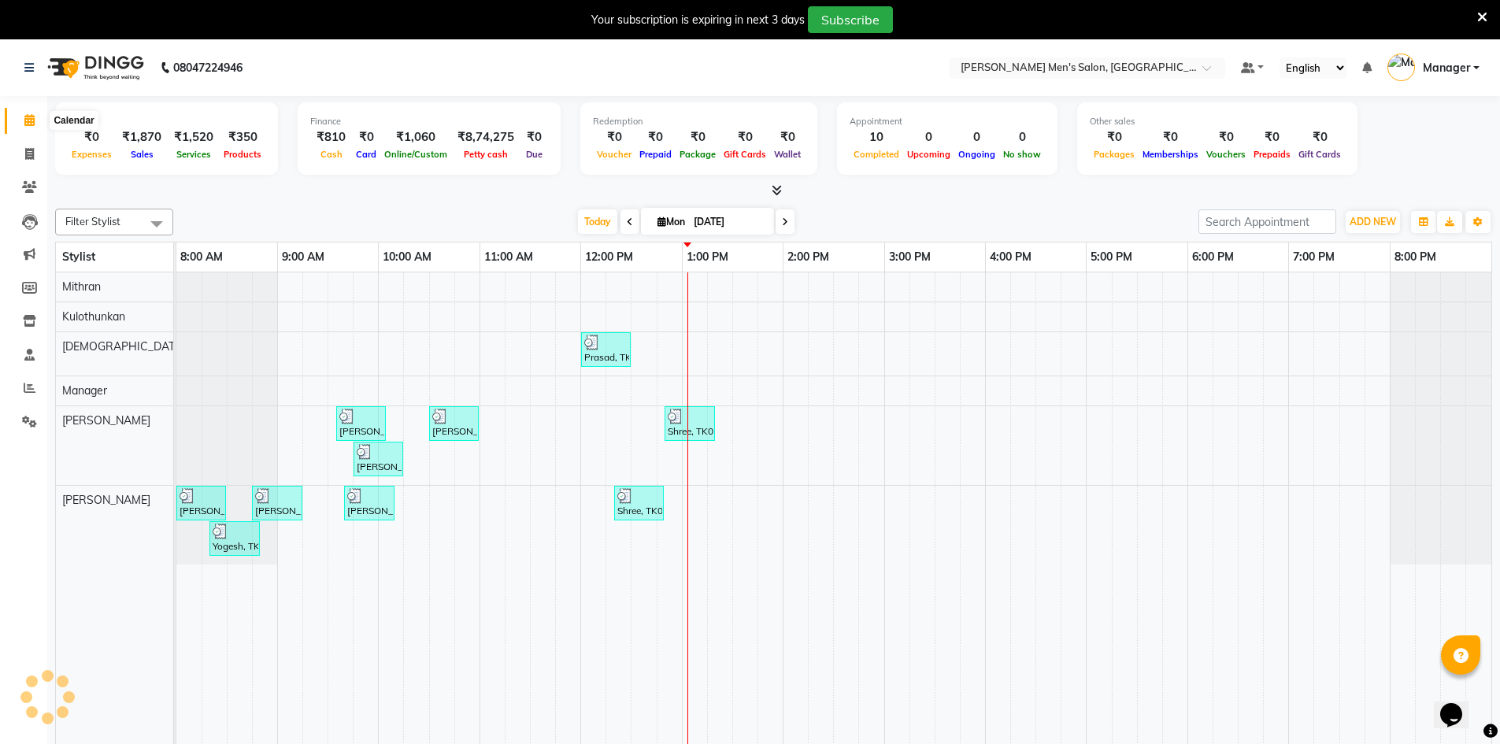
click at [20, 117] on span at bounding box center [30, 121] width 28 height 18
click at [456, 67] on nav "08047224946 Select Location × [PERSON_NAME] Men's Salon, [PERSON_NAME] Default …" at bounding box center [750, 67] width 1500 height 57
click at [28, 151] on icon at bounding box center [29, 154] width 9 height 12
select select "6913"
select select "service"
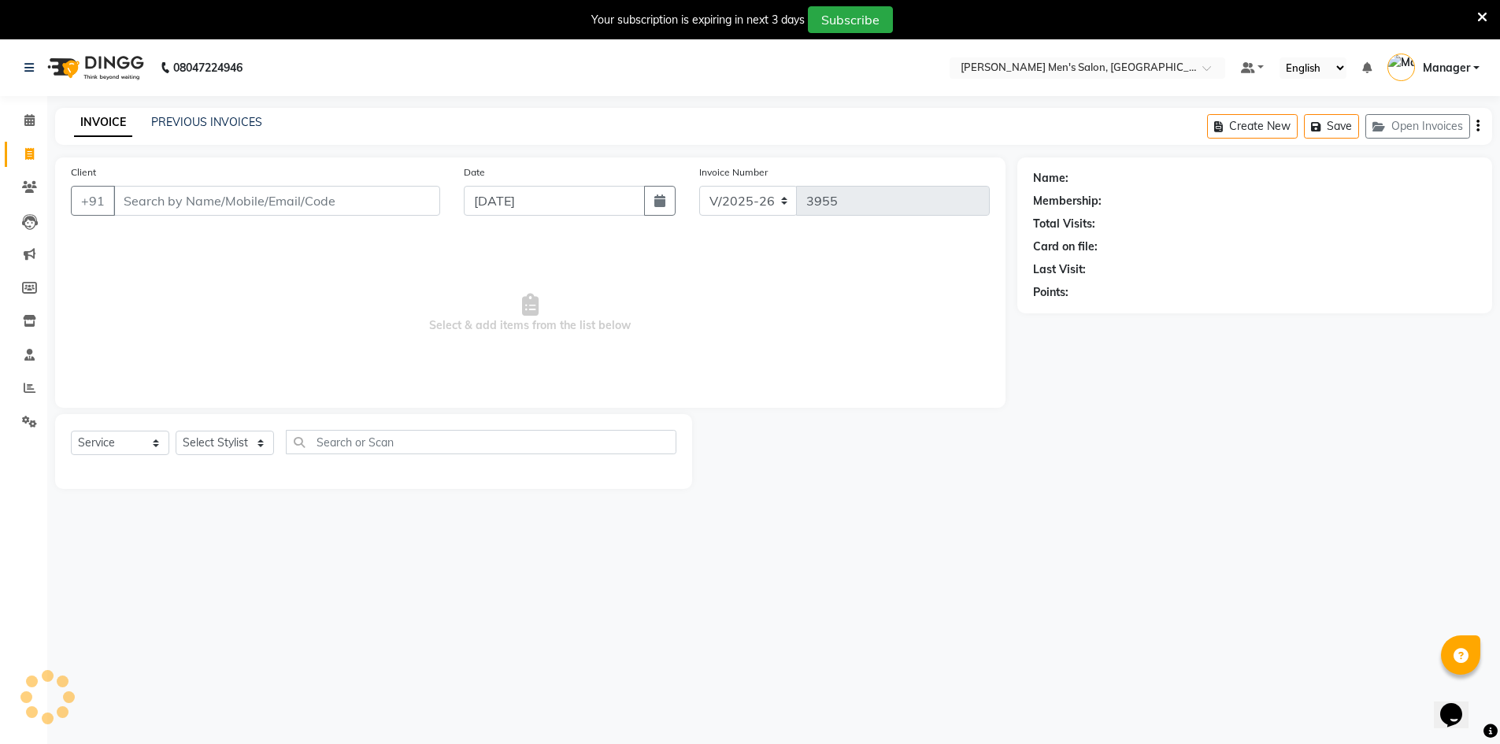
click at [247, 207] on input "Client" at bounding box center [276, 201] width 327 height 30
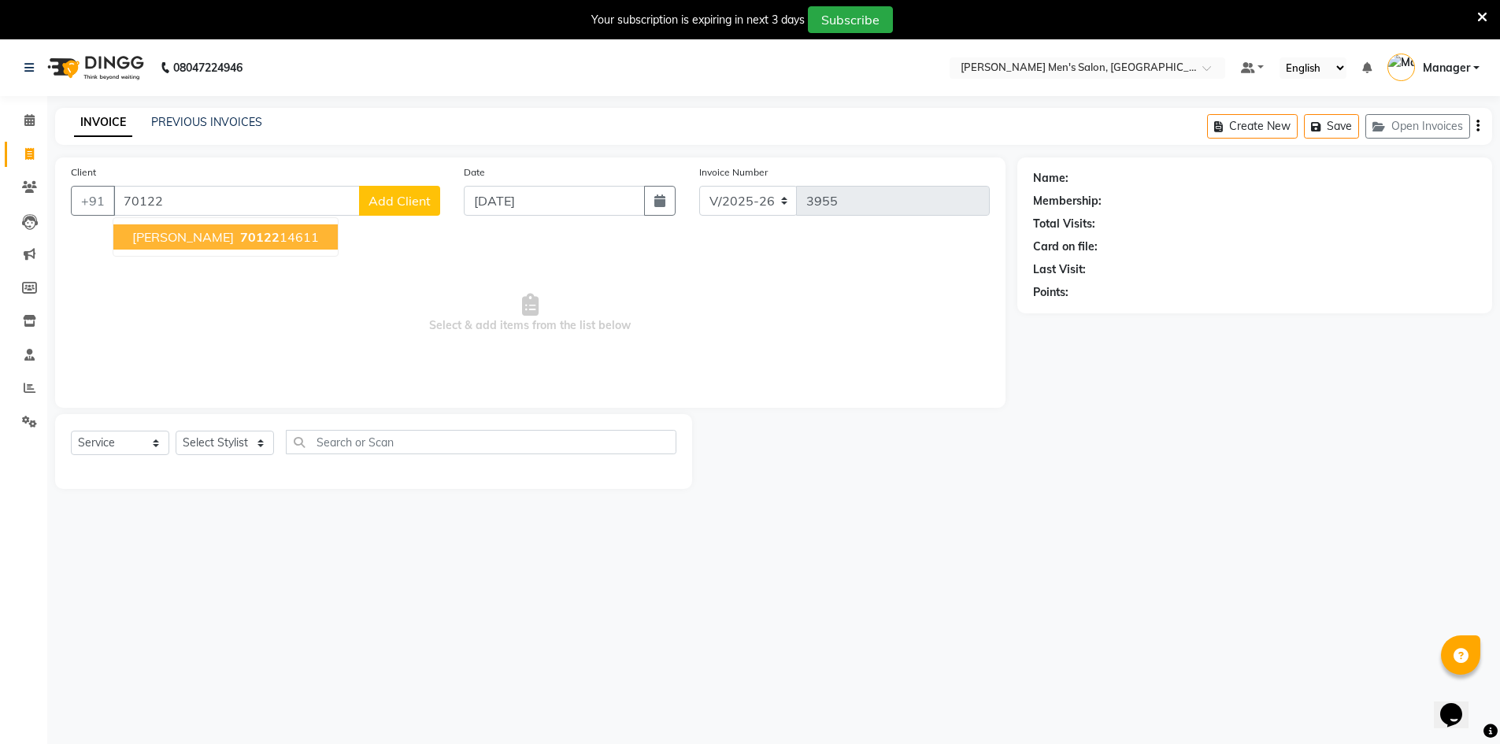
click at [269, 238] on button "[PERSON_NAME] 70122 14611" at bounding box center [225, 236] width 224 height 25
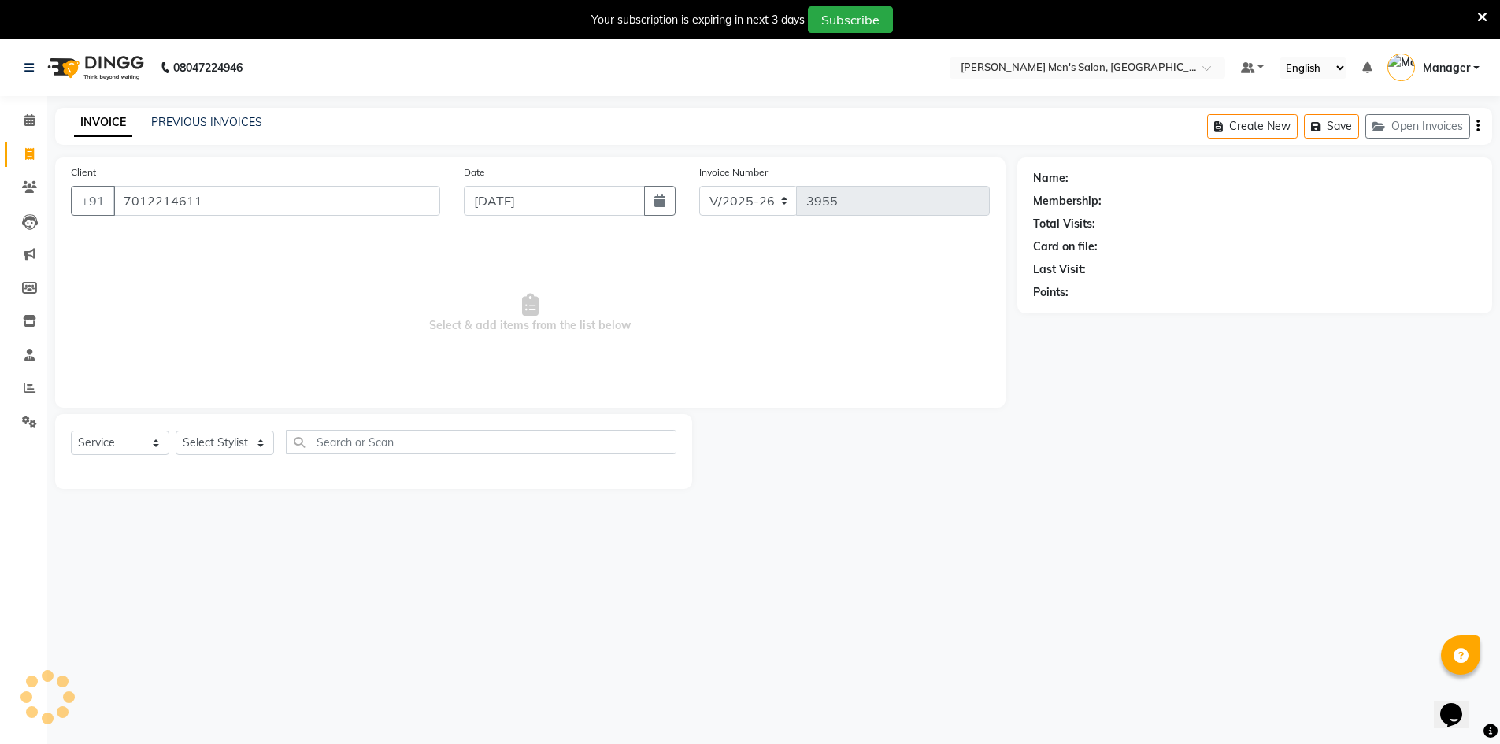
type input "7012214611"
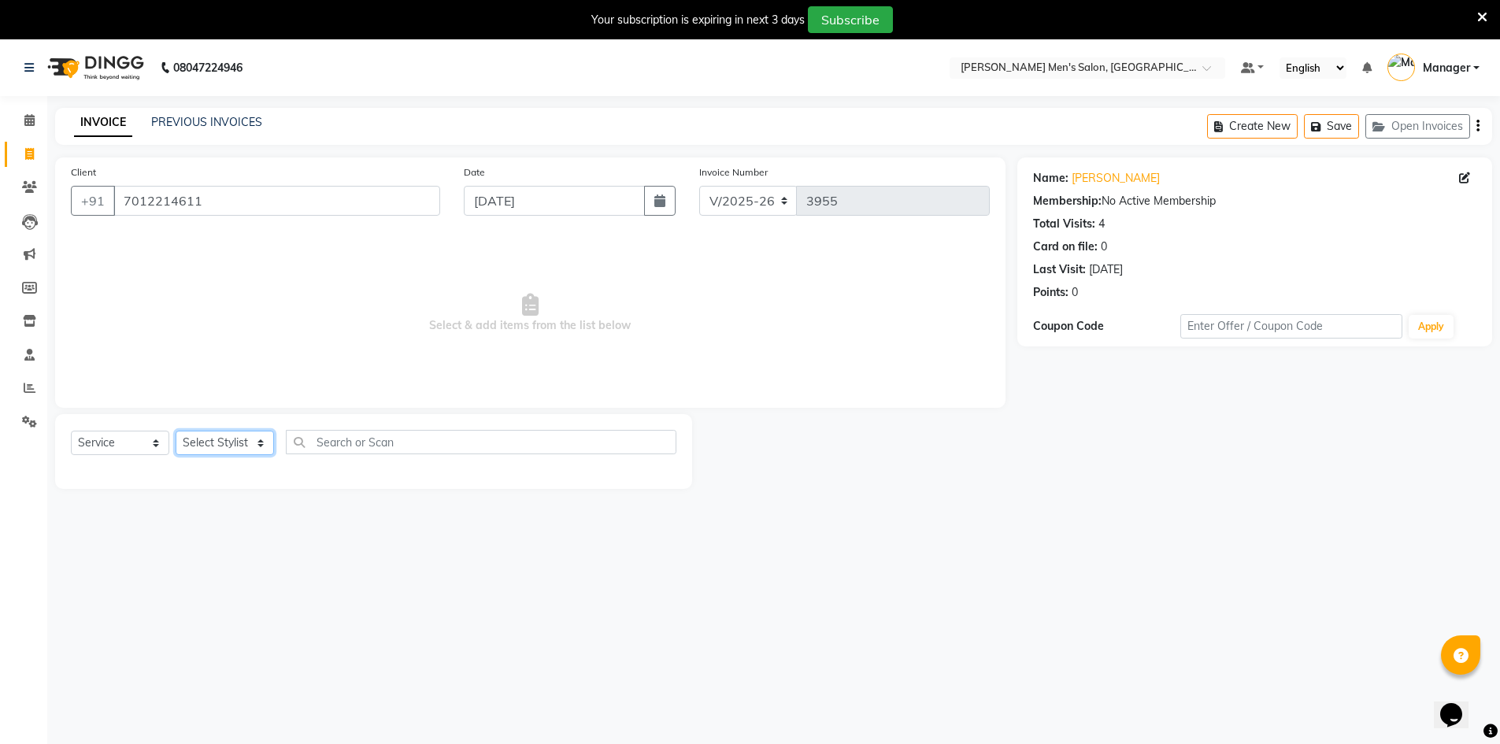
click at [225, 440] on select "Select Stylist [PERSON_NAME] Manager [PERSON_NAME] [PERSON_NAME]" at bounding box center [225, 443] width 98 height 24
select select "65604"
click at [176, 431] on select "Select Stylist [PERSON_NAME] Manager [PERSON_NAME] [PERSON_NAME]" at bounding box center [225, 443] width 98 height 24
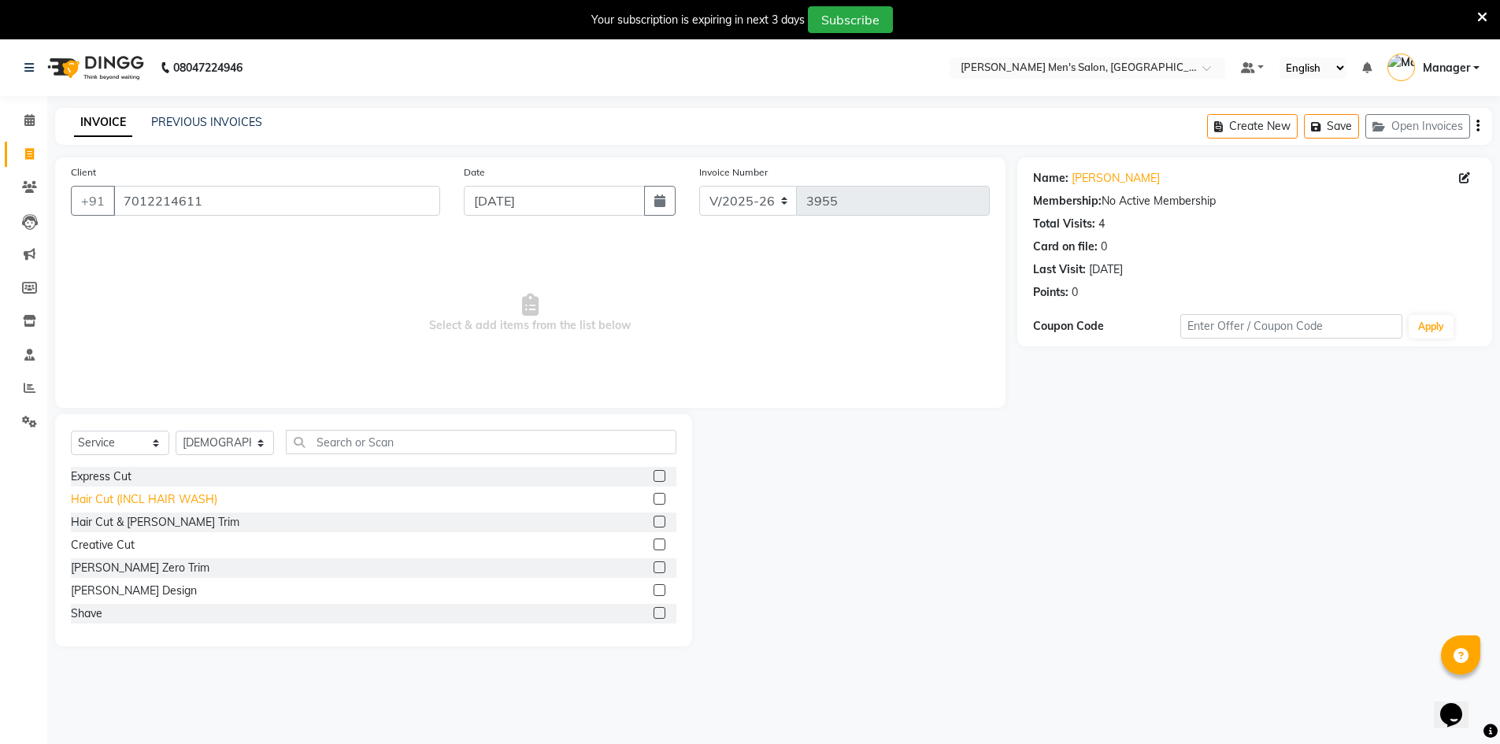
click at [159, 500] on div "Hair Cut (INCL HAIR WASH)" at bounding box center [144, 499] width 146 height 17
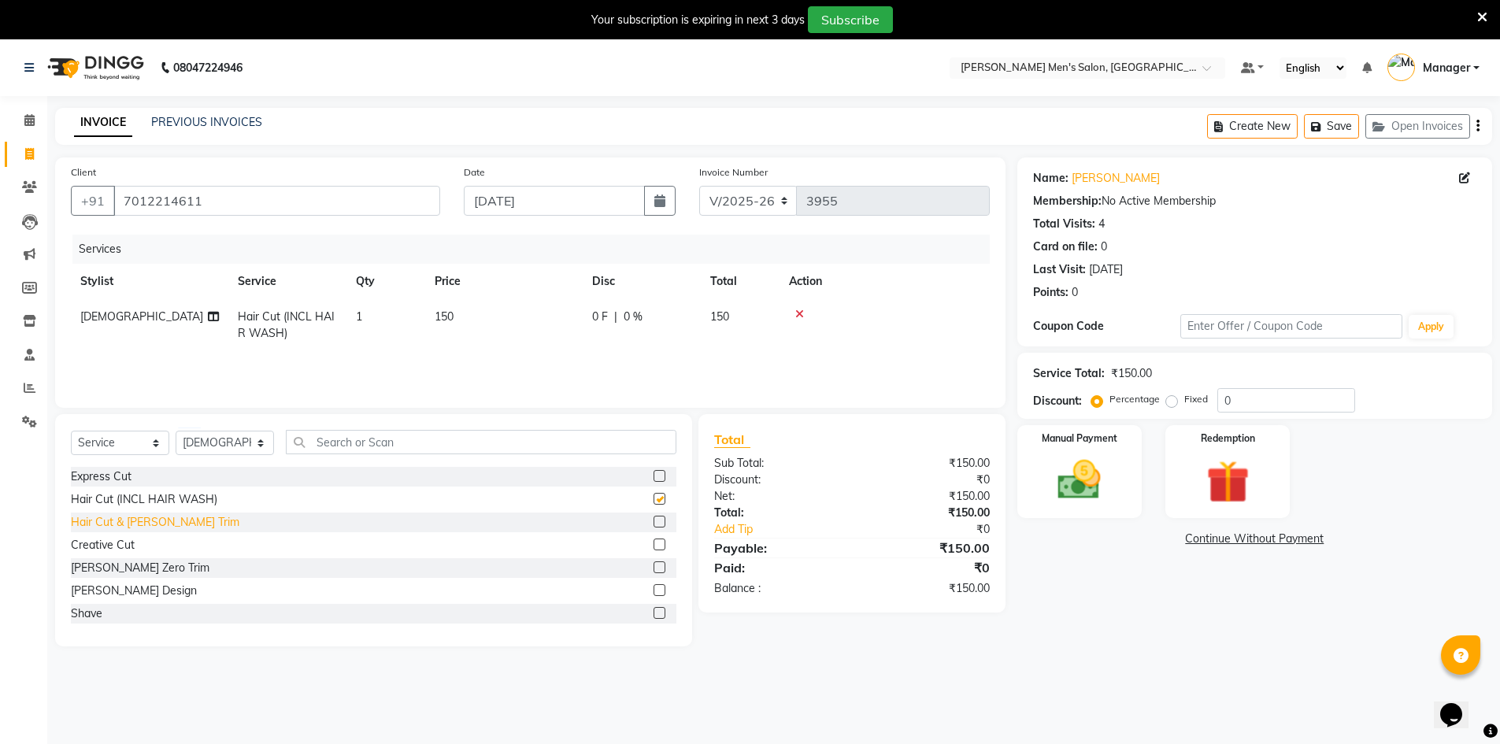
checkbox input "false"
click at [117, 588] on div "[PERSON_NAME] Design" at bounding box center [134, 591] width 126 height 17
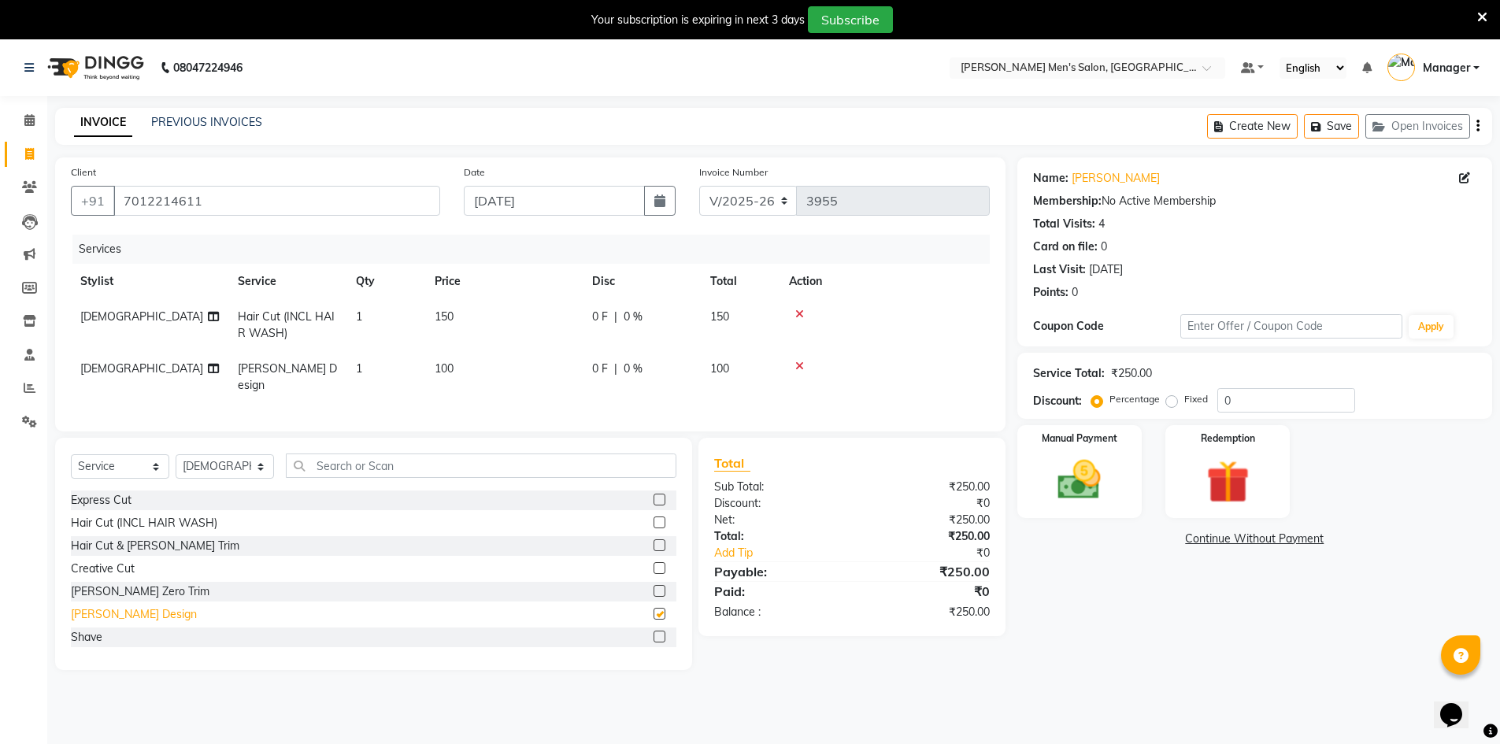
checkbox input "false"
click at [1088, 495] on img at bounding box center [1079, 479] width 72 height 51
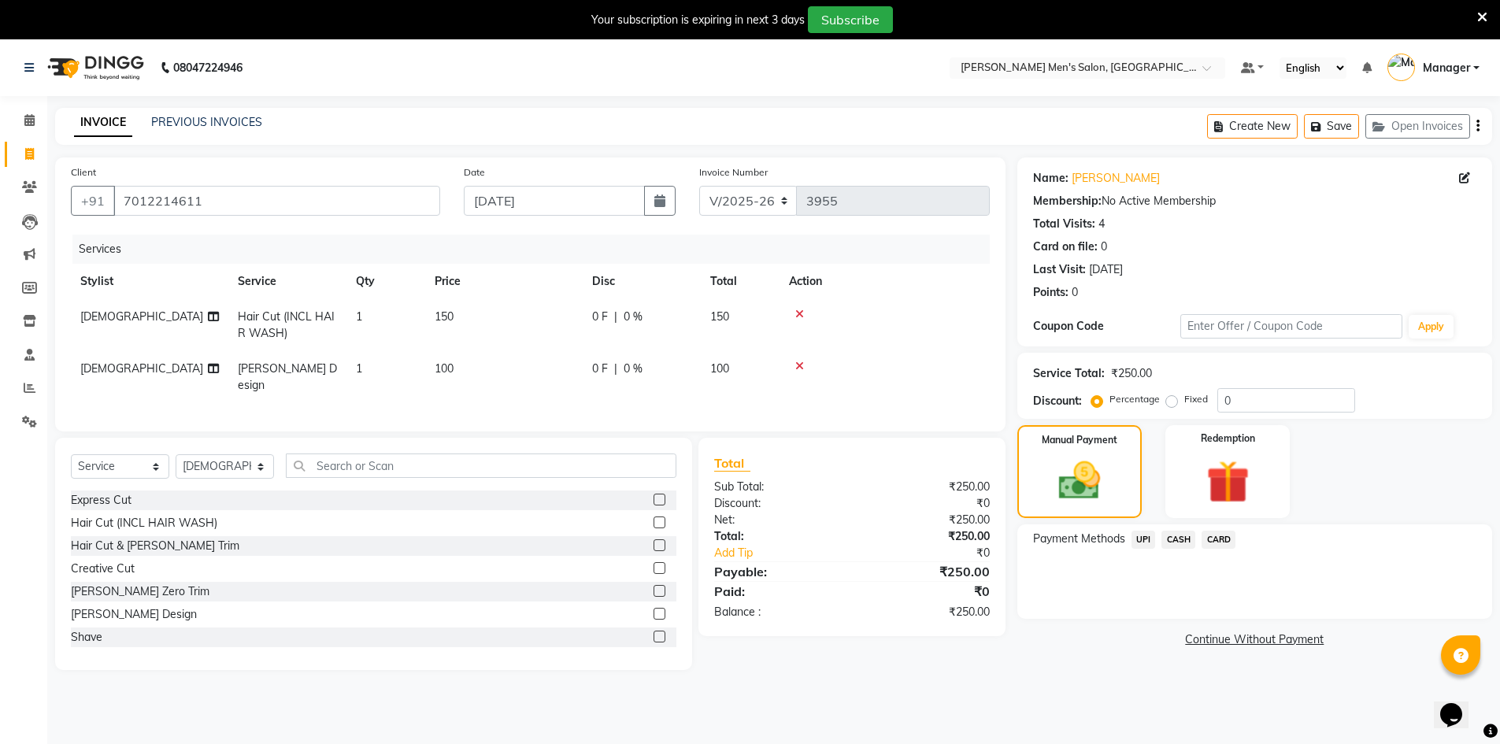
click at [1142, 542] on span "UPI" at bounding box center [1144, 540] width 24 height 18
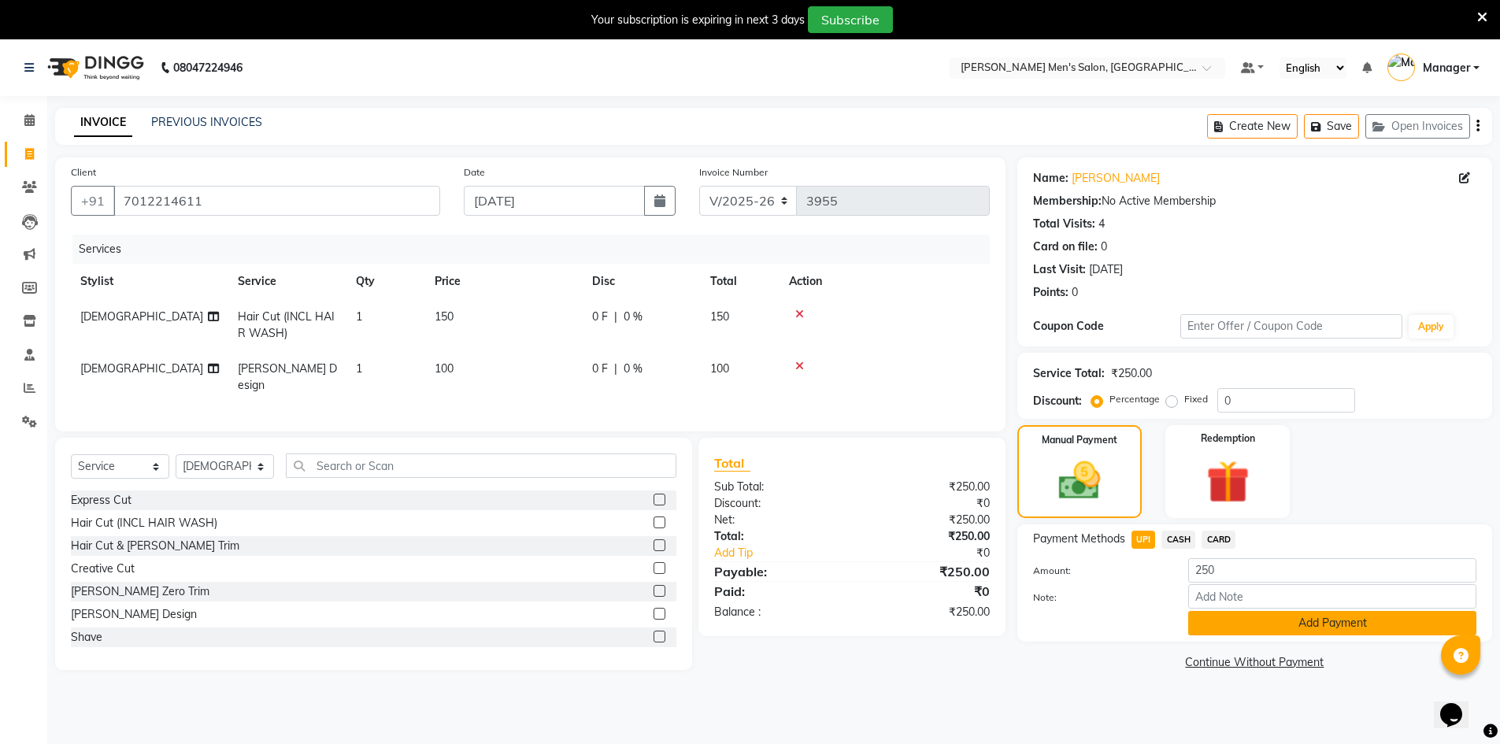
click at [1230, 623] on button "Add Payment" at bounding box center [1332, 623] width 288 height 24
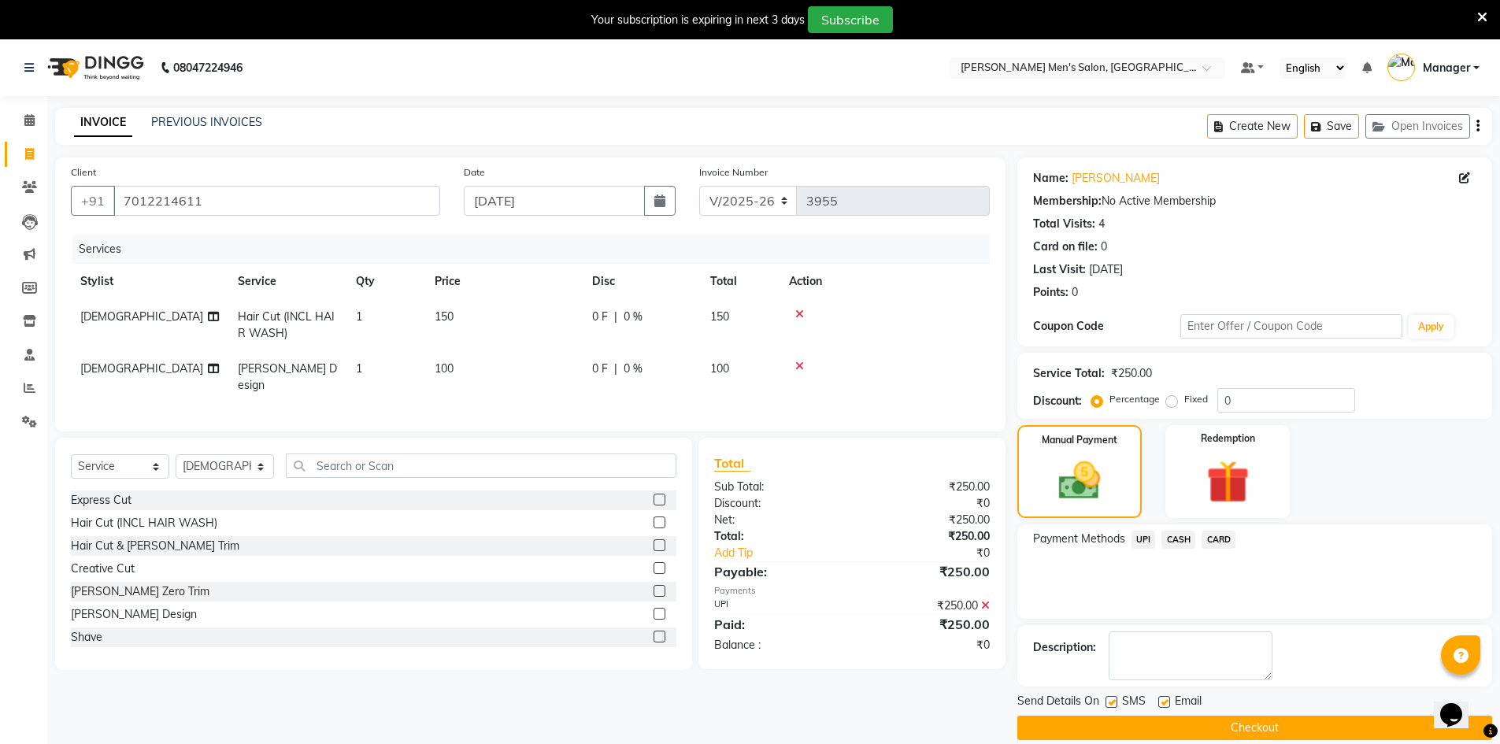
click at [1240, 725] on button "Checkout" at bounding box center [1254, 728] width 475 height 24
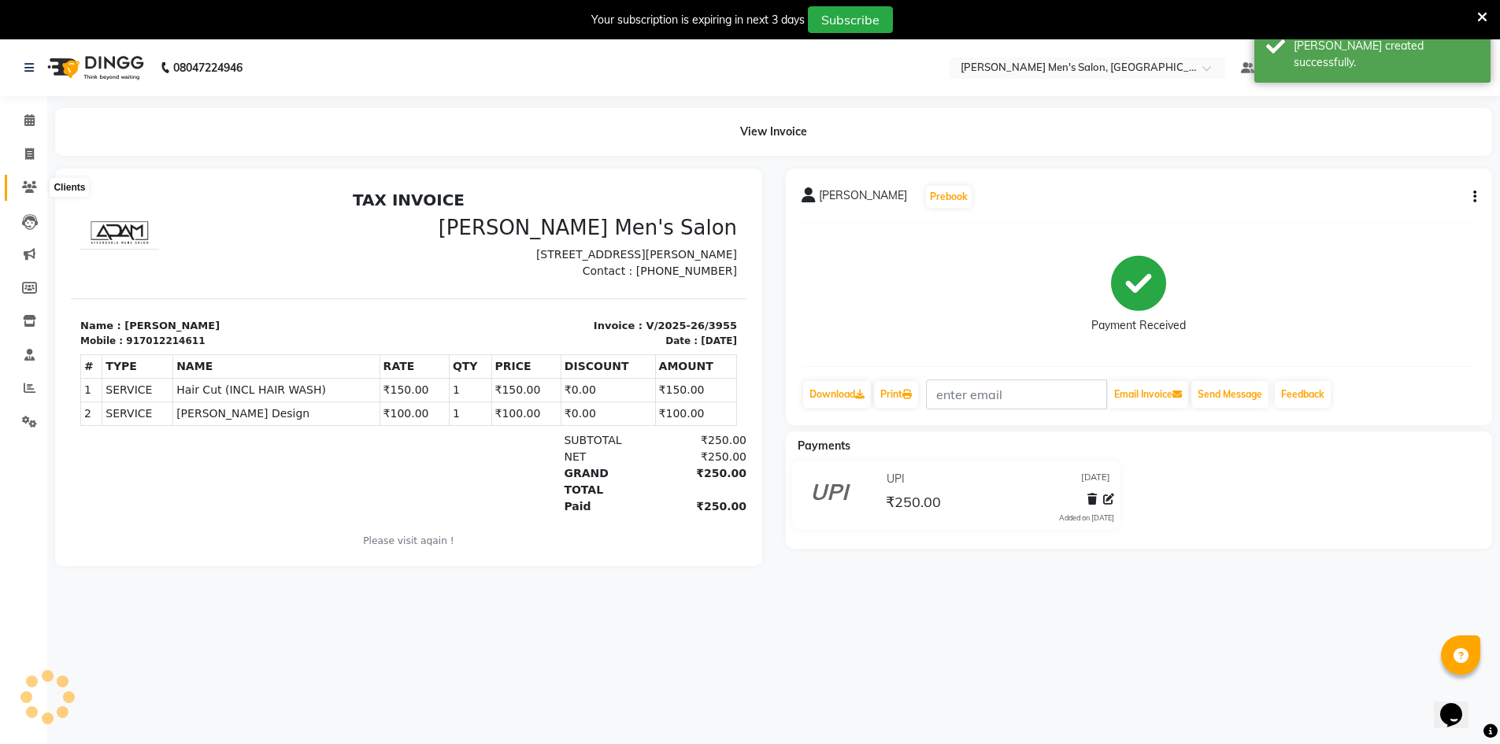
click at [28, 183] on icon at bounding box center [29, 187] width 15 height 12
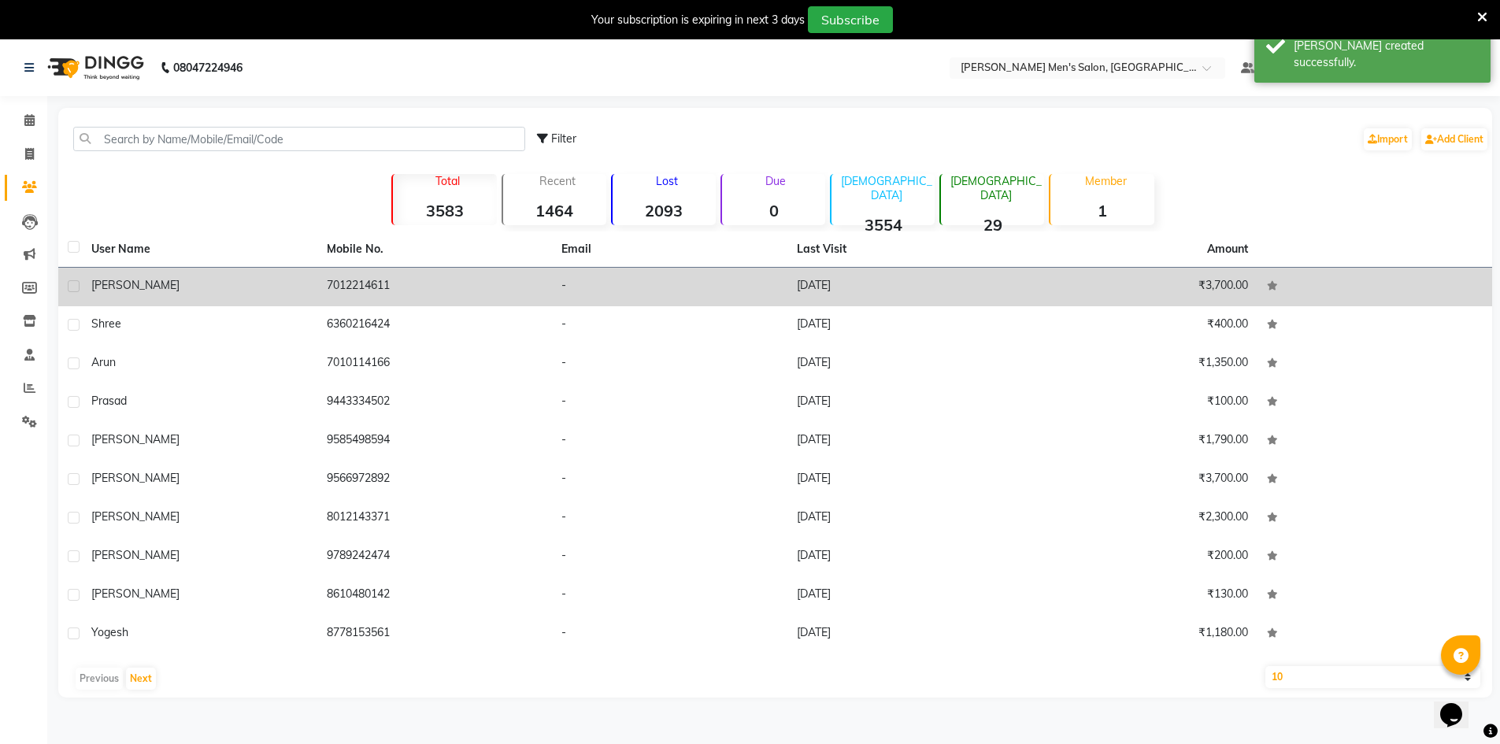
click at [172, 289] on div "[PERSON_NAME]" at bounding box center [199, 285] width 217 height 17
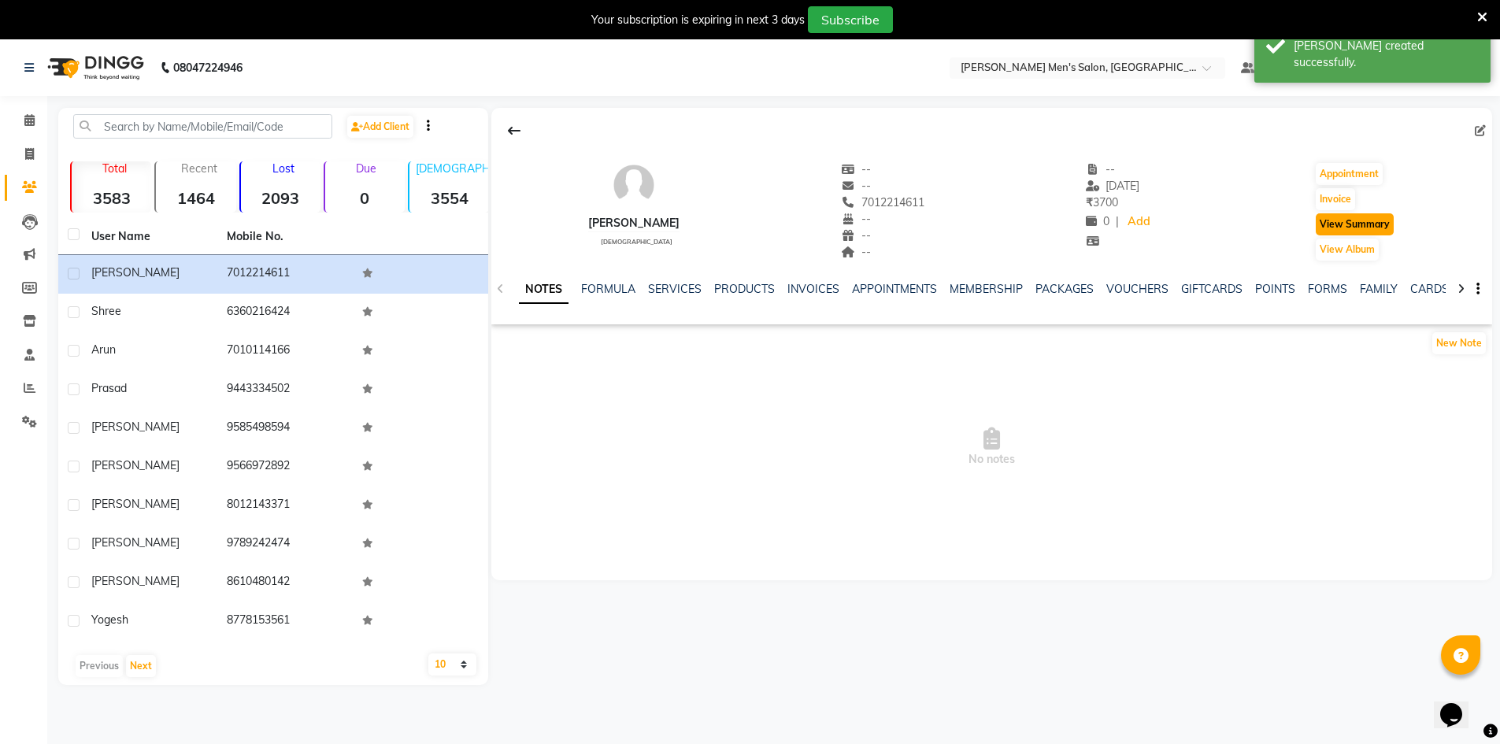
click at [1373, 230] on button "View Summary" at bounding box center [1355, 224] width 78 height 22
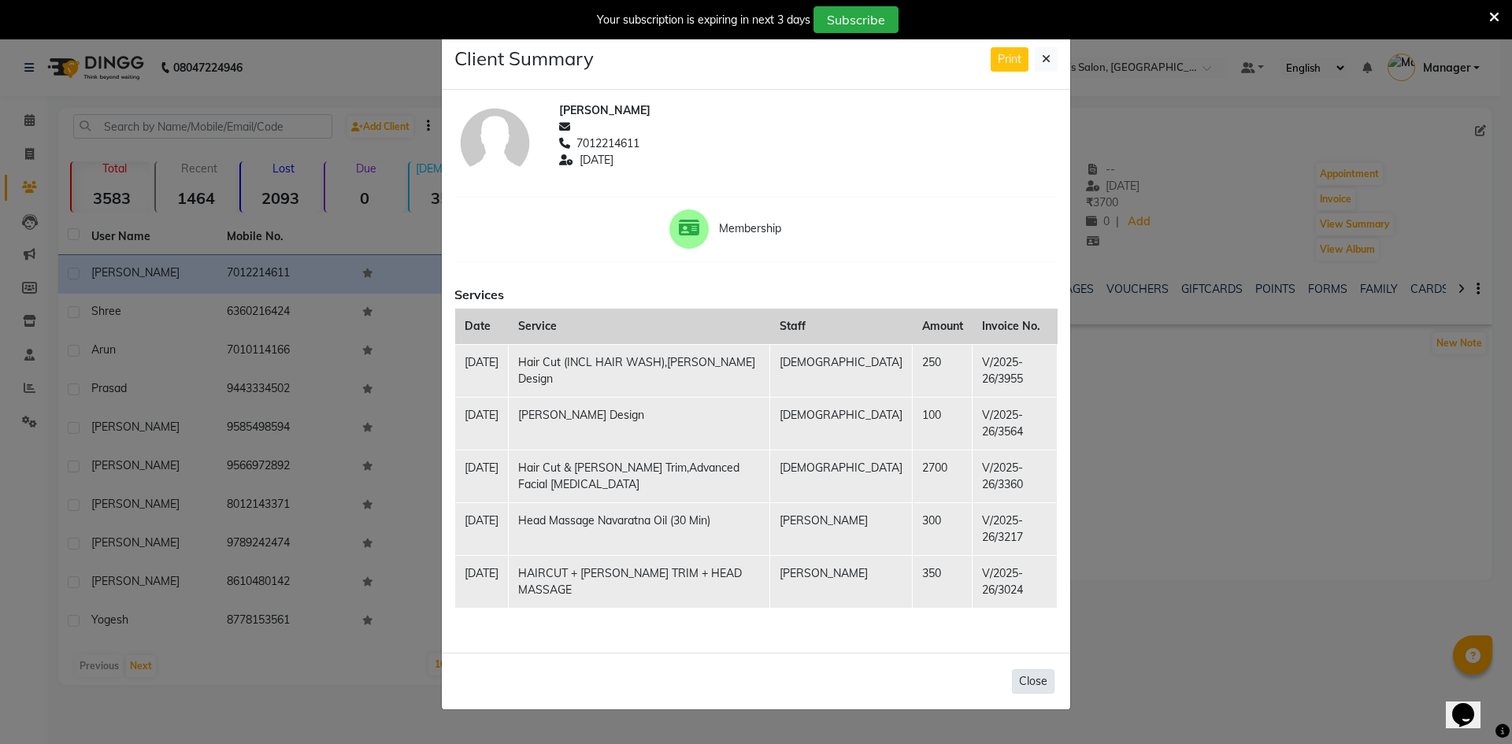
click at [1050, 684] on button "Close" at bounding box center [1033, 681] width 43 height 24
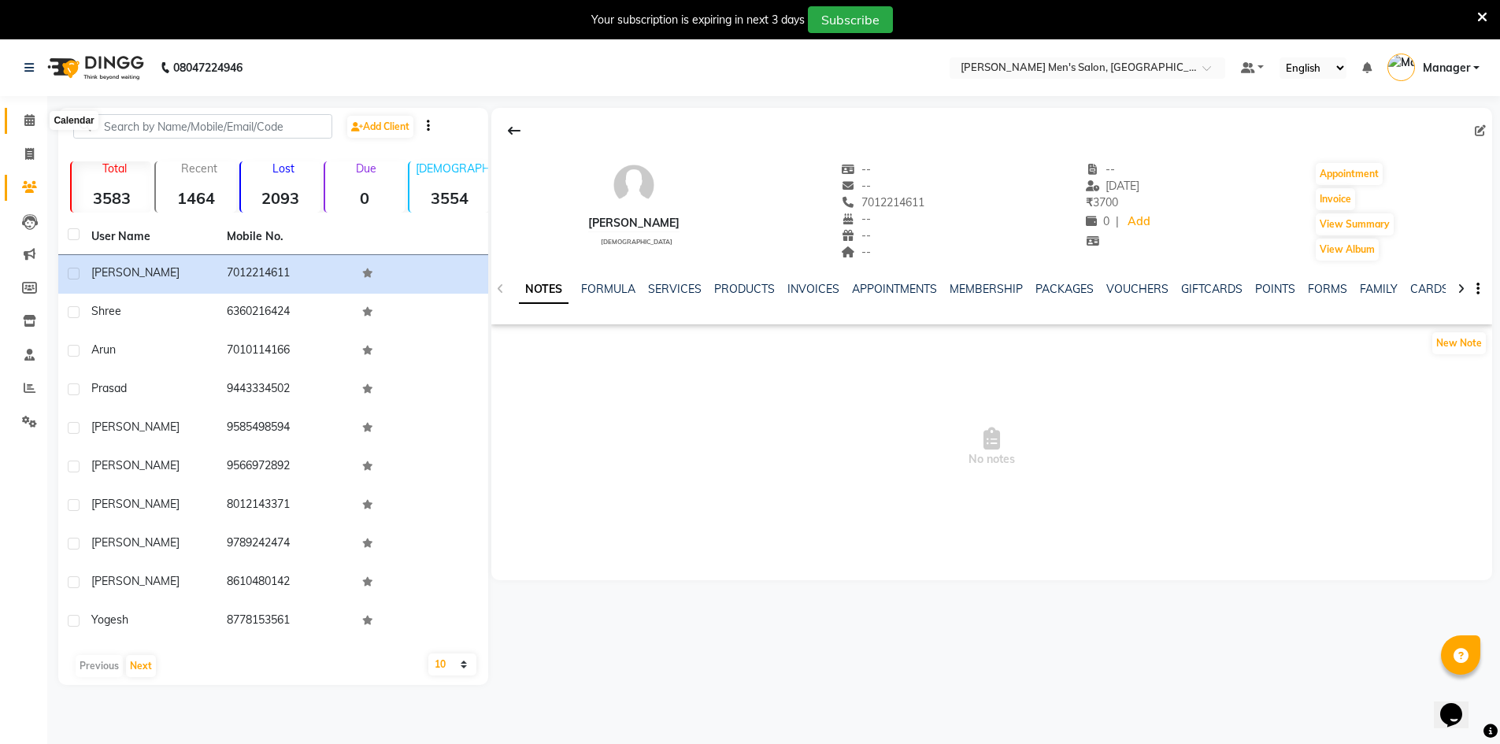
click at [26, 123] on icon at bounding box center [29, 120] width 10 height 12
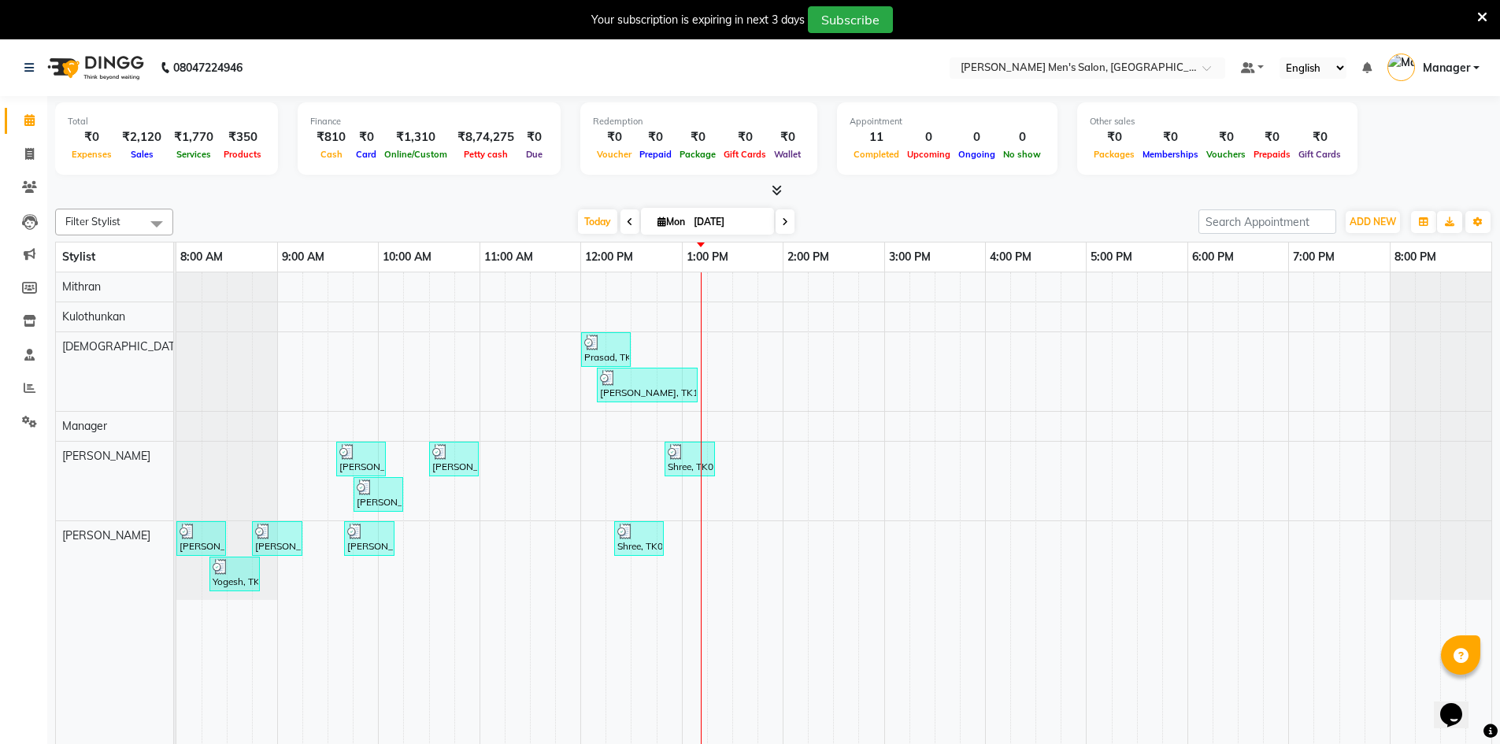
click at [443, 199] on div "Total ₹0 Expenses ₹2,120 Sales ₹1,770 Services ₹350 Products Finance ₹810 Cash …" at bounding box center [773, 434] width 1453 height 676
click at [39, 158] on span at bounding box center [30, 155] width 28 height 18
select select "service"
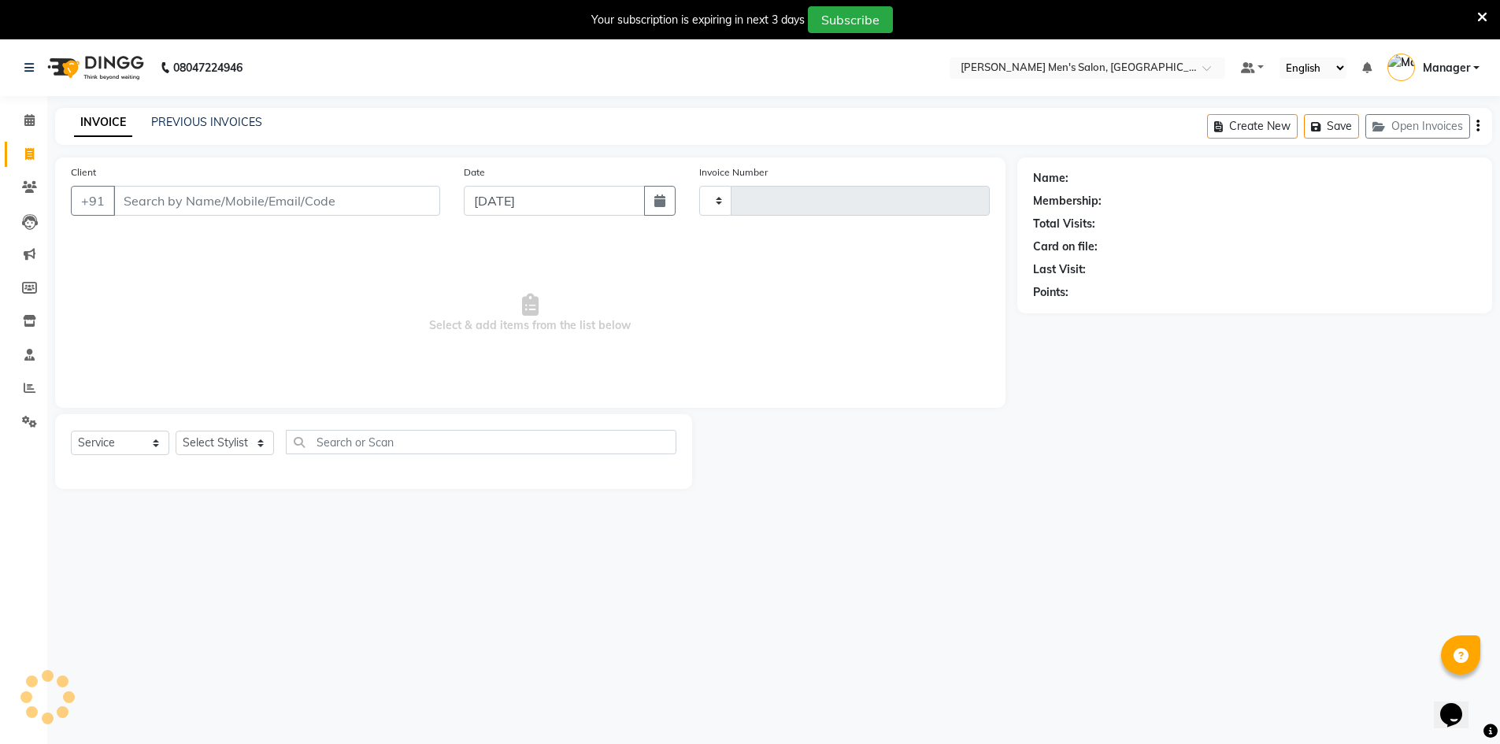
type input "3956"
select select "6913"
click at [171, 202] on input "Client" at bounding box center [276, 201] width 327 height 30
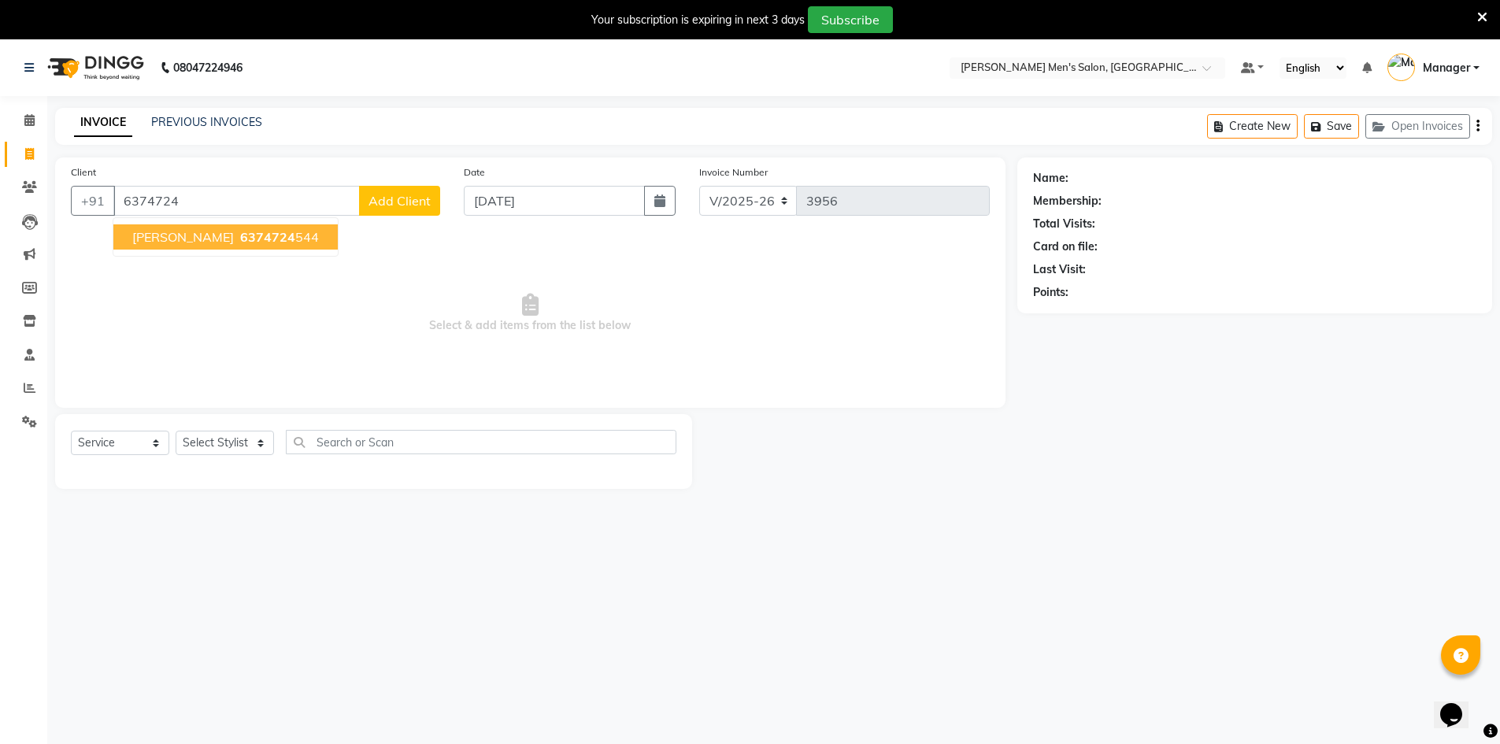
click at [157, 239] on span "[PERSON_NAME]" at bounding box center [183, 237] width 102 height 16
type input "6374724544"
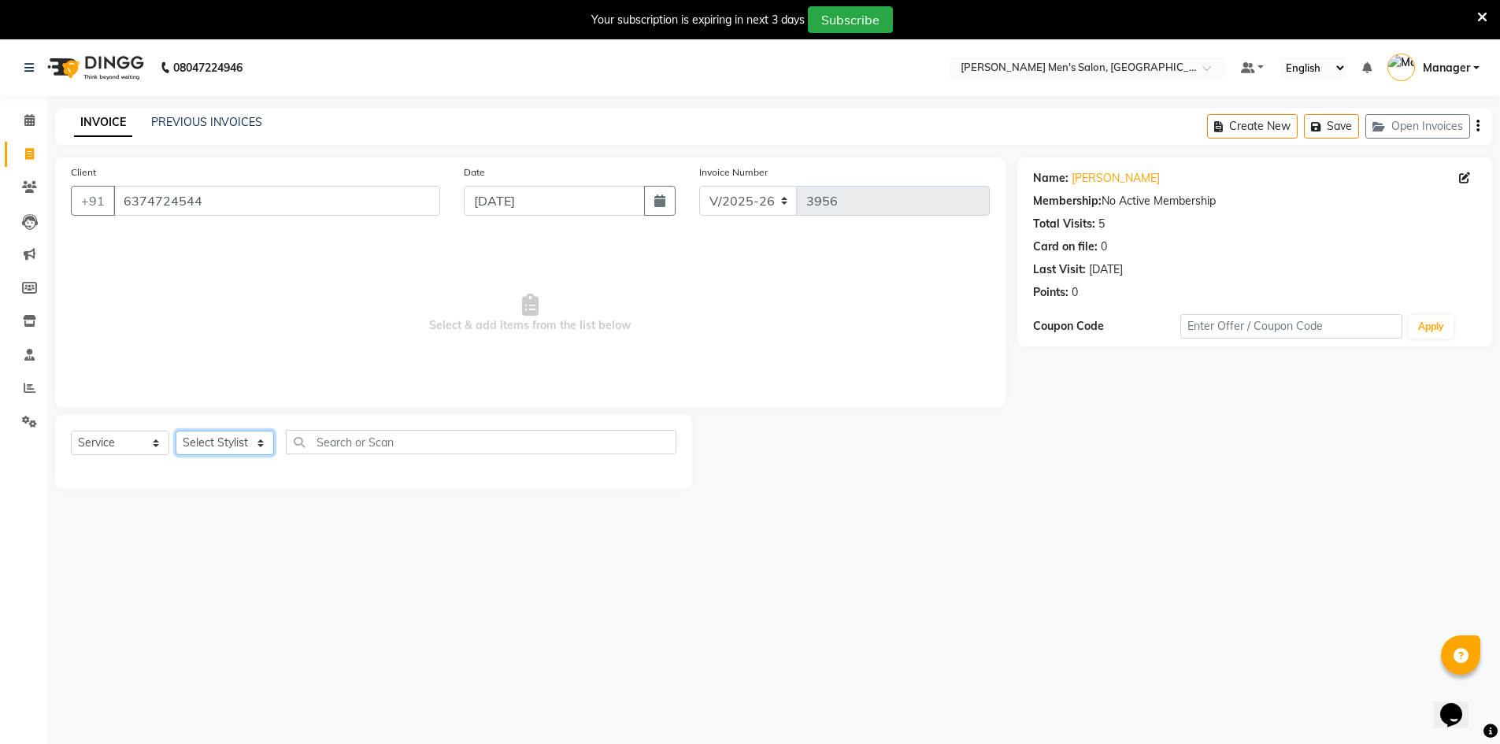
click at [227, 445] on select "Select Stylist [PERSON_NAME] Manager [PERSON_NAME] [PERSON_NAME]" at bounding box center [225, 443] width 98 height 24
select select "86101"
click at [176, 431] on select "Select Stylist [PERSON_NAME] Manager [PERSON_NAME] [PERSON_NAME]" at bounding box center [225, 443] width 98 height 24
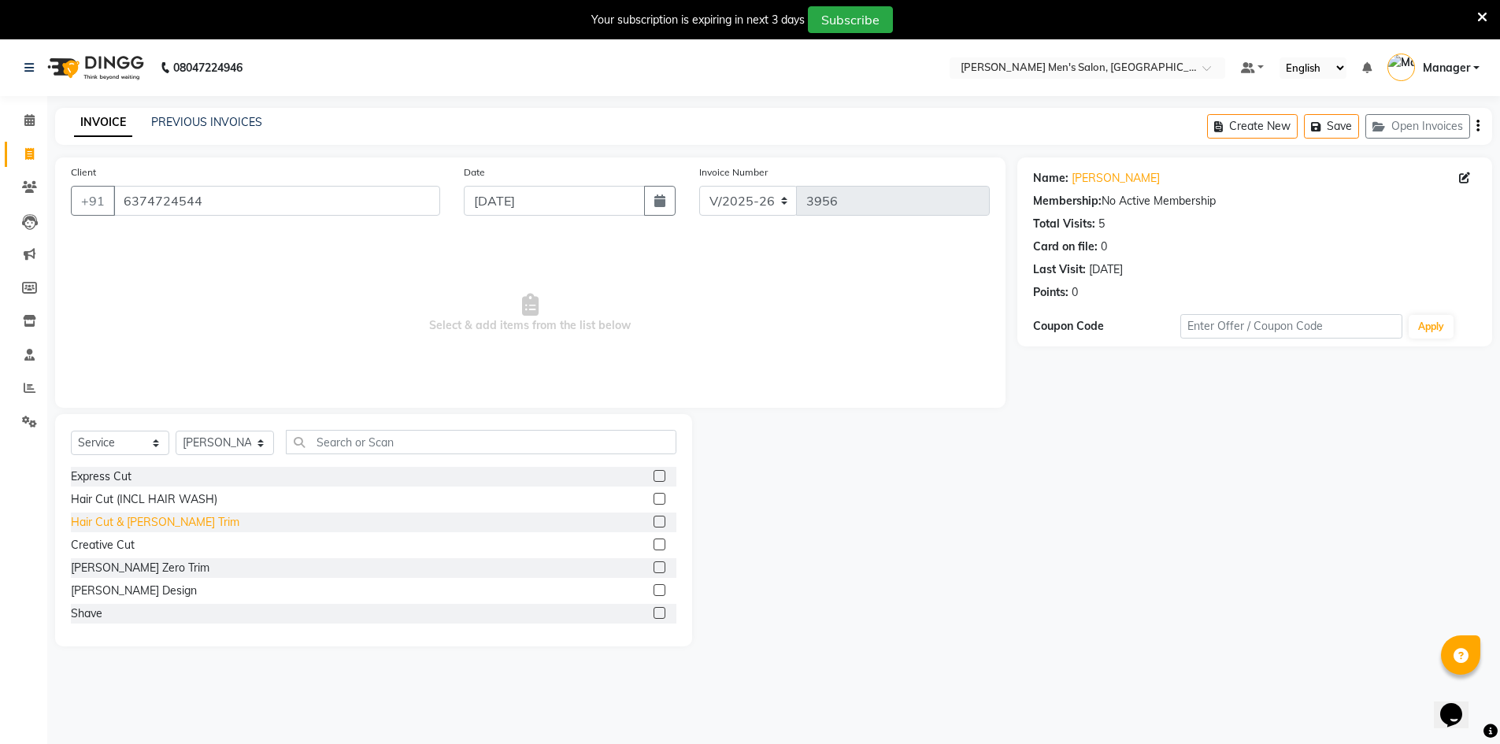
click at [140, 516] on div "Hair Cut & [PERSON_NAME] Trim" at bounding box center [155, 522] width 169 height 17
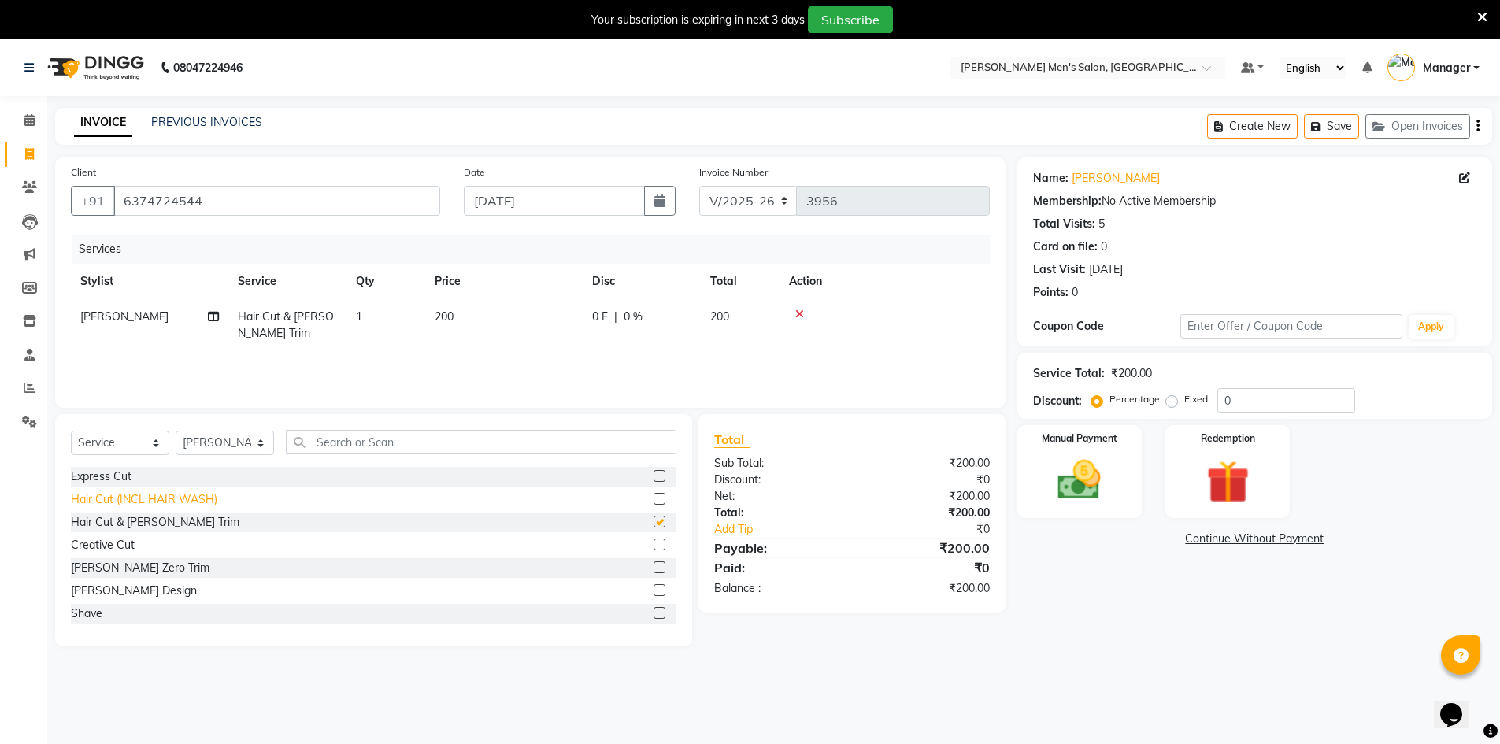
checkbox input "false"
click at [143, 443] on select "Select Service Product Membership Package Voucher Prepaid Gift Card" at bounding box center [120, 443] width 98 height 24
select select "product"
click at [71, 431] on select "Select Service Product Membership Package Voucher Prepaid Gift Card" at bounding box center [120, 443] width 98 height 24
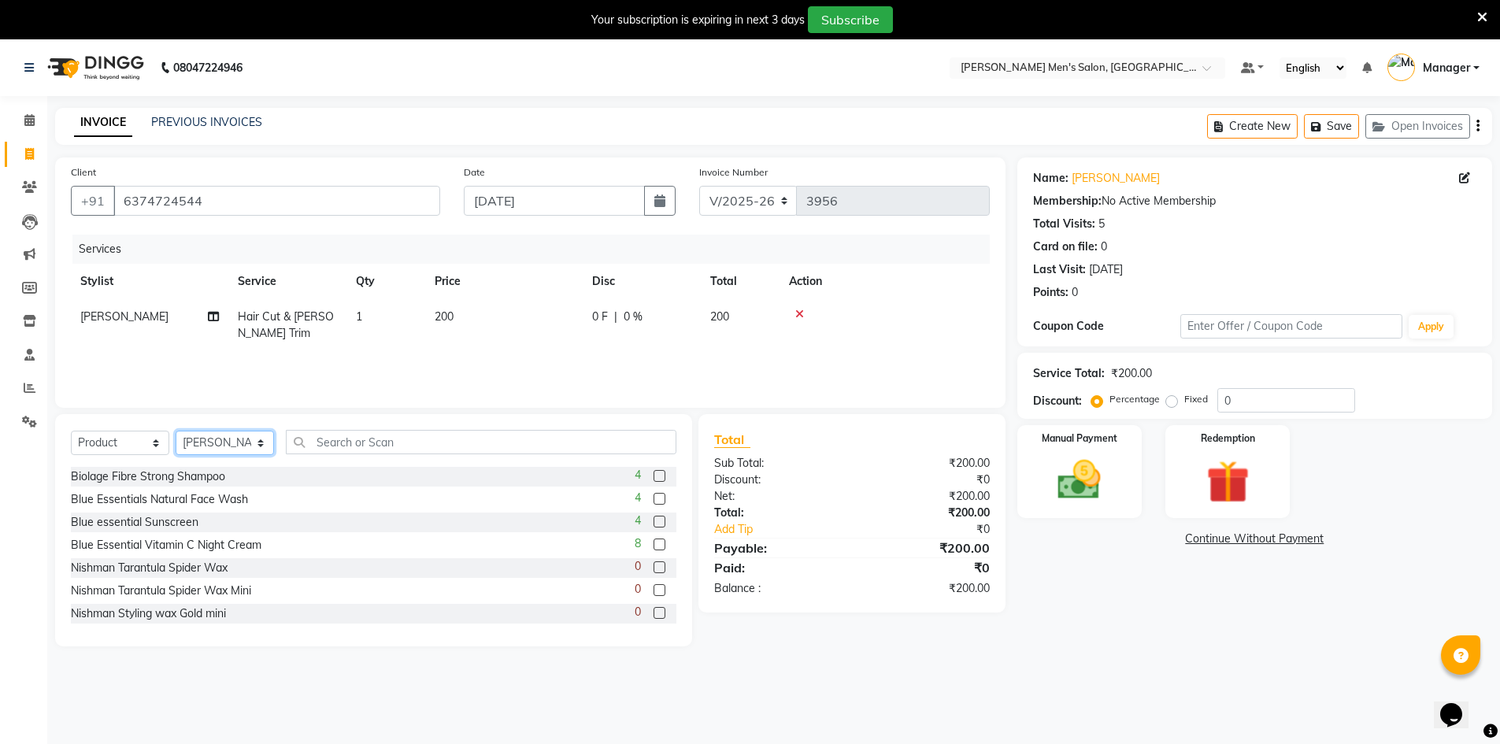
click at [198, 440] on select "Select Stylist [PERSON_NAME] Manager [PERSON_NAME] [PERSON_NAME]" at bounding box center [225, 443] width 98 height 24
click at [176, 431] on select "Select Stylist [PERSON_NAME] Manager [PERSON_NAME] [PERSON_NAME]" at bounding box center [225, 443] width 98 height 24
click at [321, 445] on input "text" at bounding box center [481, 442] width 391 height 24
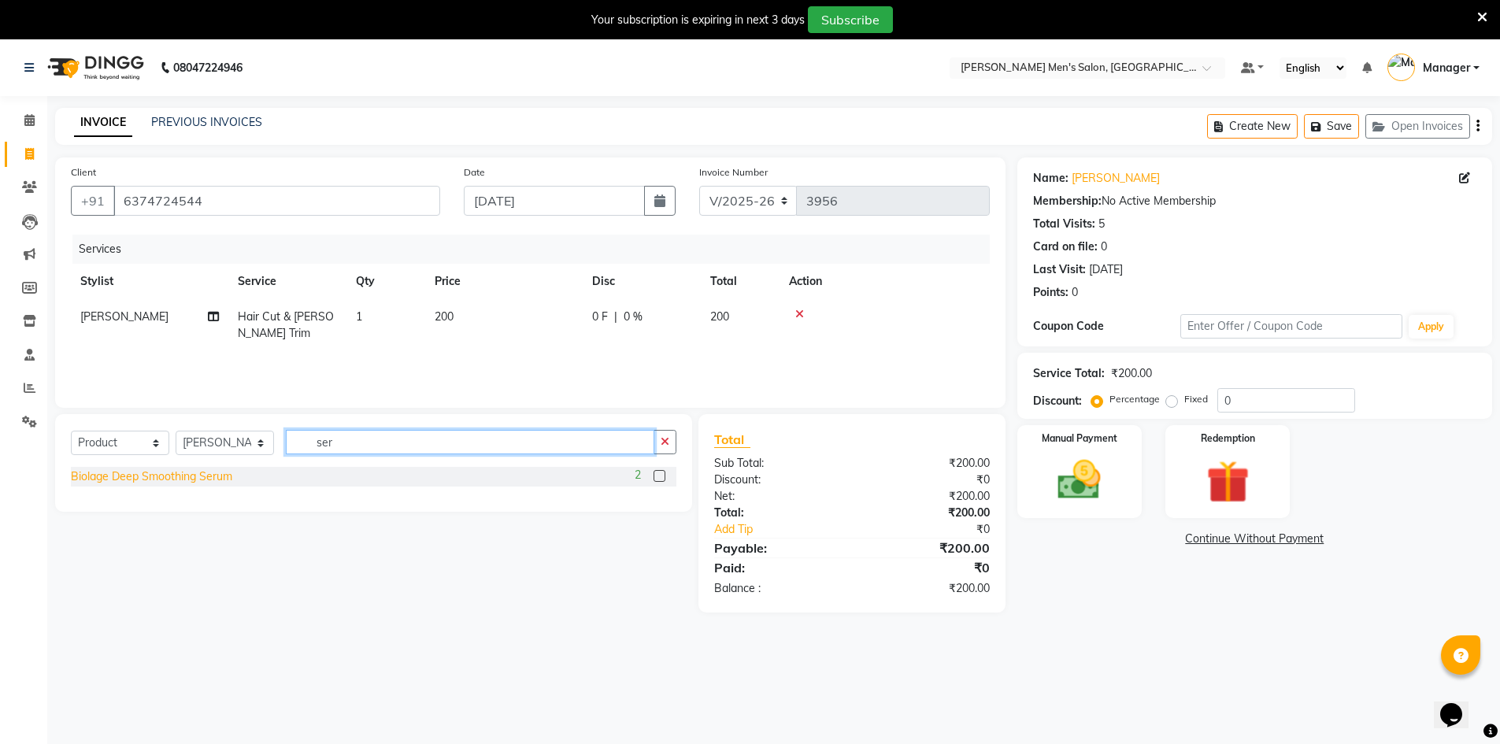
type input "ser"
click at [206, 475] on div "Biolage Deep Smoothing Serum" at bounding box center [151, 477] width 161 height 17
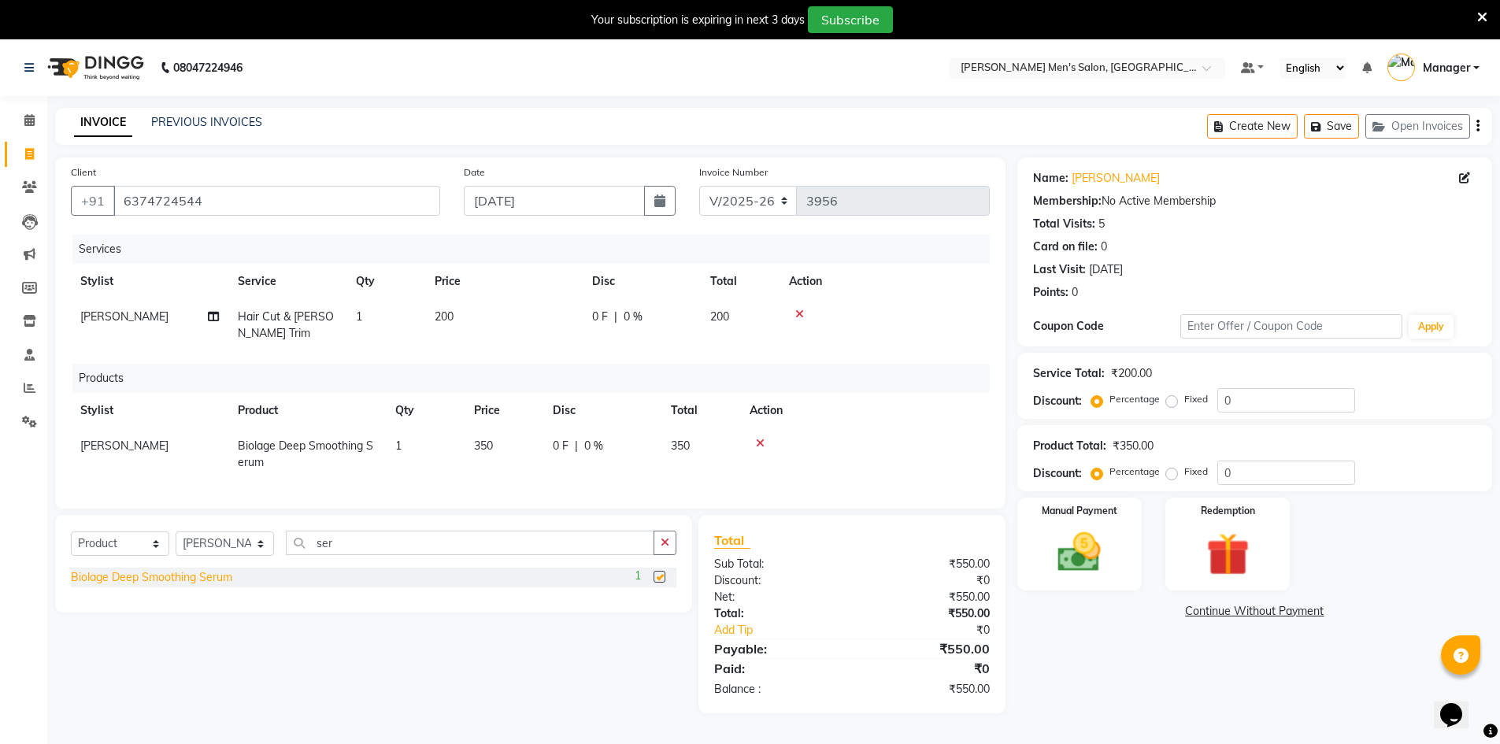
checkbox input "false"
click at [111, 556] on select "Select Service Product Membership Package Voucher Prepaid Gift Card" at bounding box center [120, 544] width 98 height 24
select select "service"
click at [71, 543] on select "Select Service Product Membership Package Voucher Prepaid Gift Card" at bounding box center [120, 544] width 98 height 24
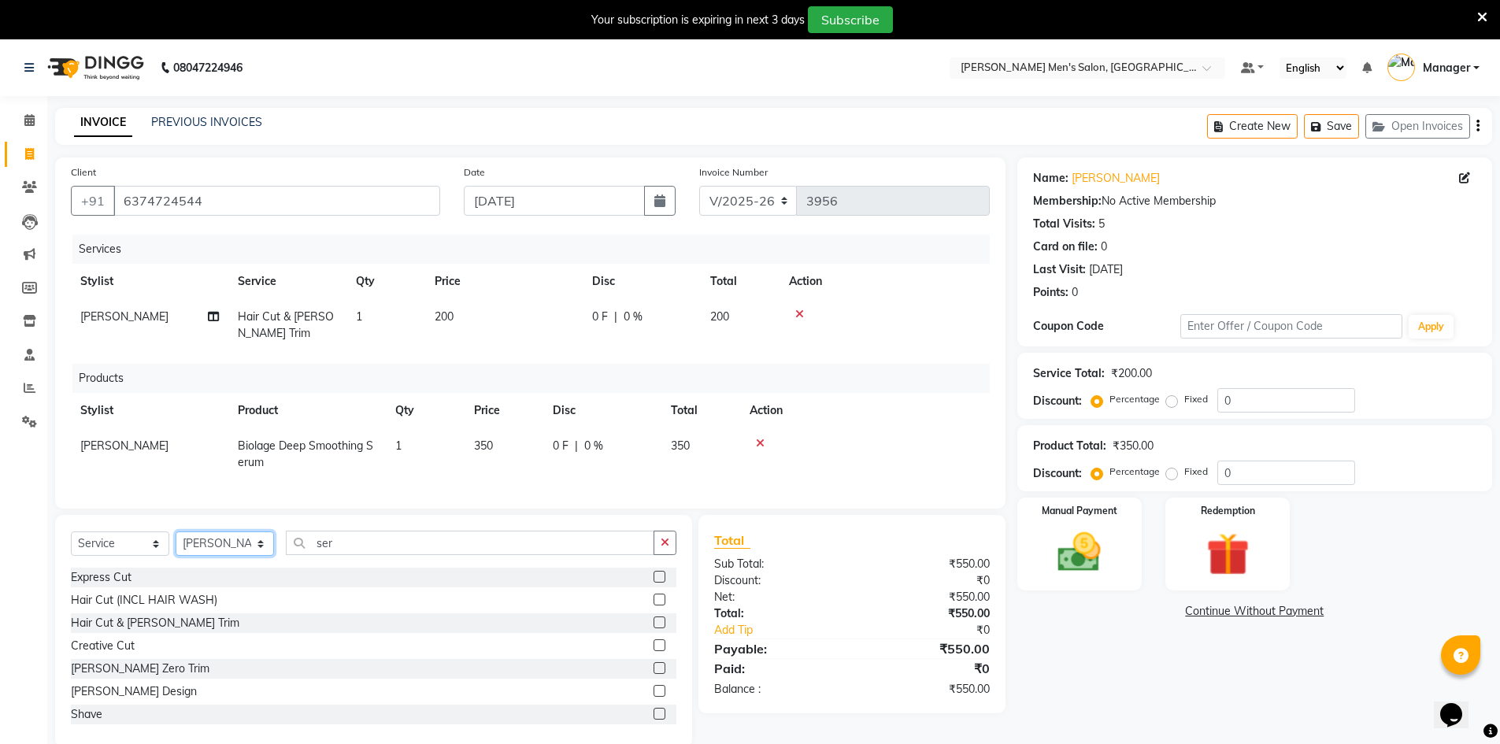
click at [187, 554] on select "Select Stylist [PERSON_NAME] Manager [PERSON_NAME] [PERSON_NAME]" at bounding box center [225, 544] width 98 height 24
select select "70201"
click at [176, 543] on select "Select Stylist [PERSON_NAME] Manager [PERSON_NAME] [PERSON_NAME]" at bounding box center [225, 544] width 98 height 24
click at [120, 586] on div "Express Cut" at bounding box center [101, 577] width 61 height 17
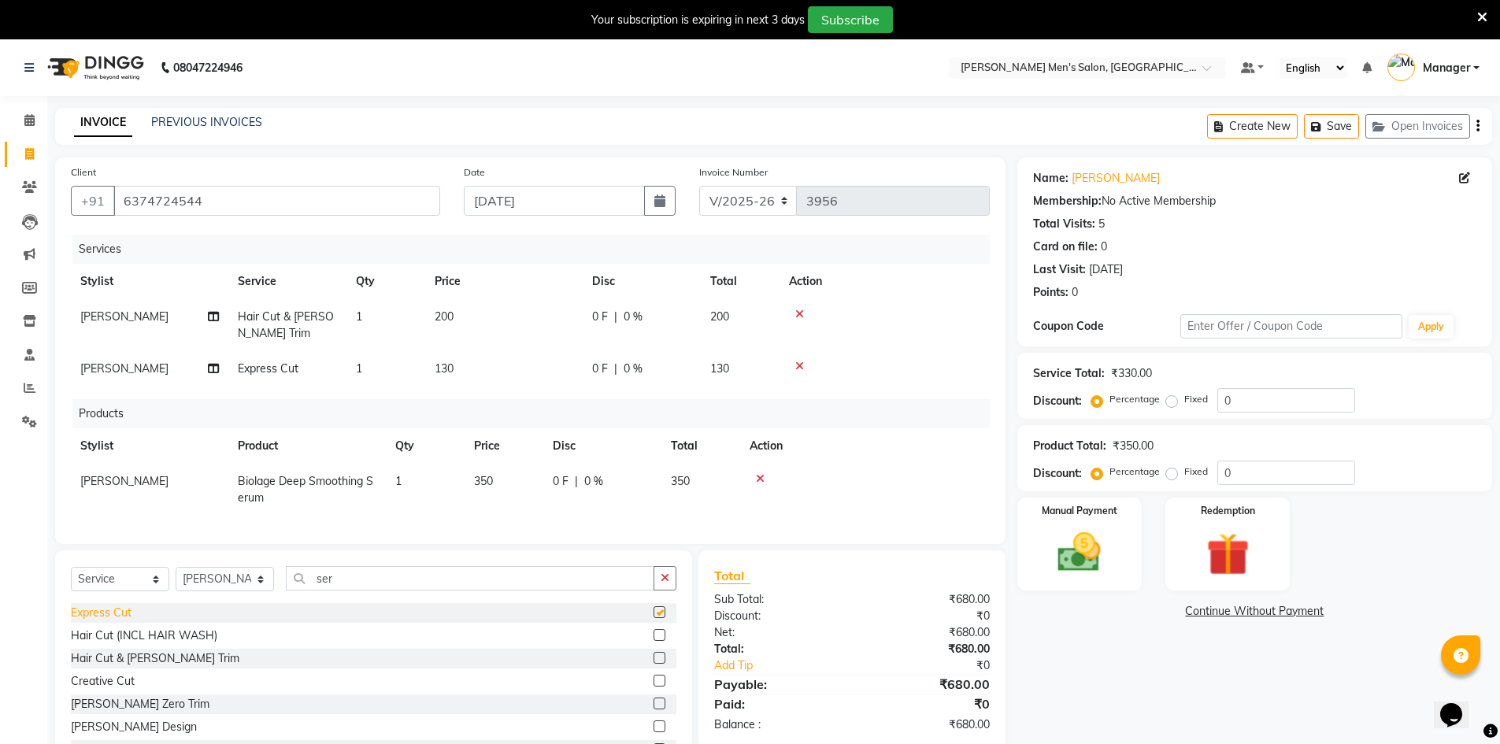
checkbox input "false"
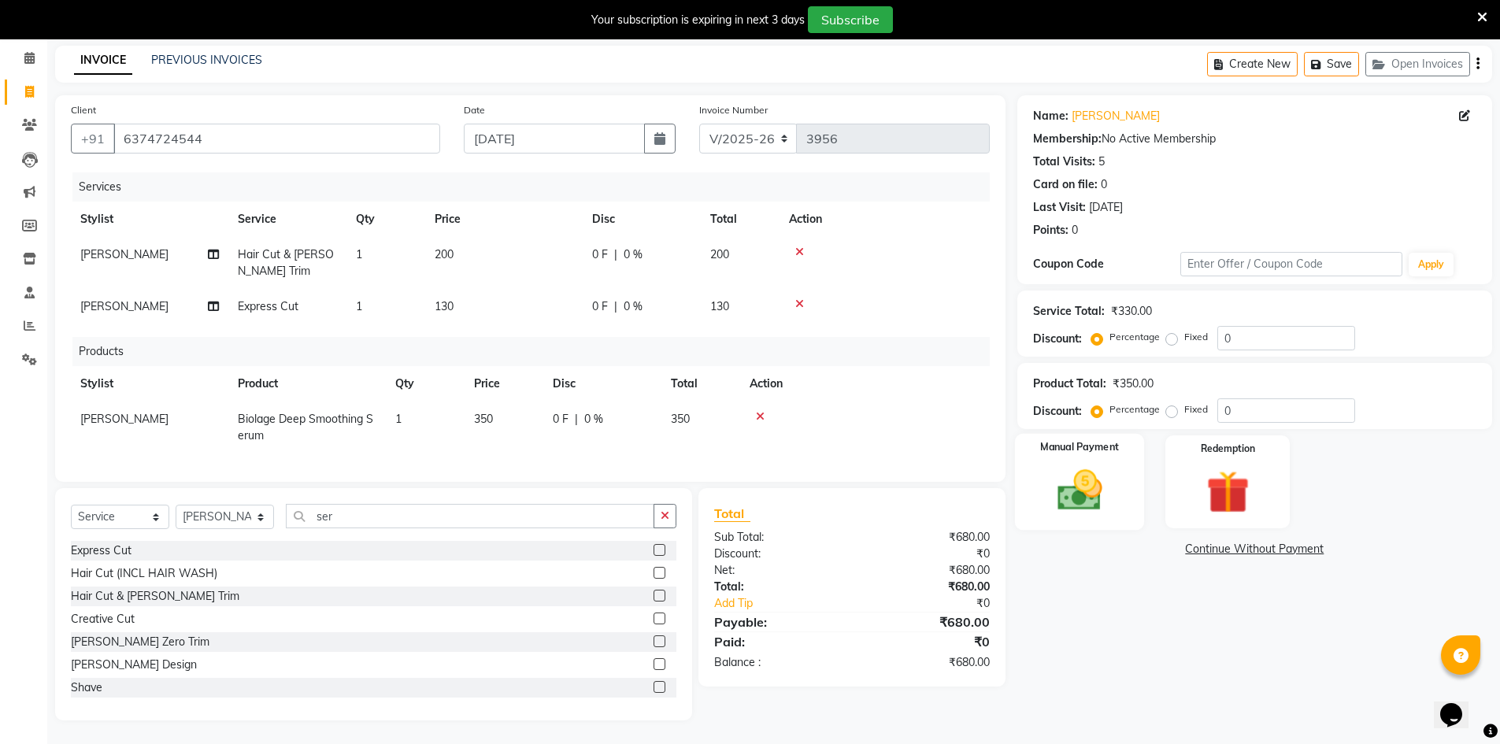
click at [1095, 476] on img at bounding box center [1079, 490] width 72 height 51
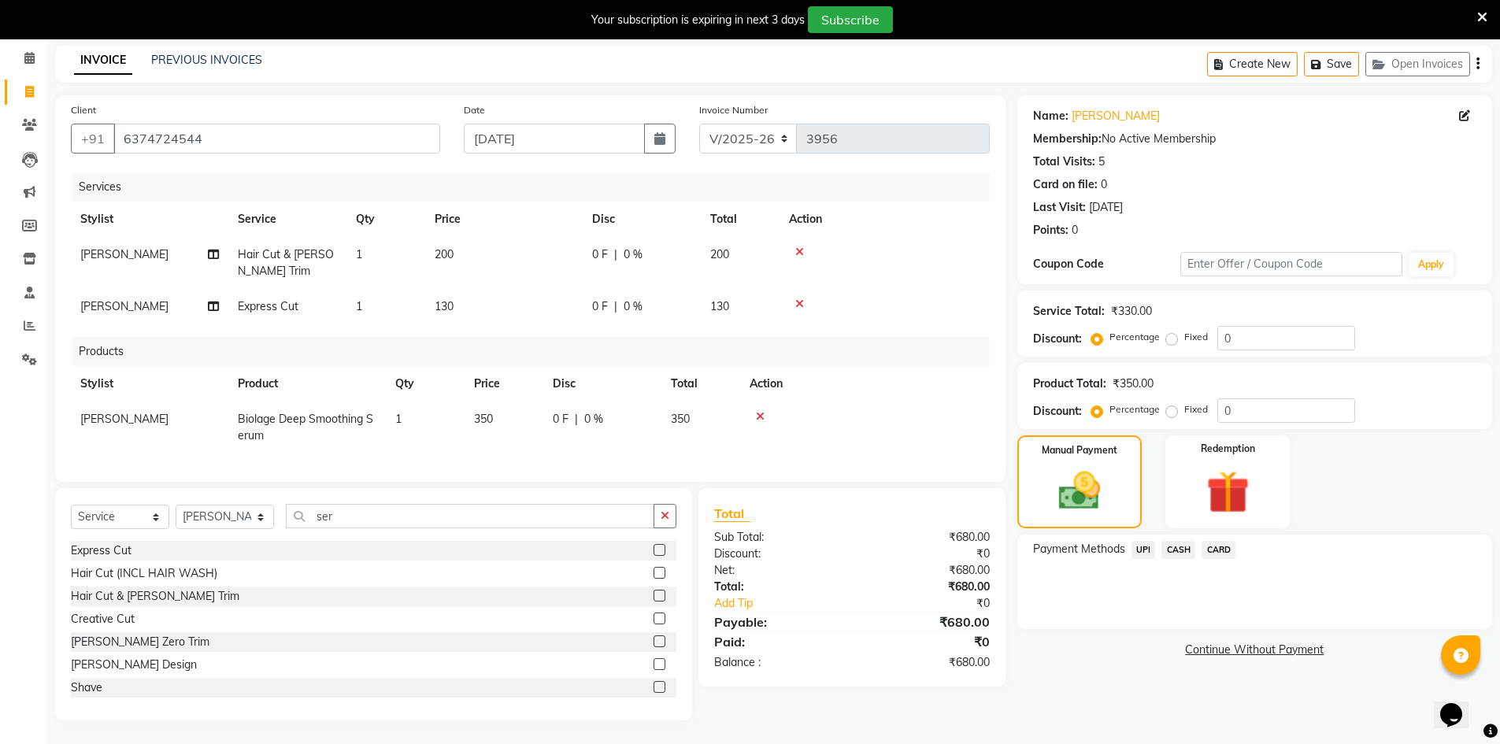
click at [1143, 541] on span "UPI" at bounding box center [1144, 550] width 24 height 18
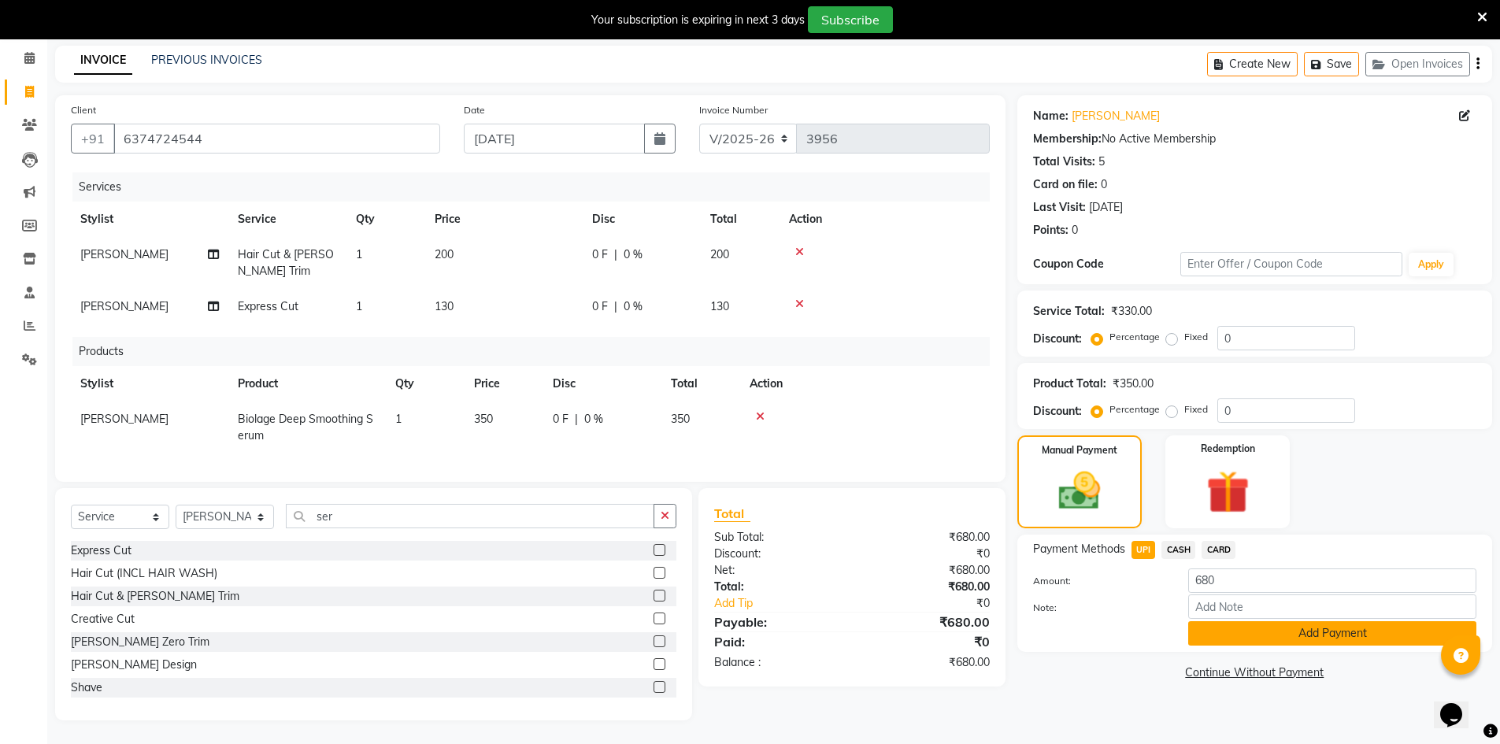
click at [1206, 622] on button "Add Payment" at bounding box center [1332, 633] width 288 height 24
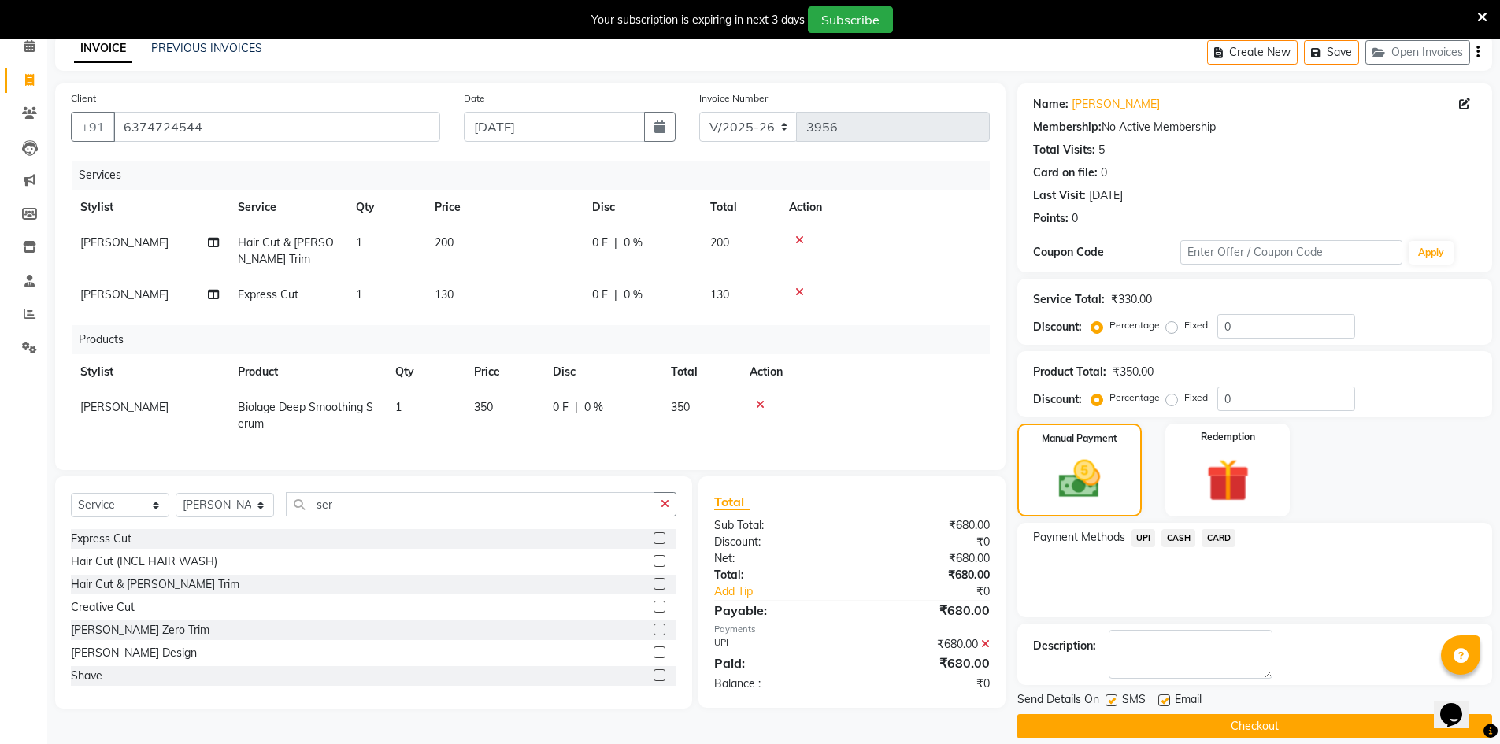
click at [1212, 728] on button "Checkout" at bounding box center [1254, 726] width 475 height 24
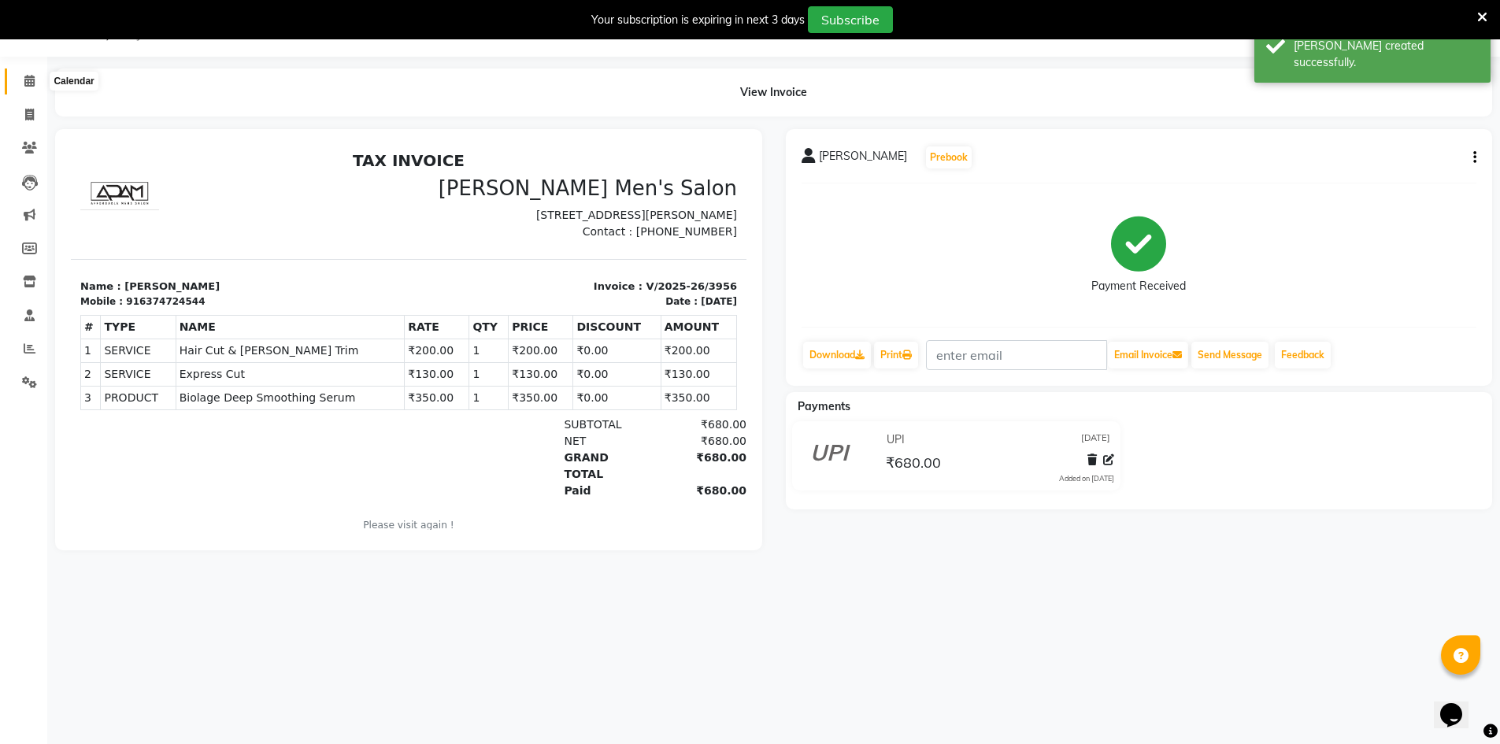
click at [24, 73] on span at bounding box center [30, 81] width 28 height 18
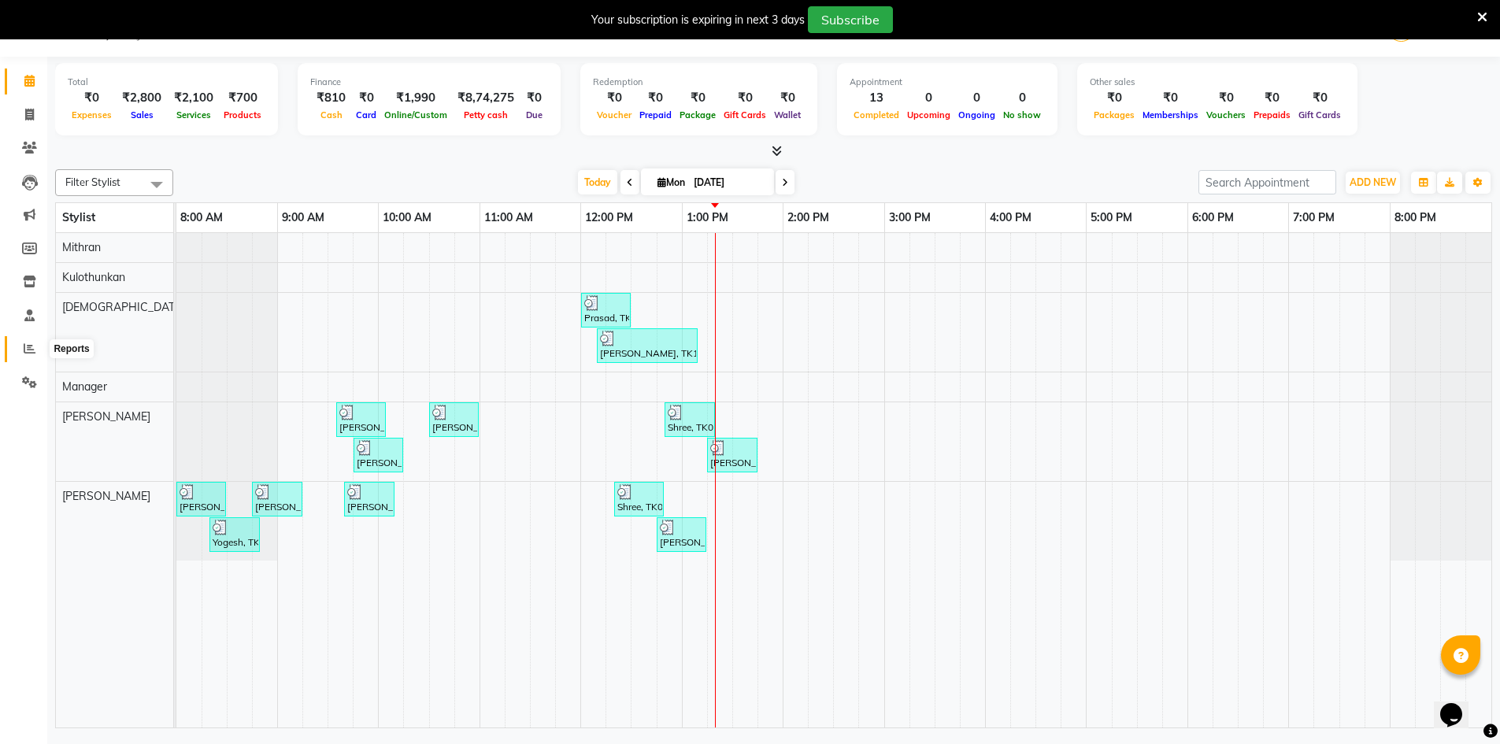
click at [19, 354] on span at bounding box center [30, 349] width 28 height 18
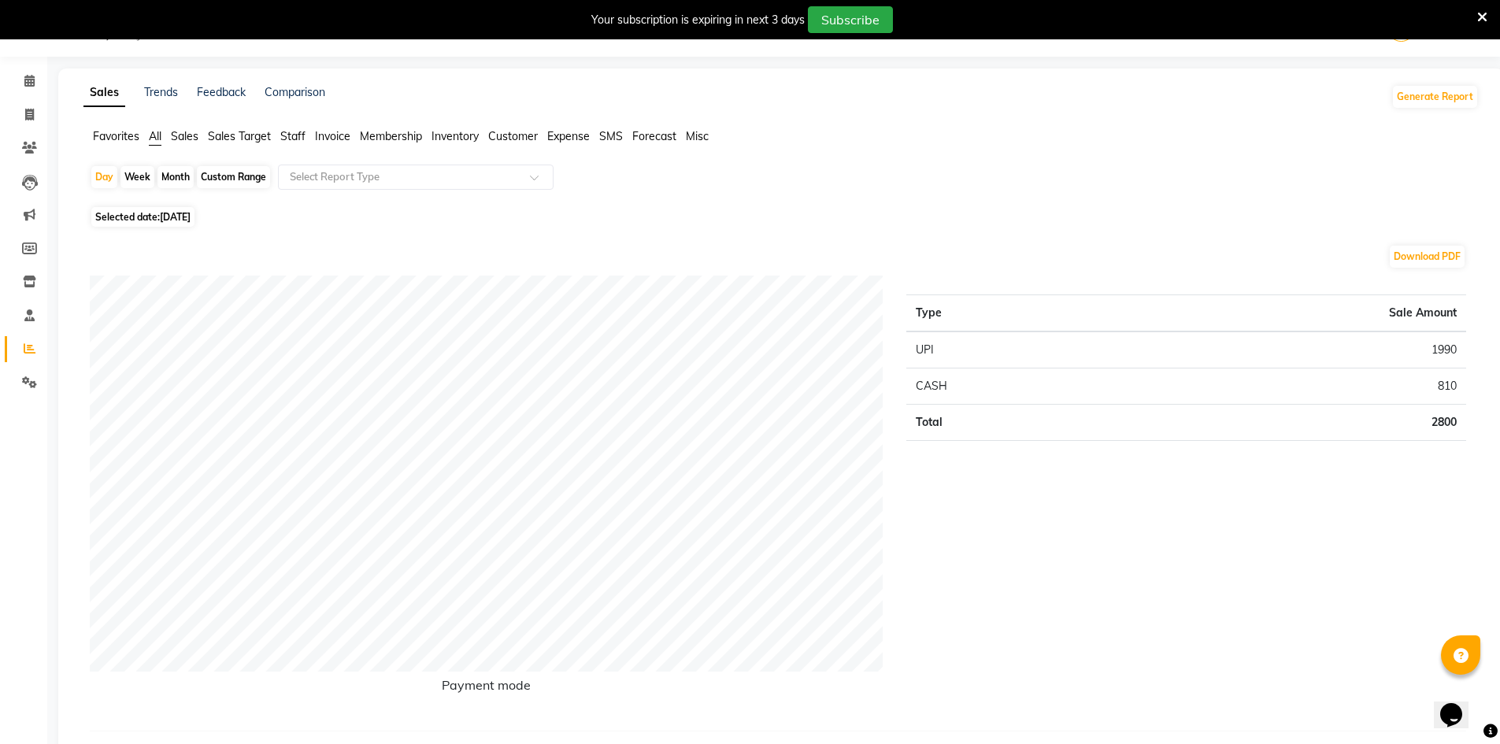
click at [286, 141] on span "Staff" at bounding box center [292, 136] width 25 height 14
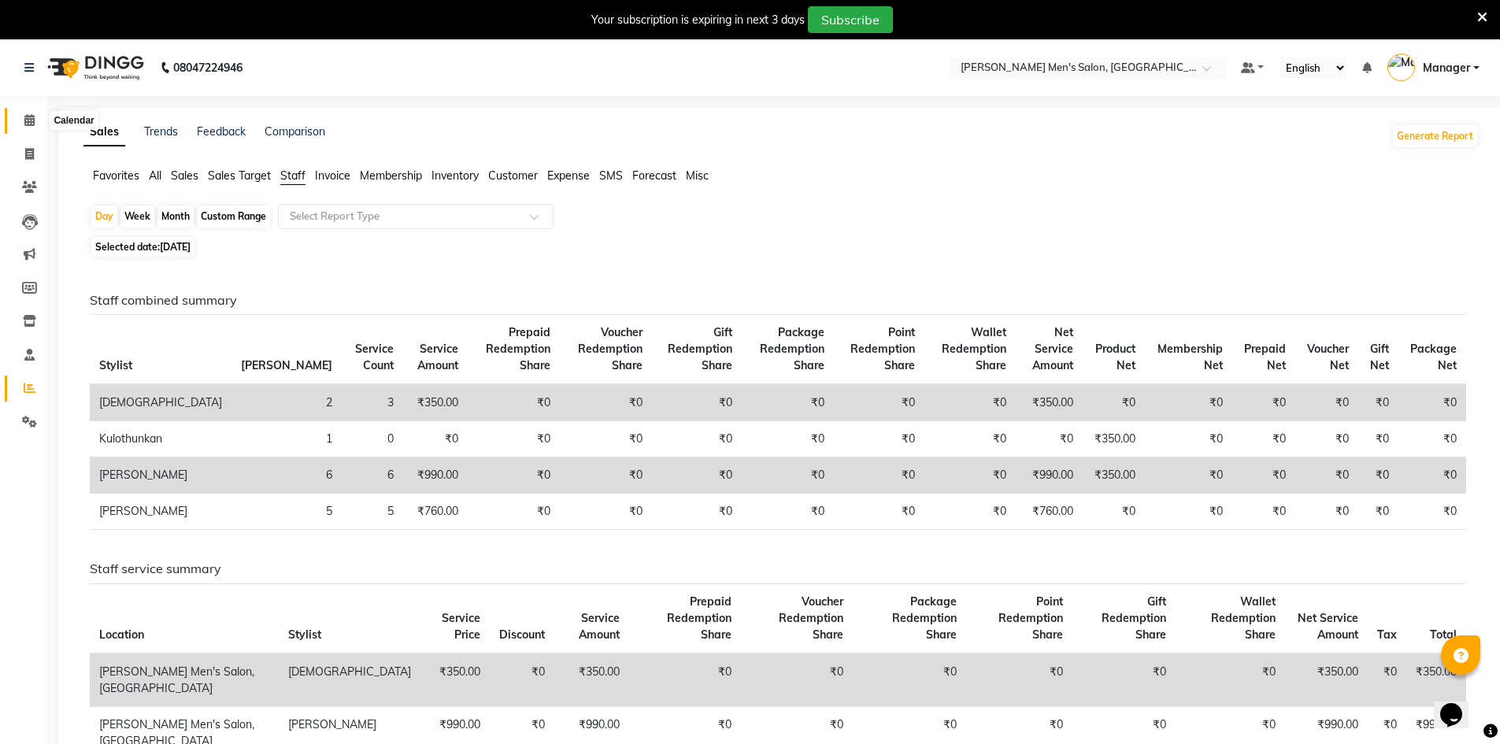
click at [21, 122] on span at bounding box center [30, 121] width 28 height 18
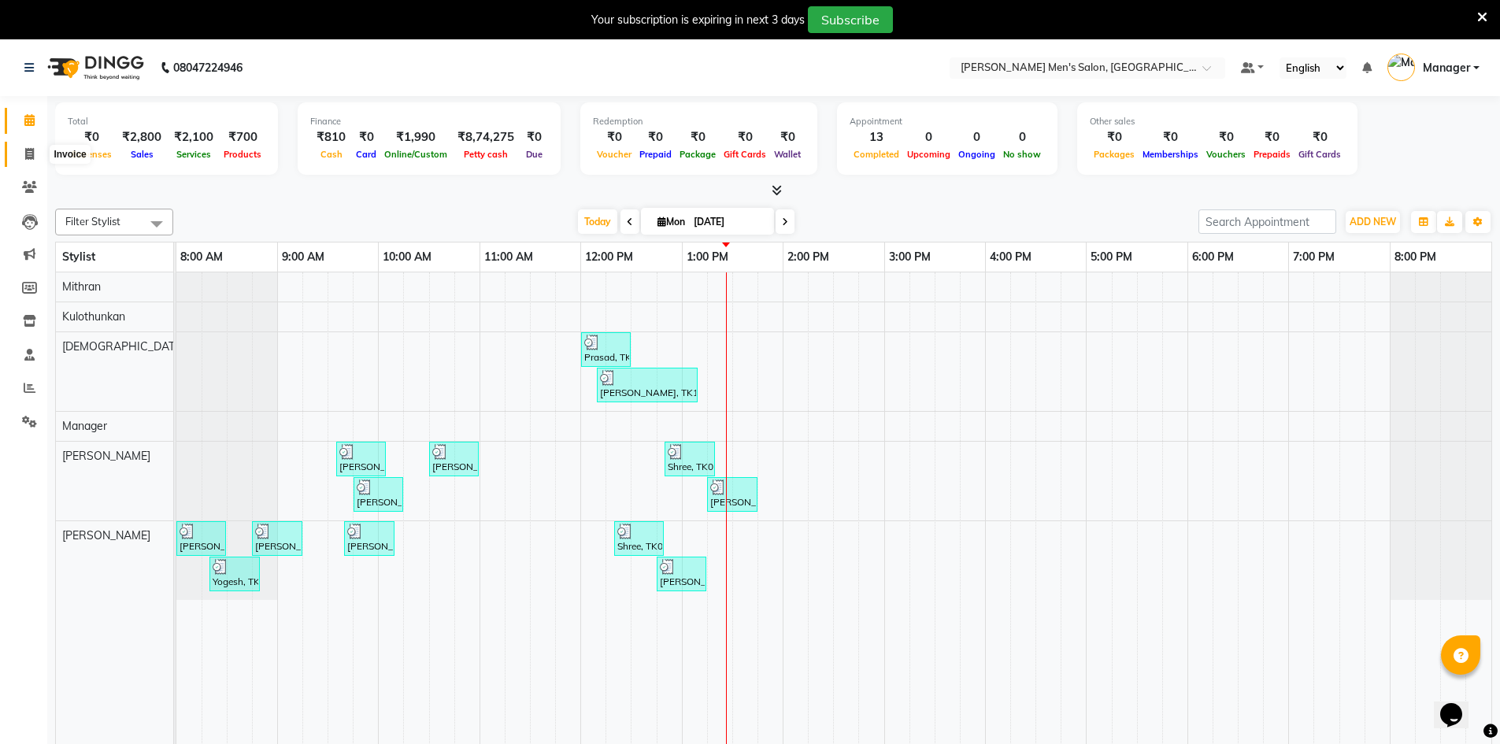
click at [33, 152] on icon at bounding box center [29, 154] width 9 height 12
select select "service"
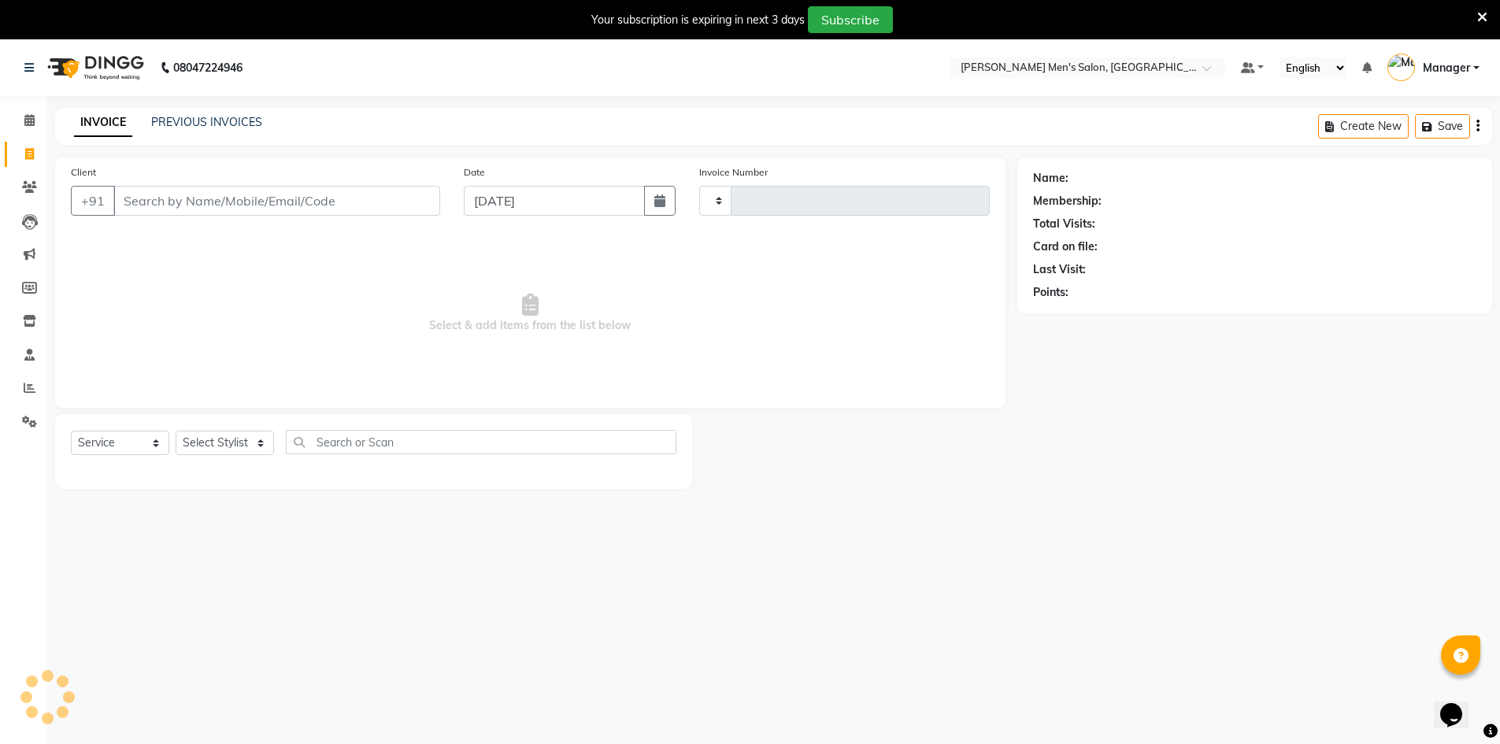
type input "3957"
select select "6913"
click at [32, 118] on icon at bounding box center [29, 120] width 10 height 12
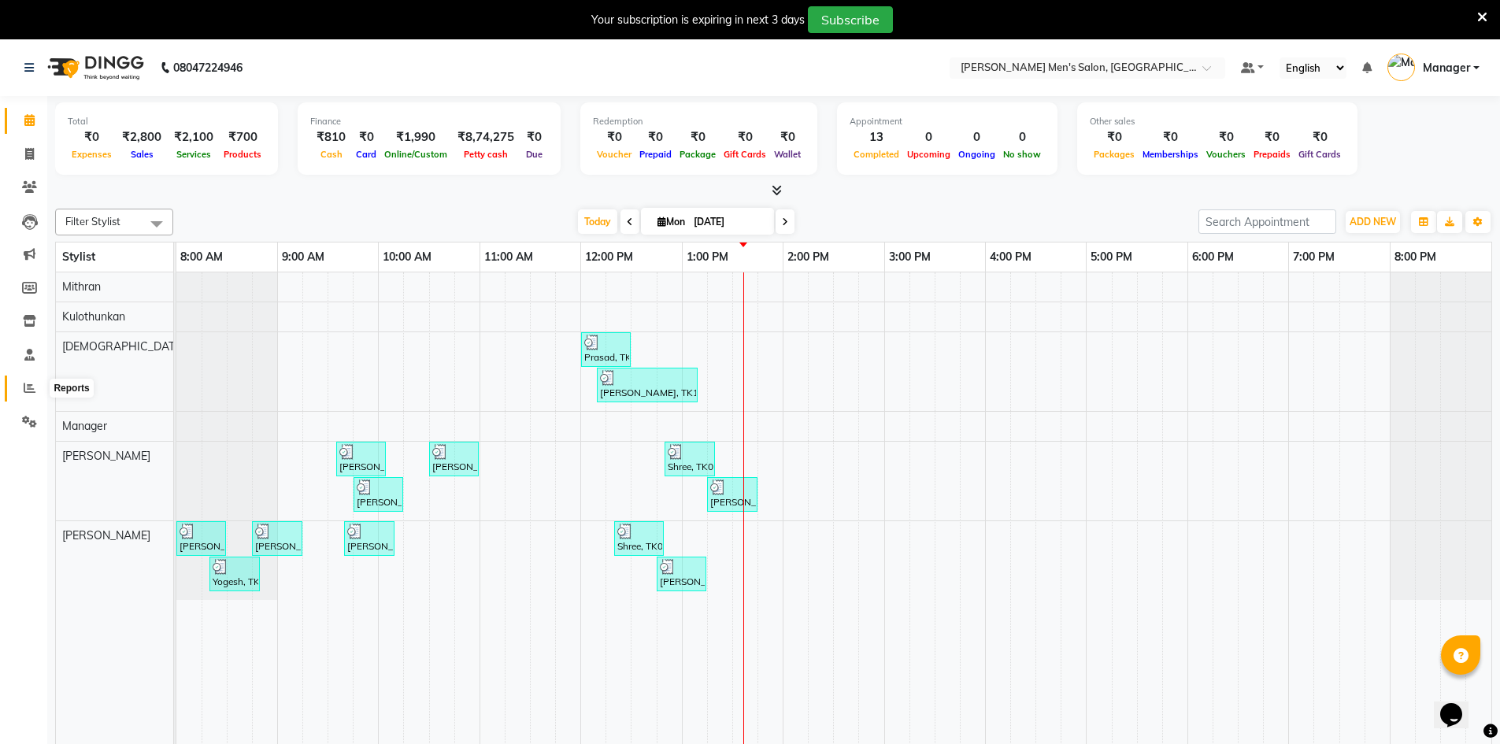
click at [35, 387] on icon at bounding box center [30, 388] width 12 height 12
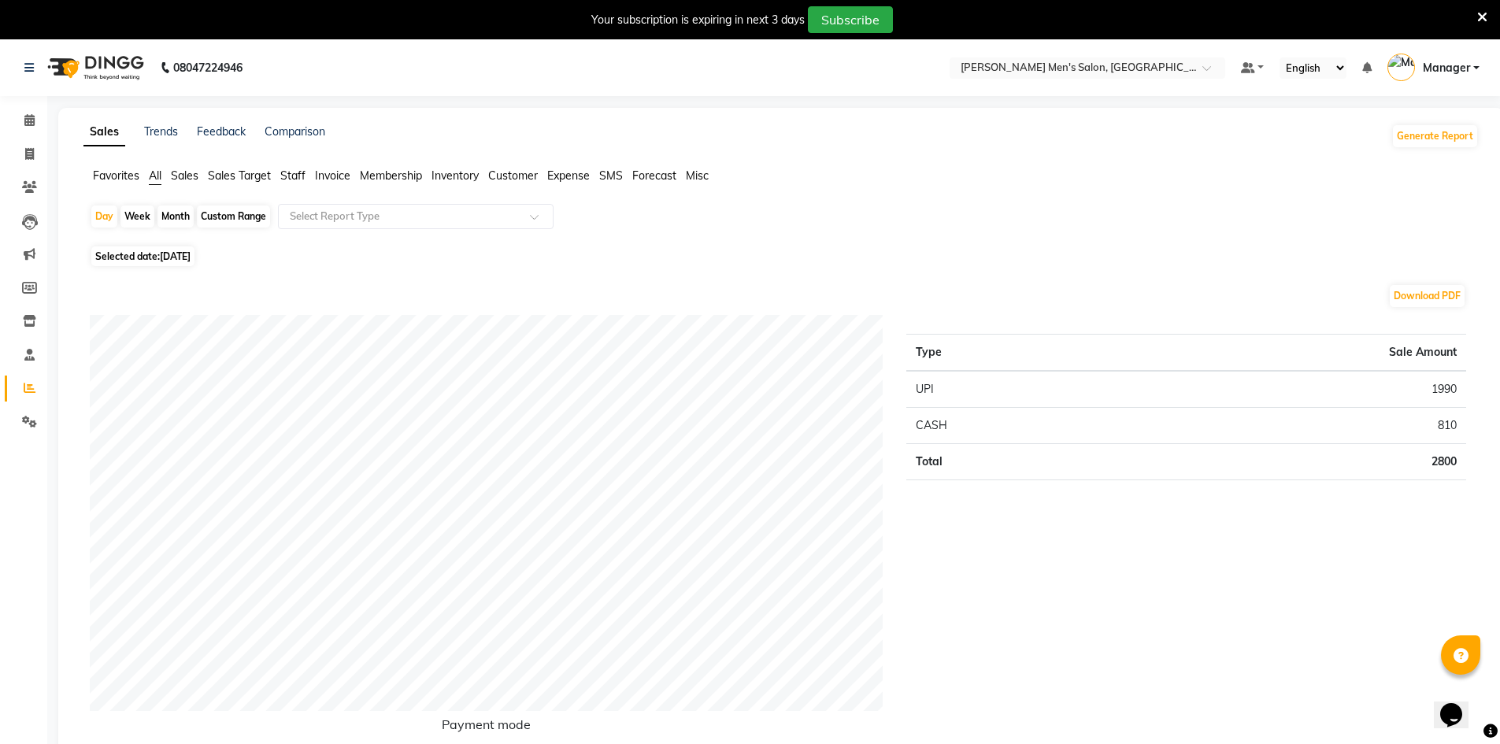
click at [289, 170] on span "Staff" at bounding box center [292, 176] width 25 height 14
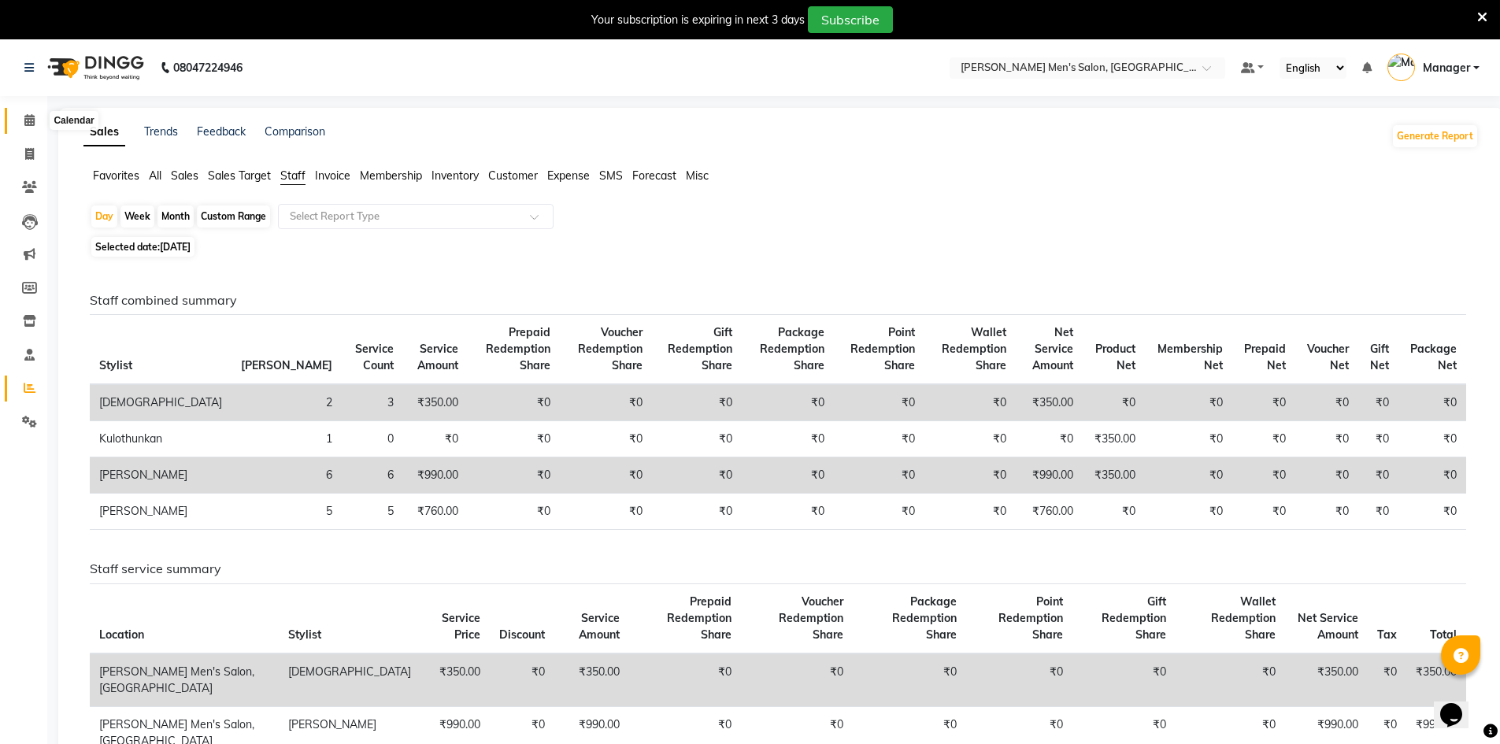
click at [29, 120] on icon at bounding box center [29, 120] width 10 height 12
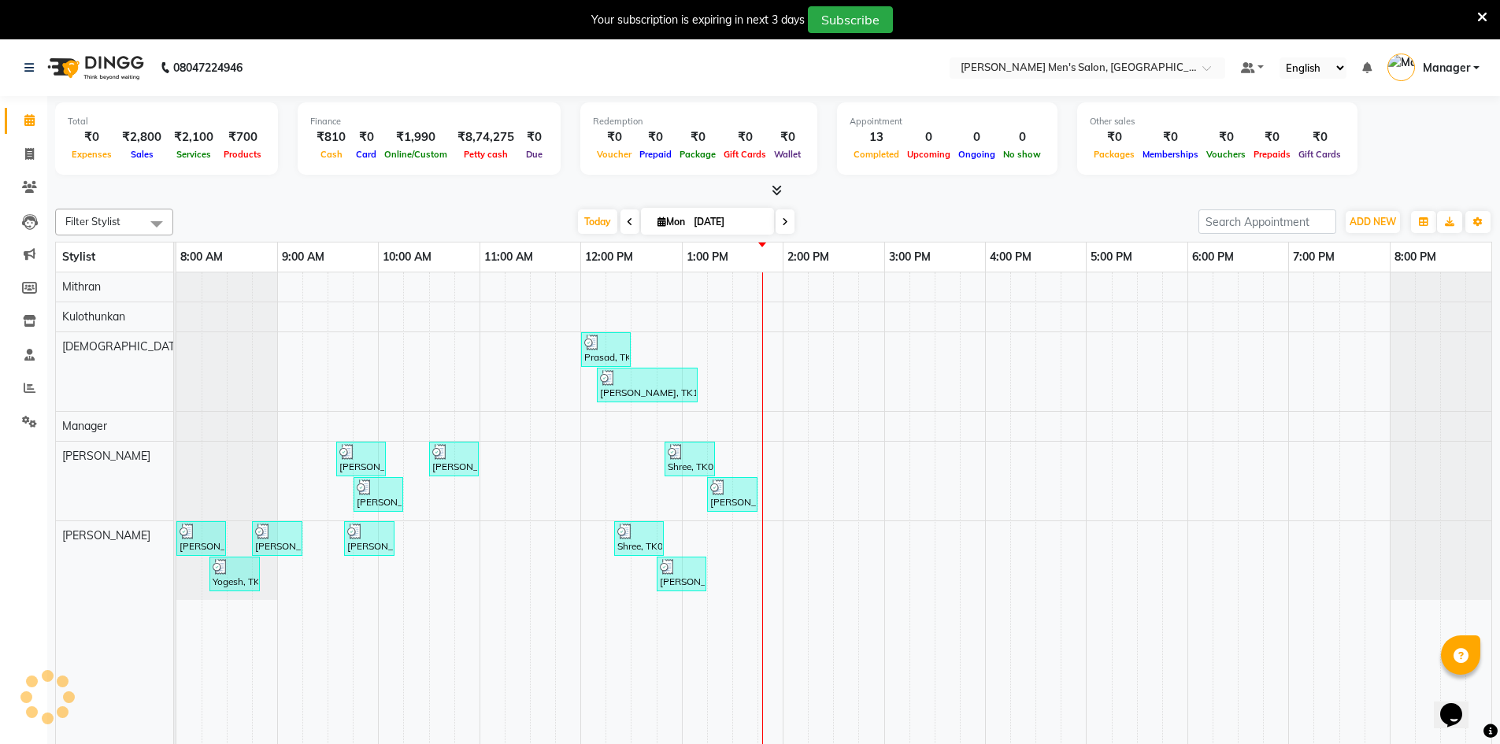
click at [205, 194] on div at bounding box center [773, 191] width 1437 height 17
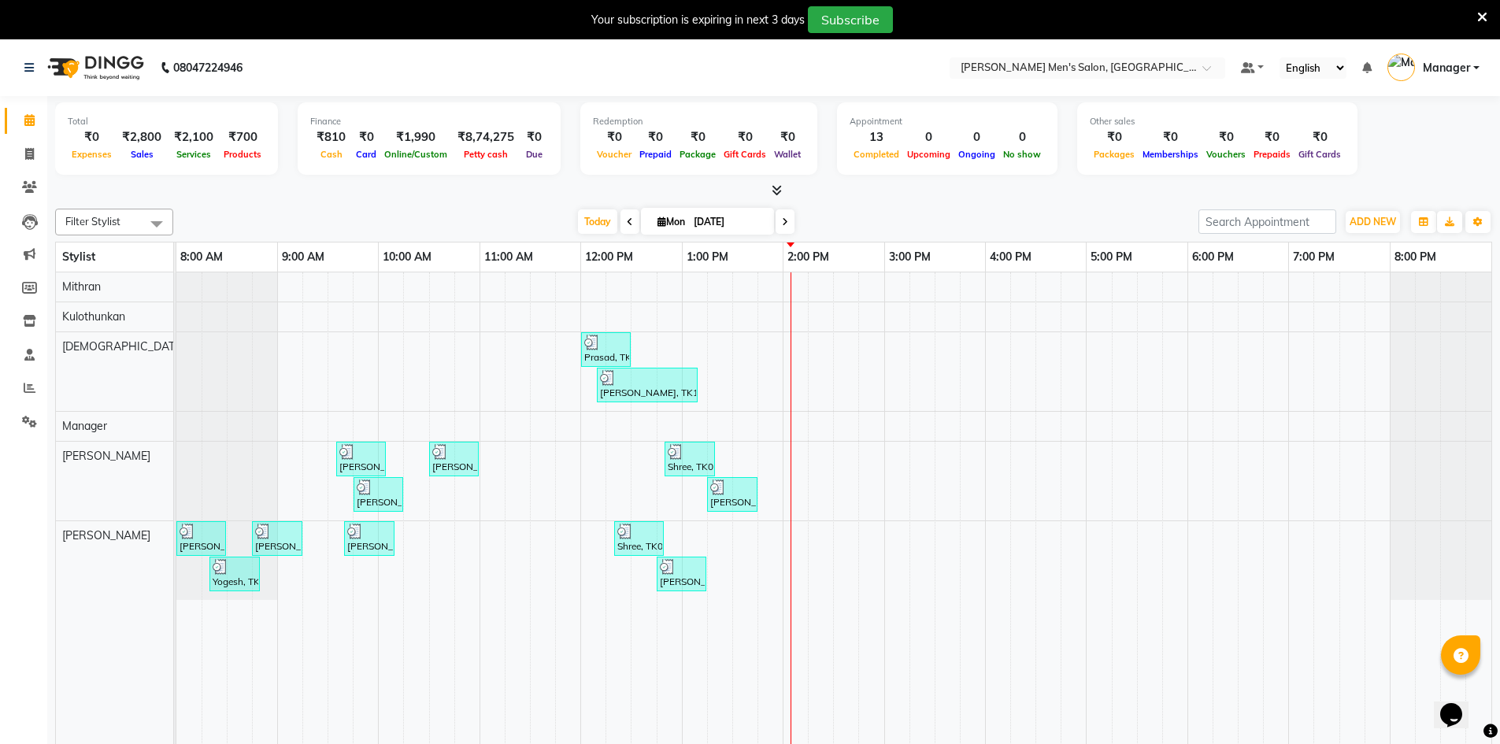
click at [409, 198] on div at bounding box center [773, 191] width 1437 height 17
click at [28, 119] on icon at bounding box center [29, 120] width 10 height 12
